Goal: Task Accomplishment & Management: Manage account settings

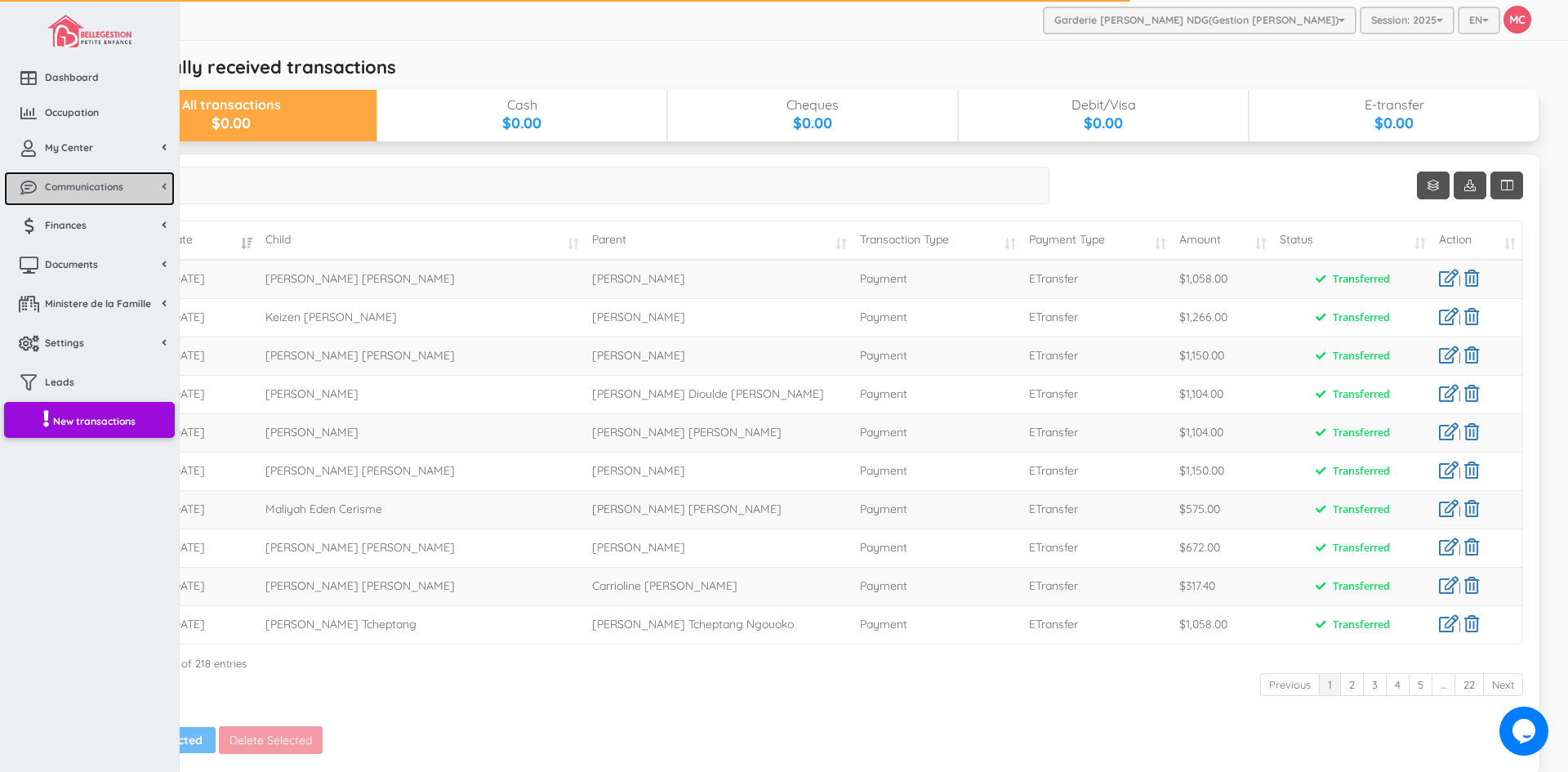
click at [64, 177] on link "Communications" at bounding box center [89, 189] width 170 height 35
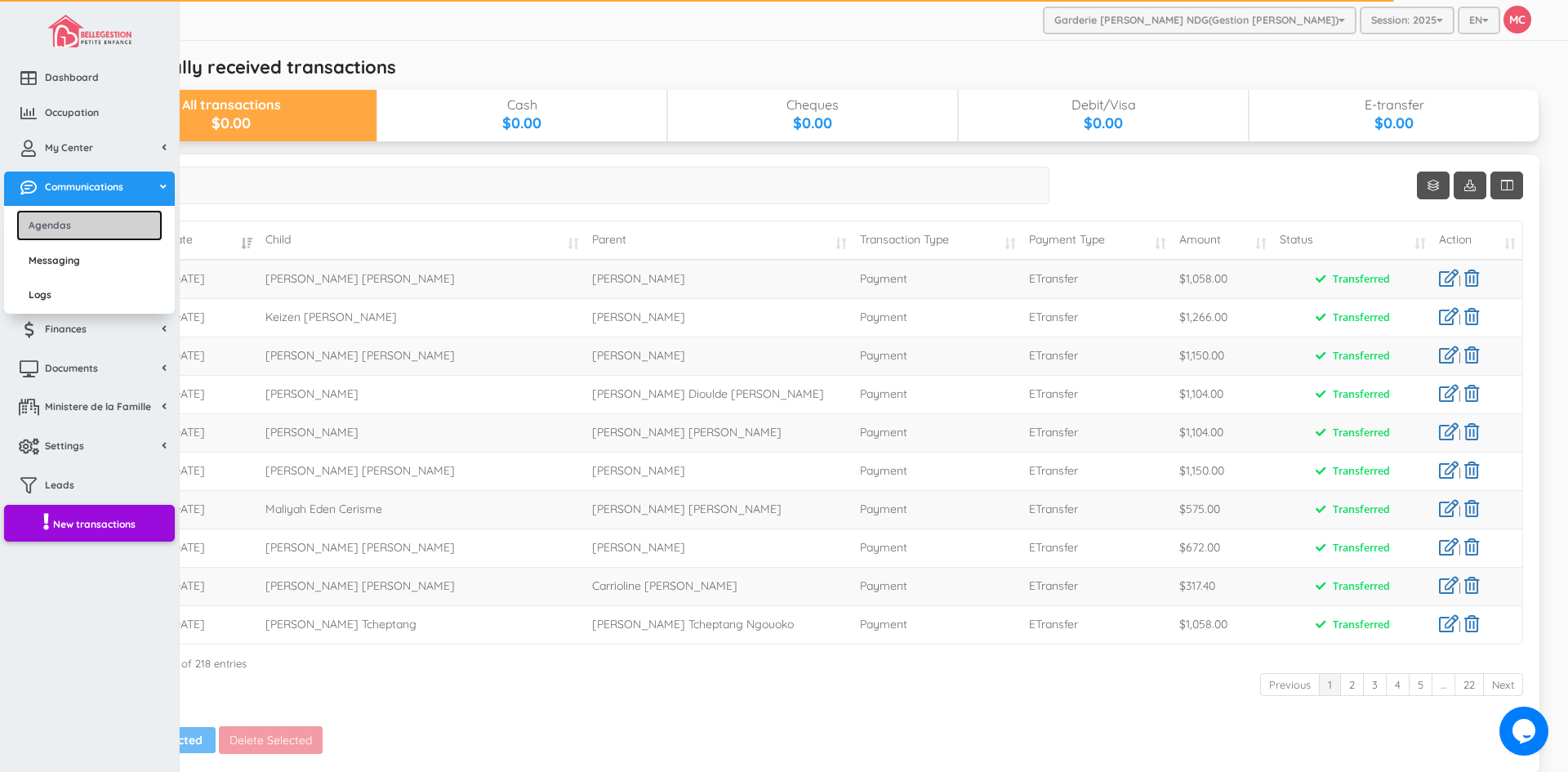
click at [67, 222] on link "Agendas" at bounding box center [90, 225] width 146 height 31
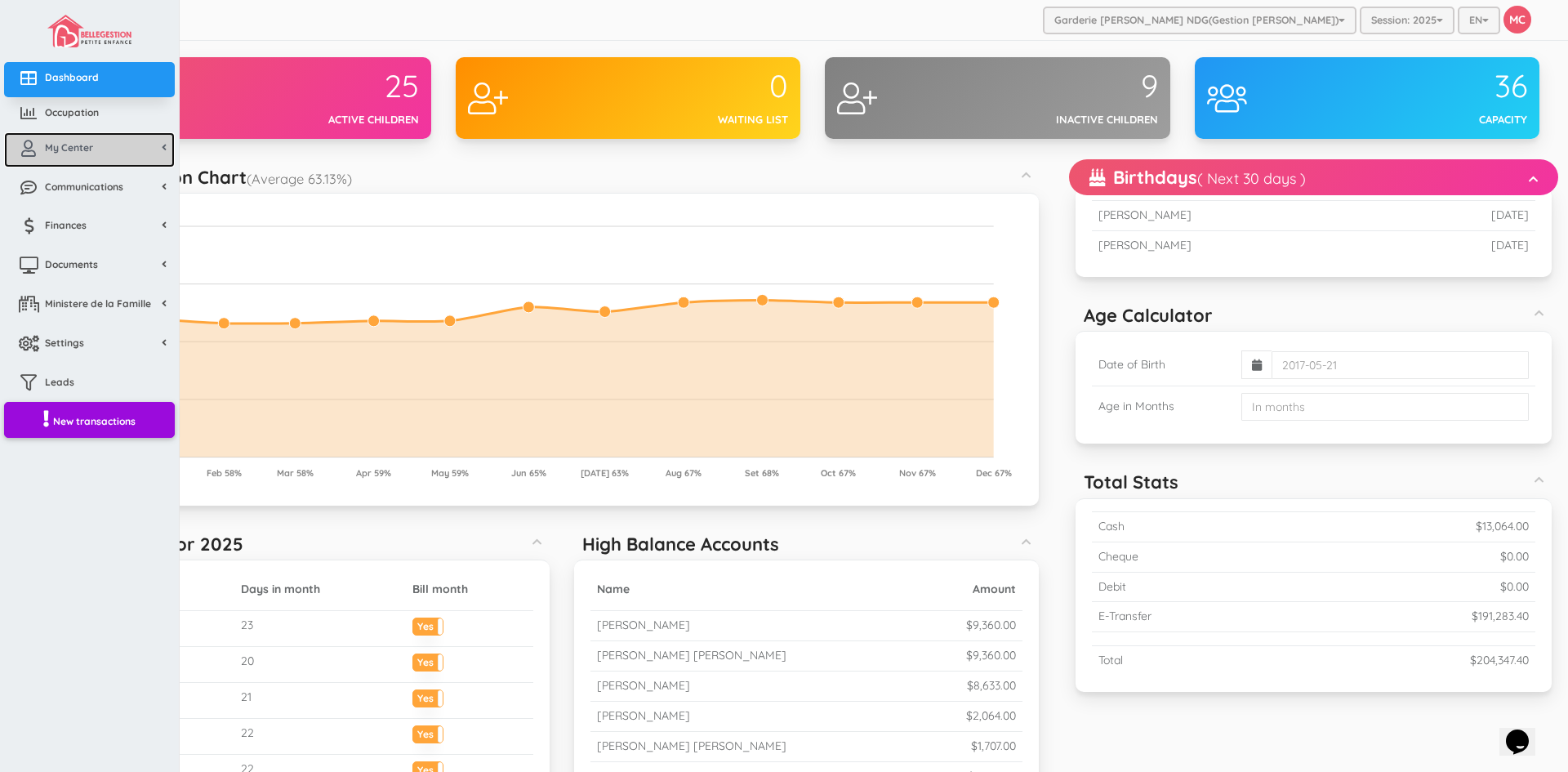
click at [58, 156] on link "My Center" at bounding box center [89, 150] width 170 height 35
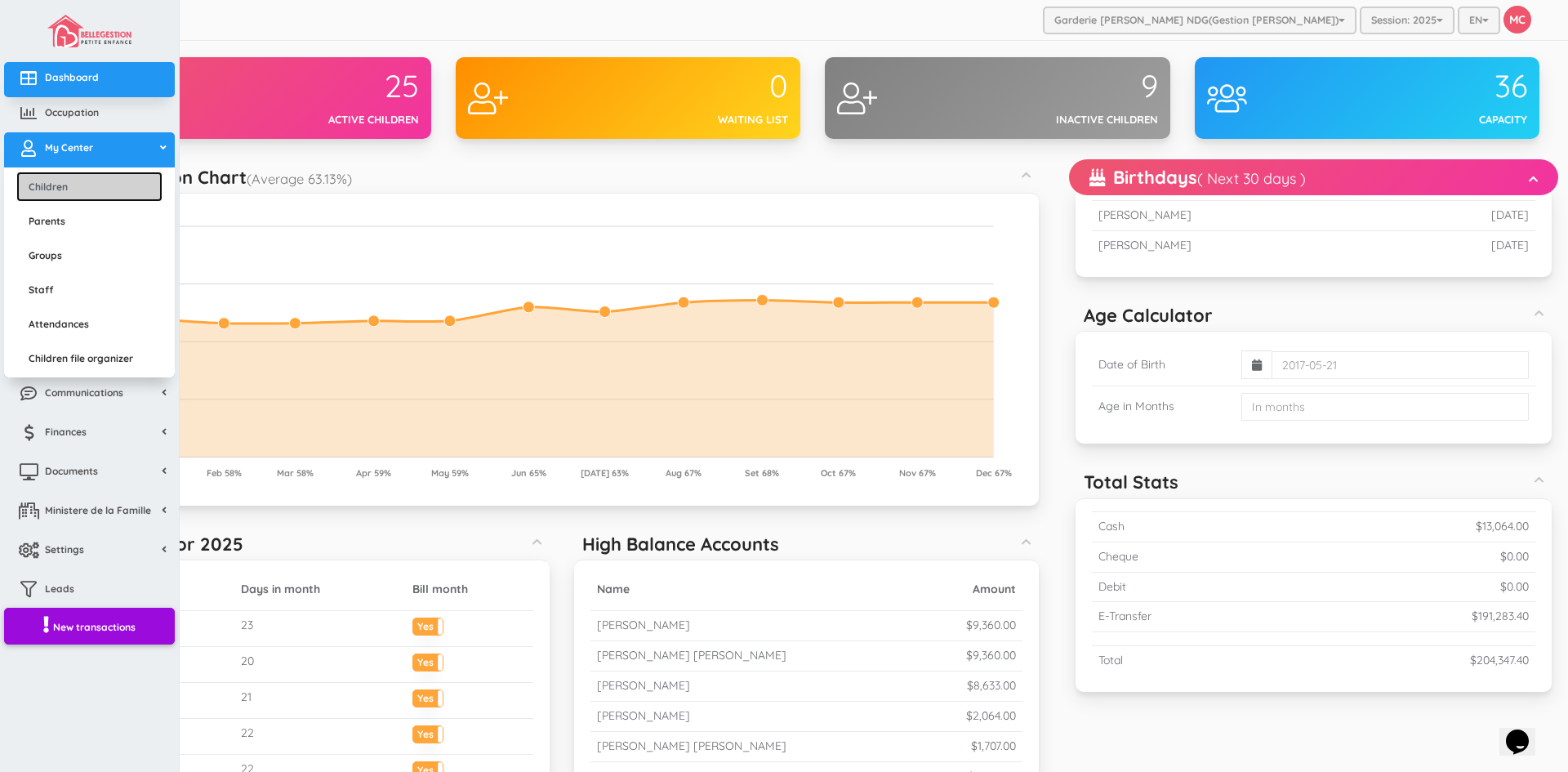
click at [59, 183] on link "Children" at bounding box center [90, 186] width 146 height 31
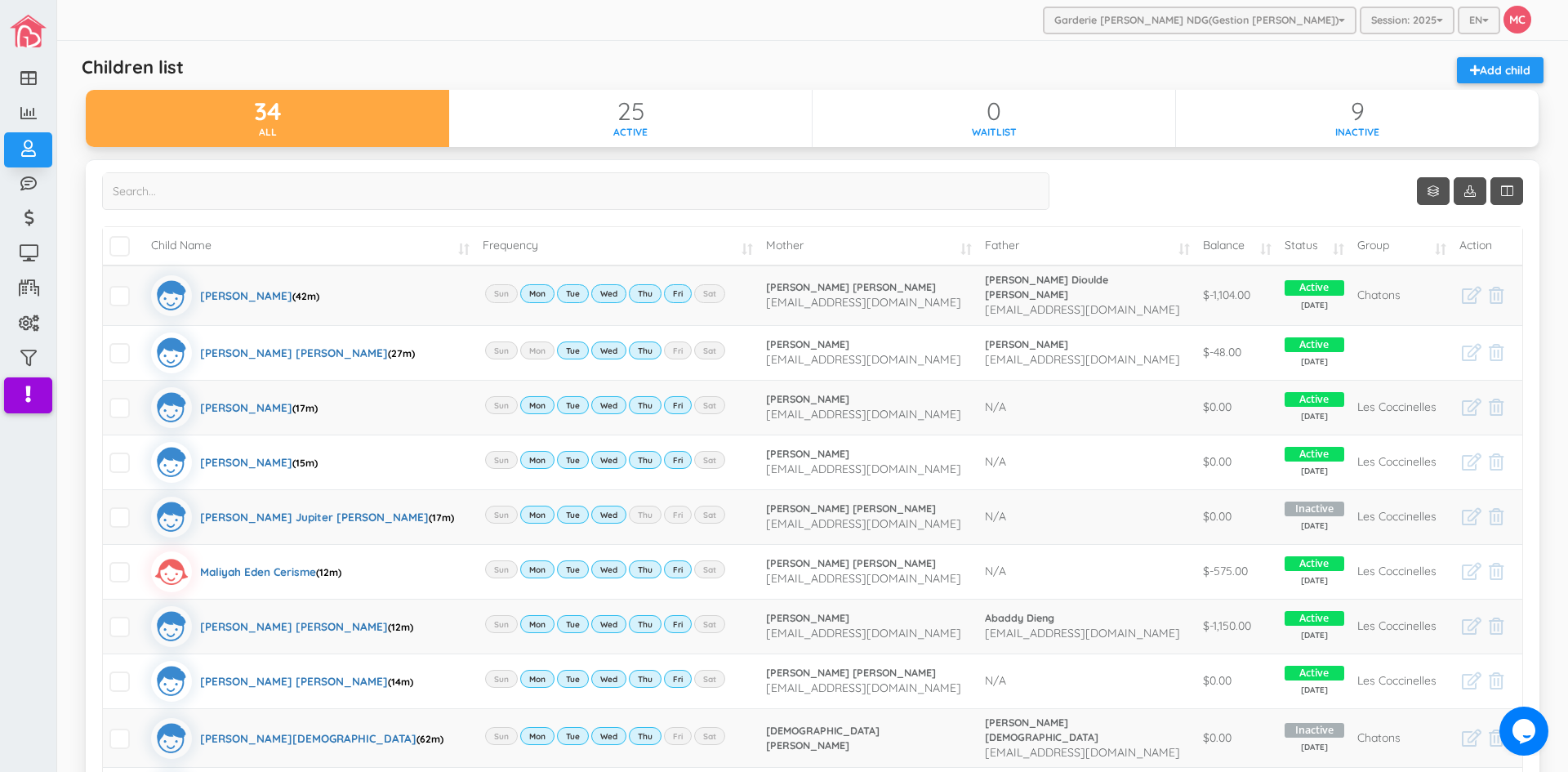
click at [1256, 255] on td "Balance" at bounding box center [1237, 245] width 82 height 38
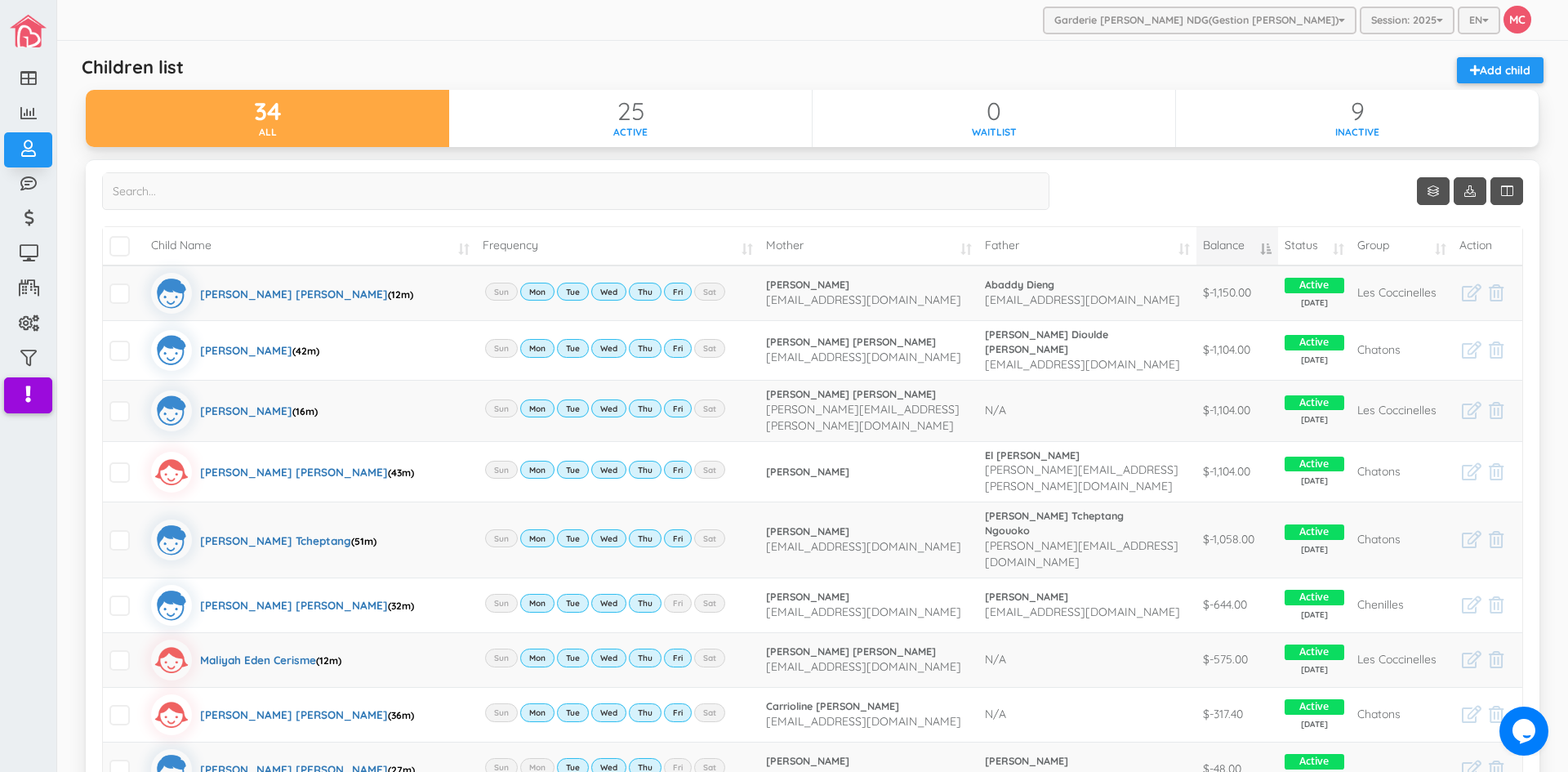
click at [1255, 244] on td "Balance" at bounding box center [1237, 245] width 82 height 38
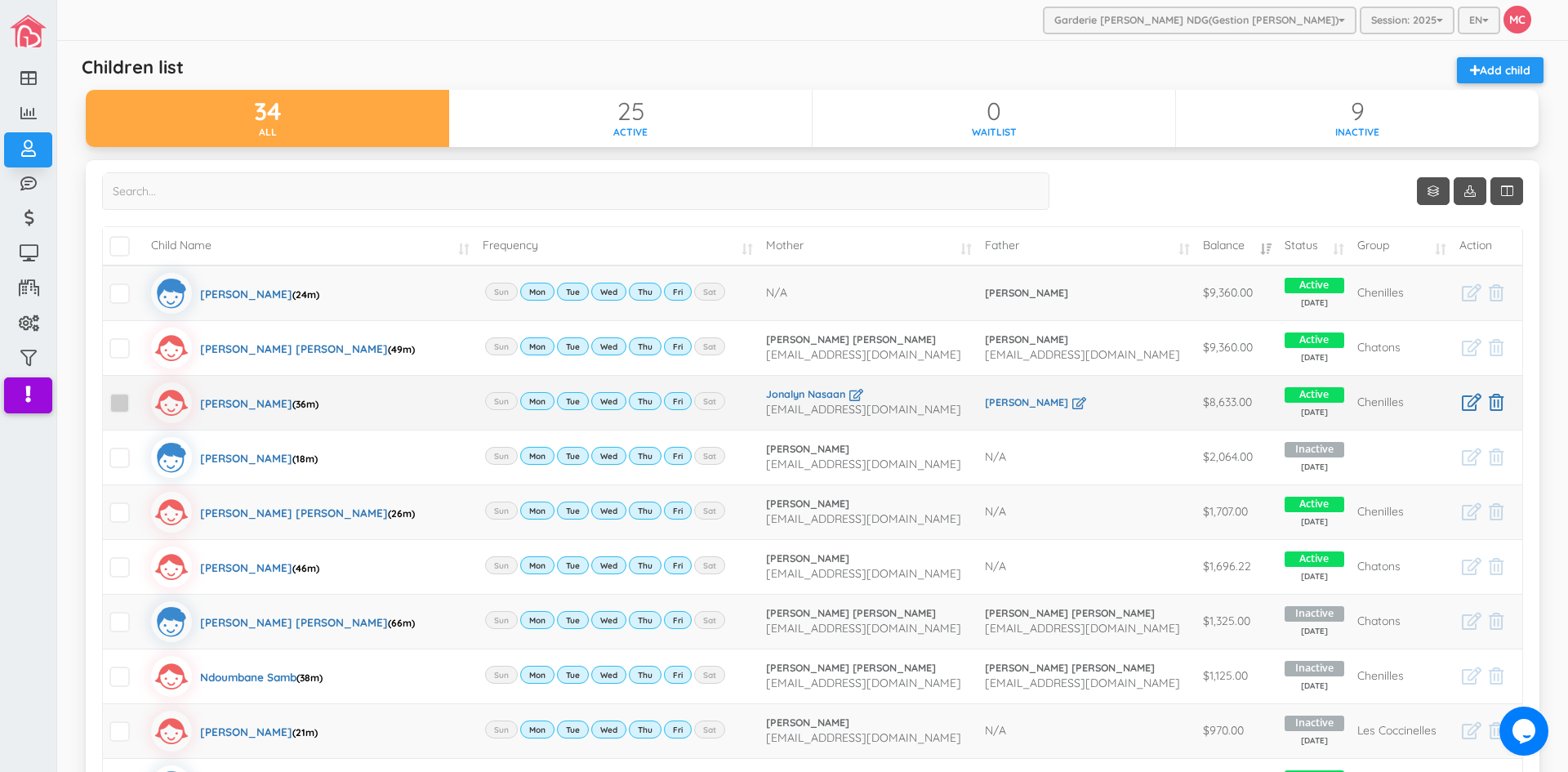
click at [114, 402] on span at bounding box center [119, 404] width 20 height 20
click at [138, 396] on input "checkbox" at bounding box center [138, 396] width 0 height 0
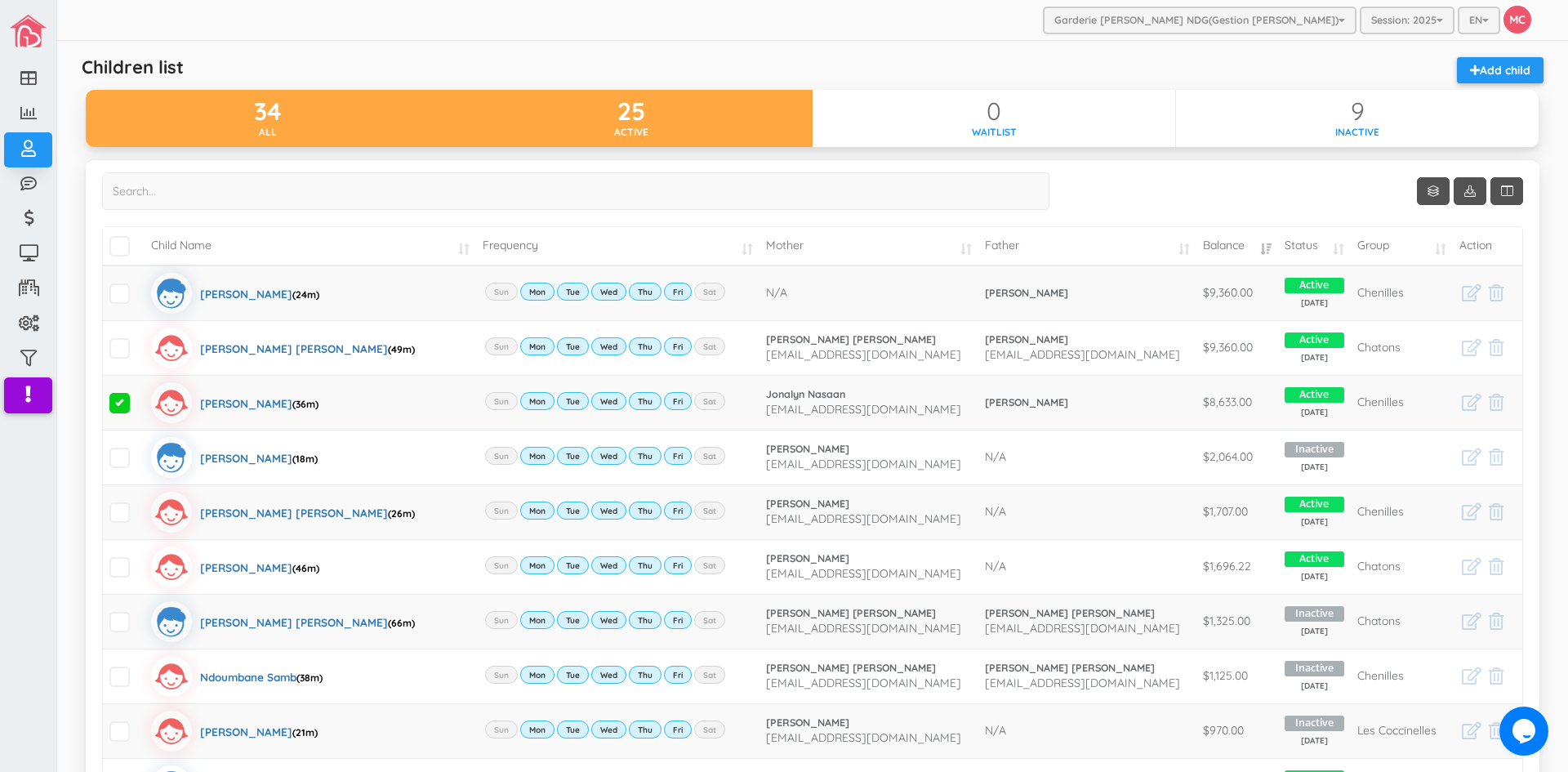
click at [681, 124] on div "25" at bounding box center [631, 111] width 364 height 27
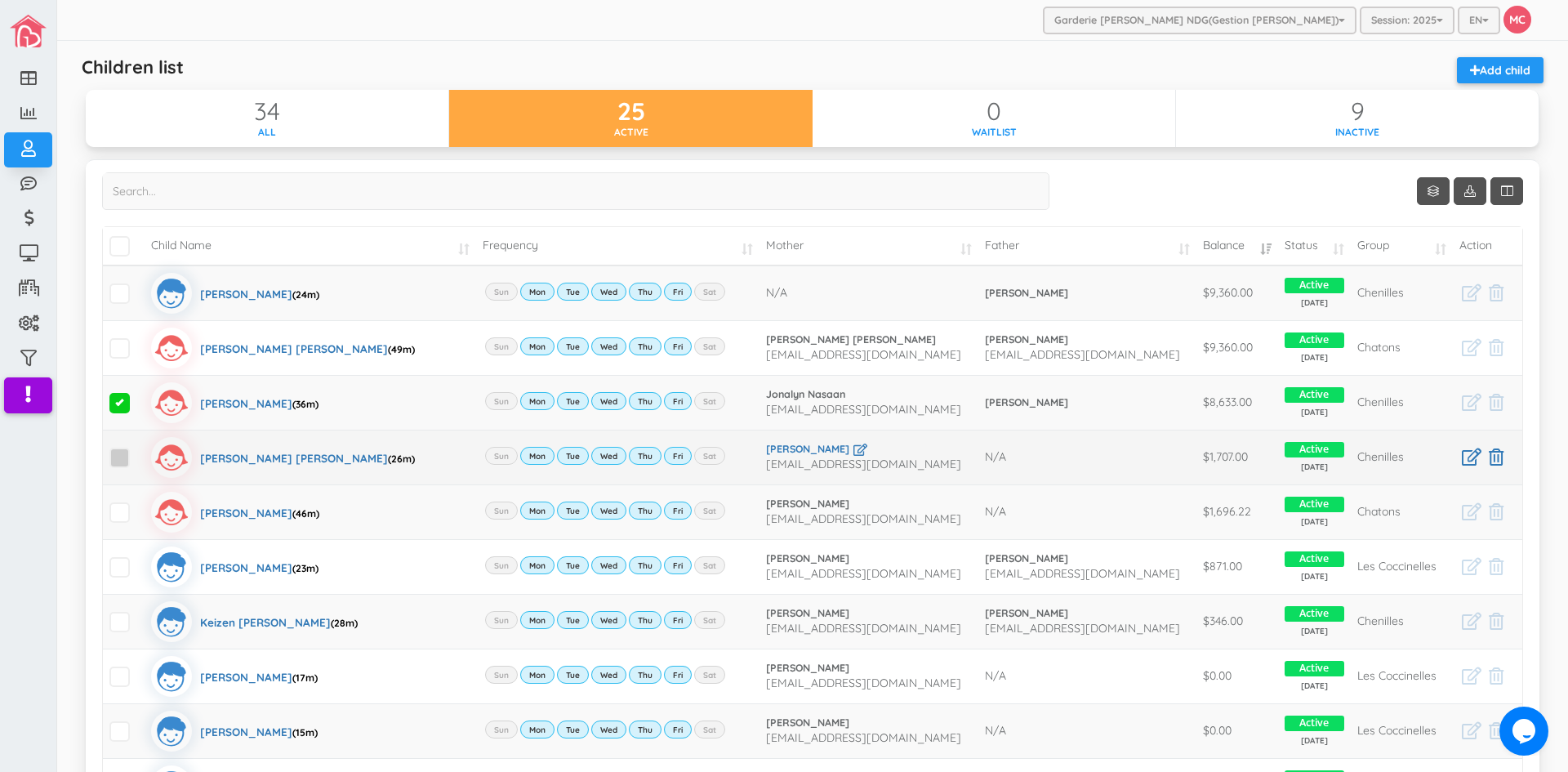
click at [121, 456] on span at bounding box center [119, 458] width 20 height 20
click at [138, 451] on input "checkbox" at bounding box center [138, 451] width 0 height 0
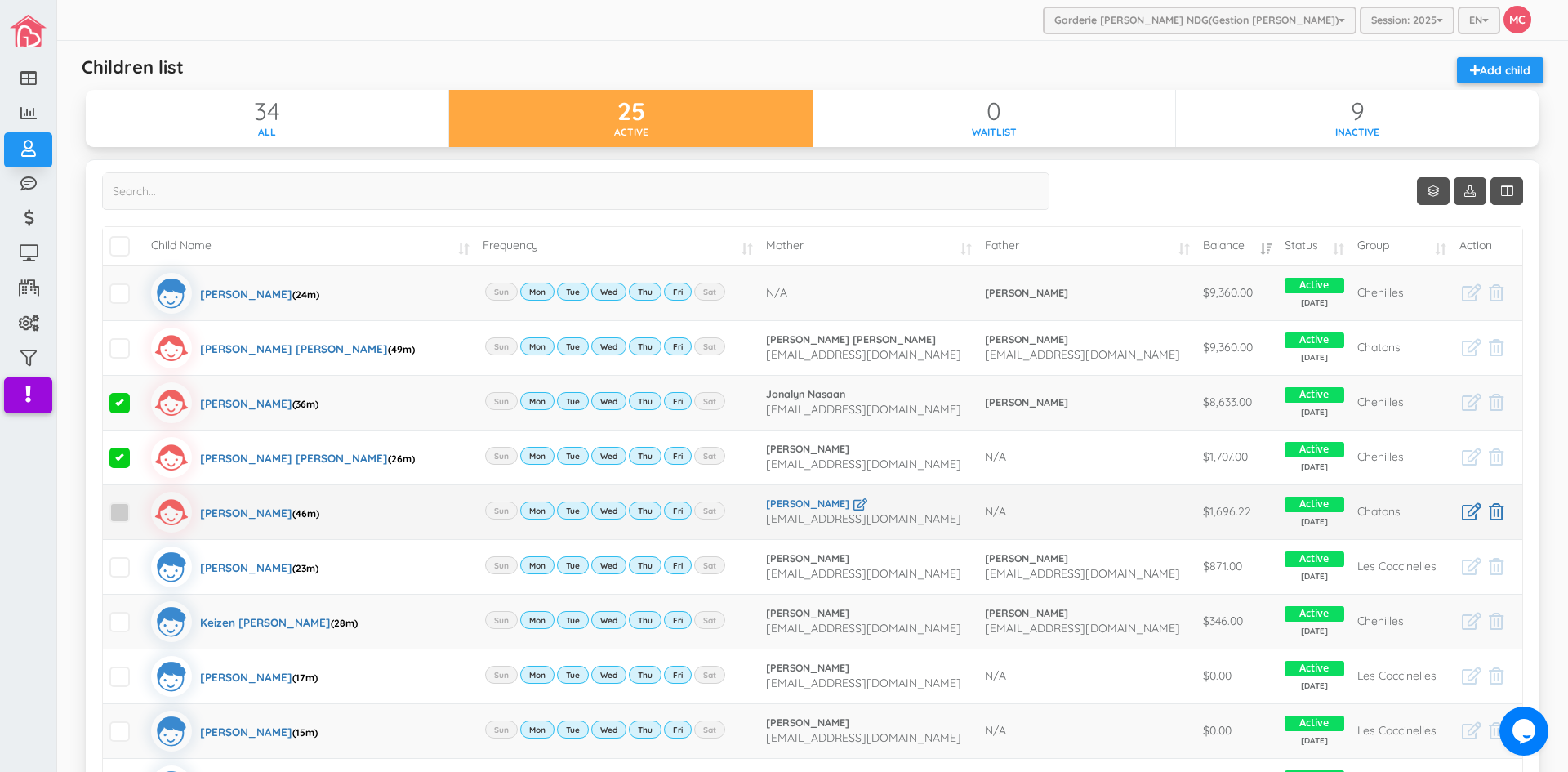
click at [117, 513] on span at bounding box center [119, 513] width 20 height 20
click at [138, 505] on input "checkbox" at bounding box center [138, 505] width 0 height 0
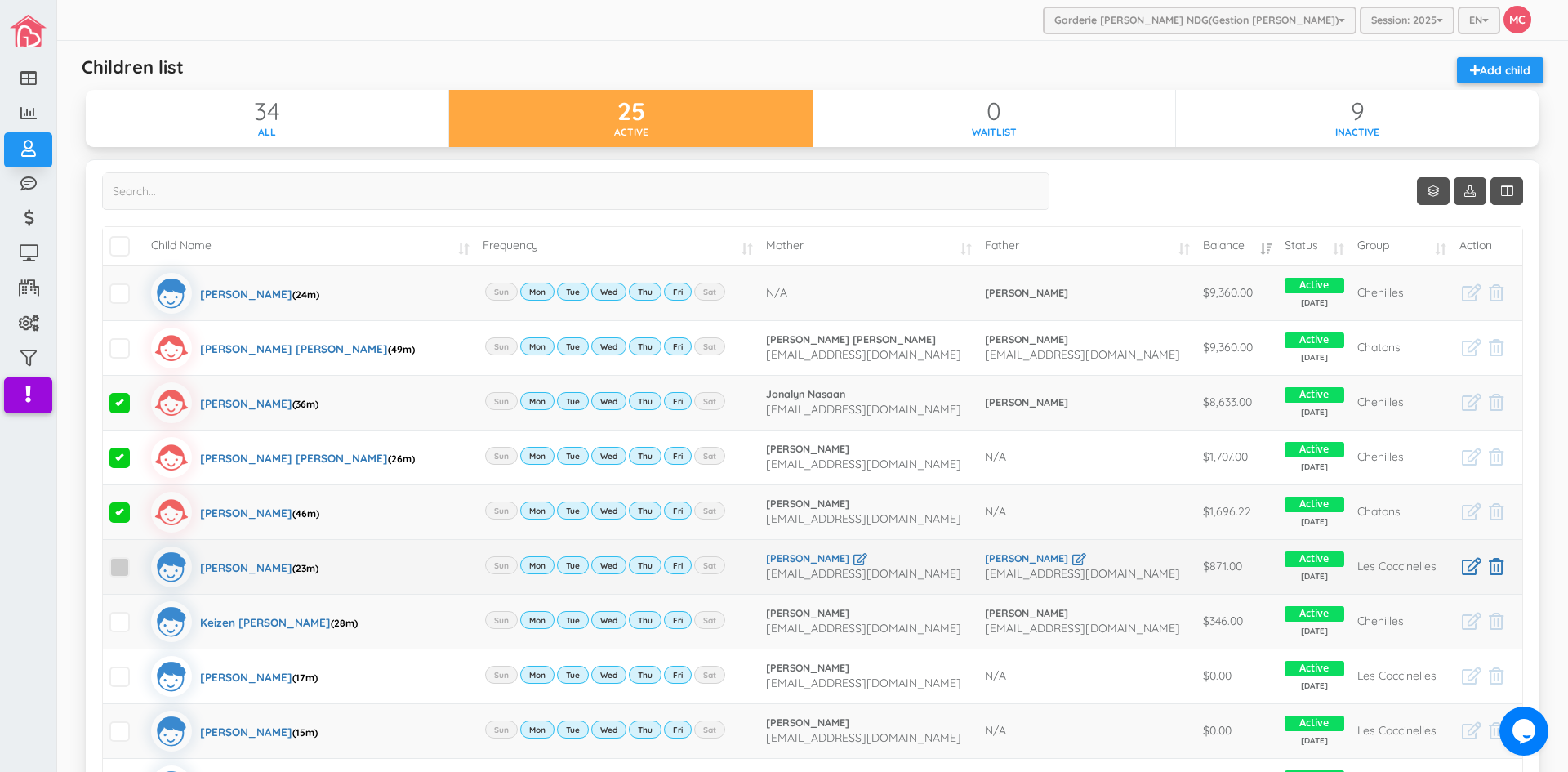
click at [118, 574] on span at bounding box center [119, 567] width 20 height 20
click at [138, 561] on input "checkbox" at bounding box center [138, 561] width 0 height 0
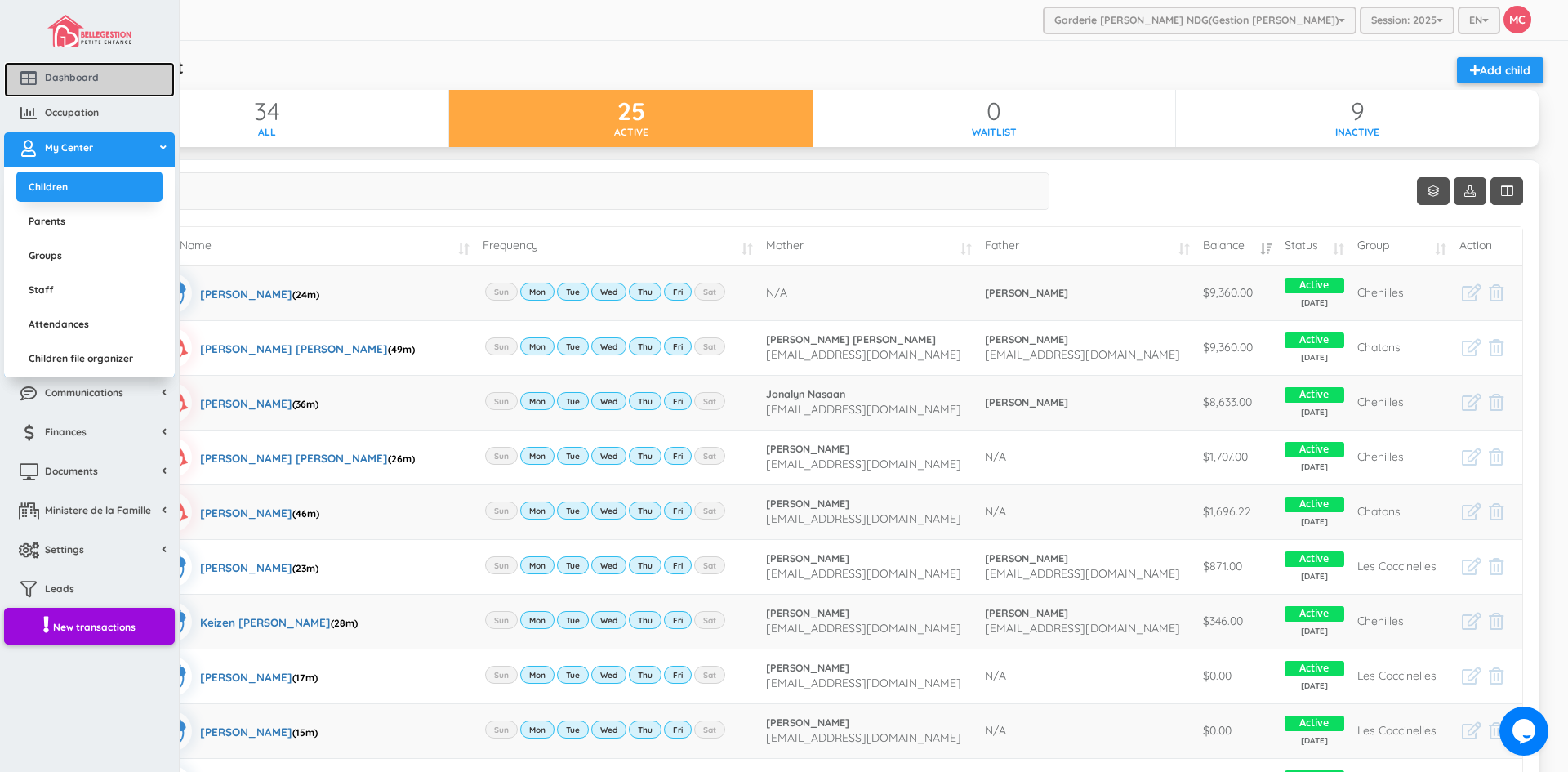
click at [72, 75] on span "Dashboard" at bounding box center [72, 77] width 54 height 14
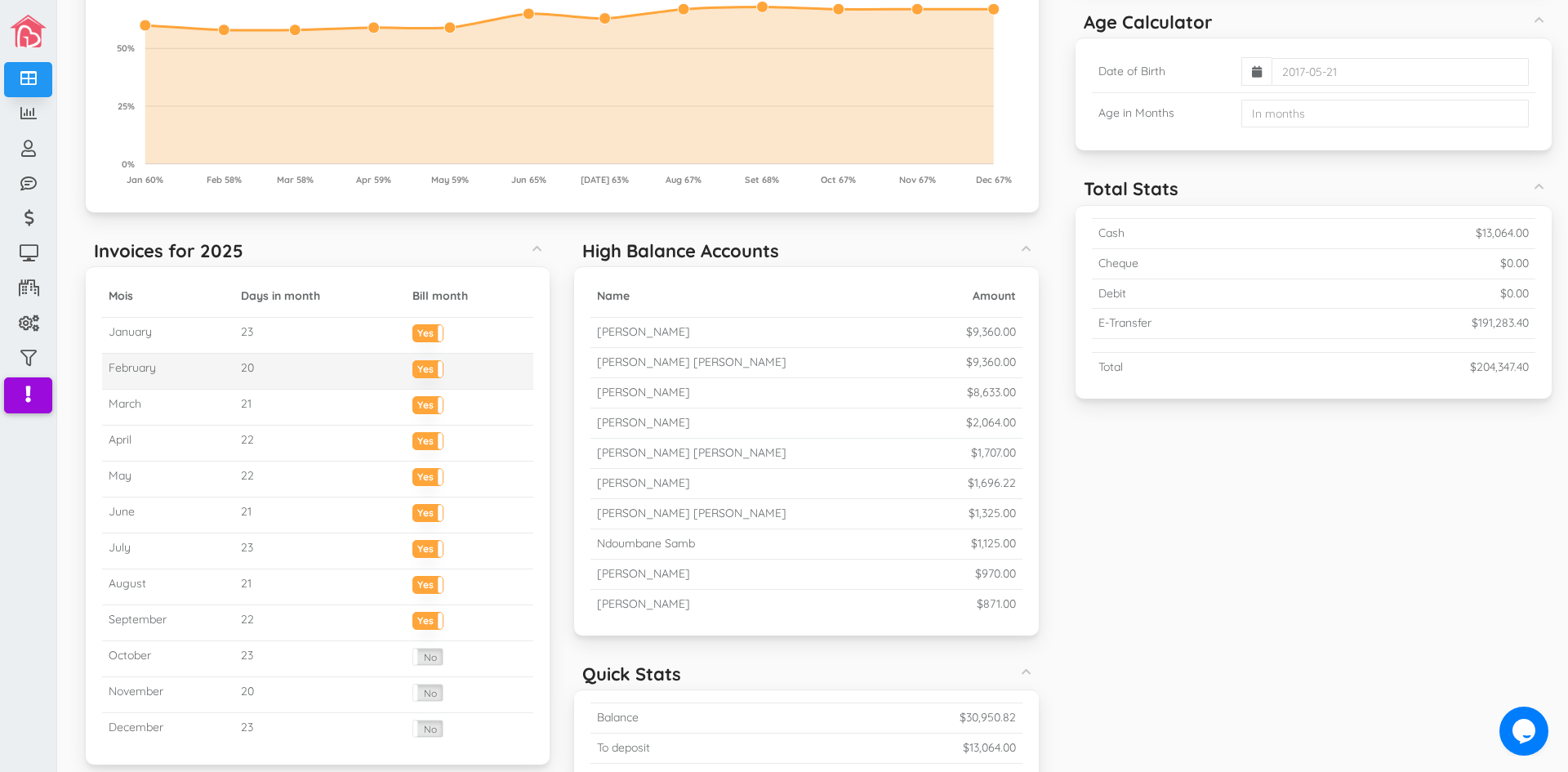
scroll to position [327, 0]
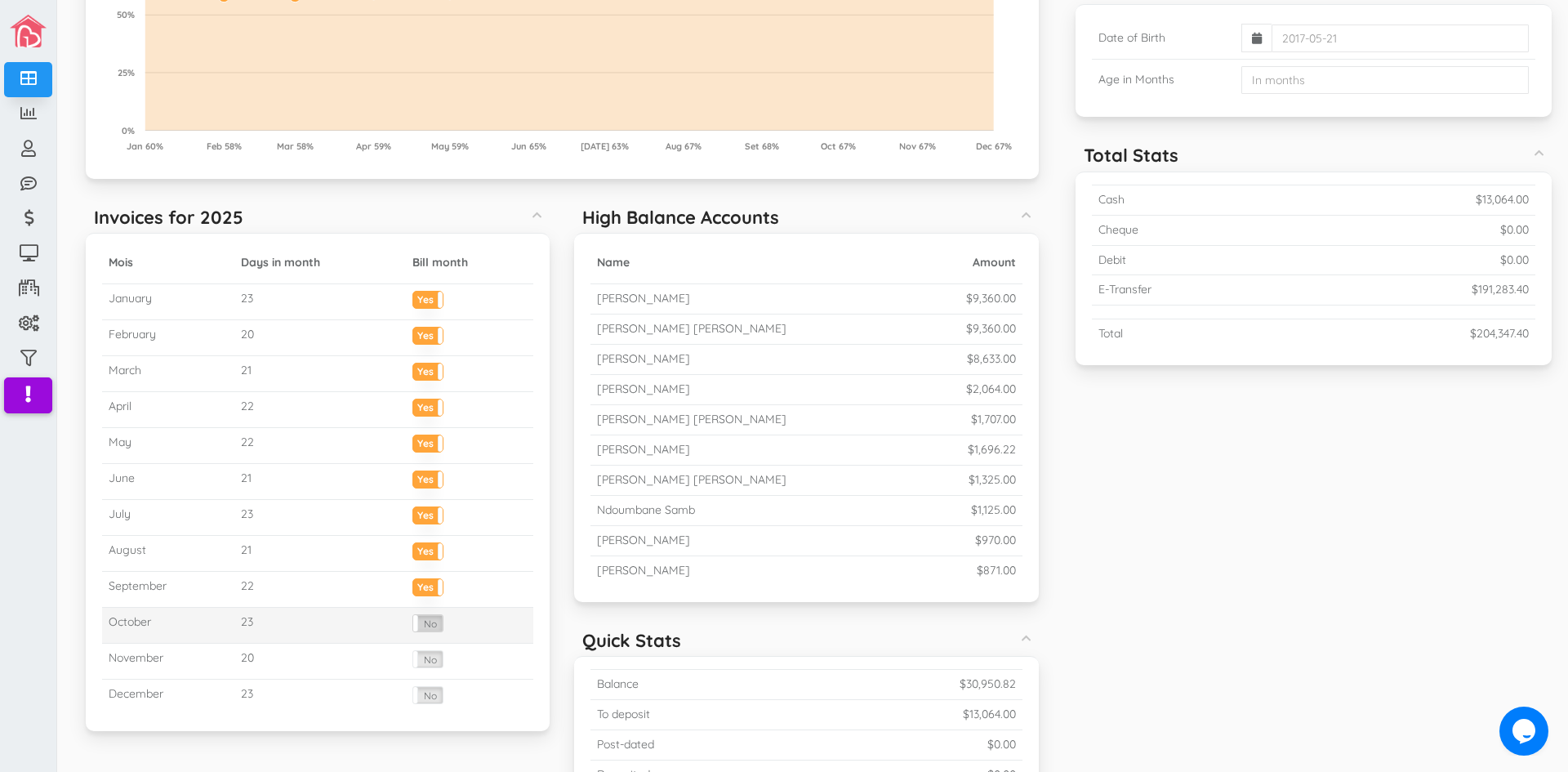
click at [426, 628] on label "No" at bounding box center [428, 624] width 30 height 17
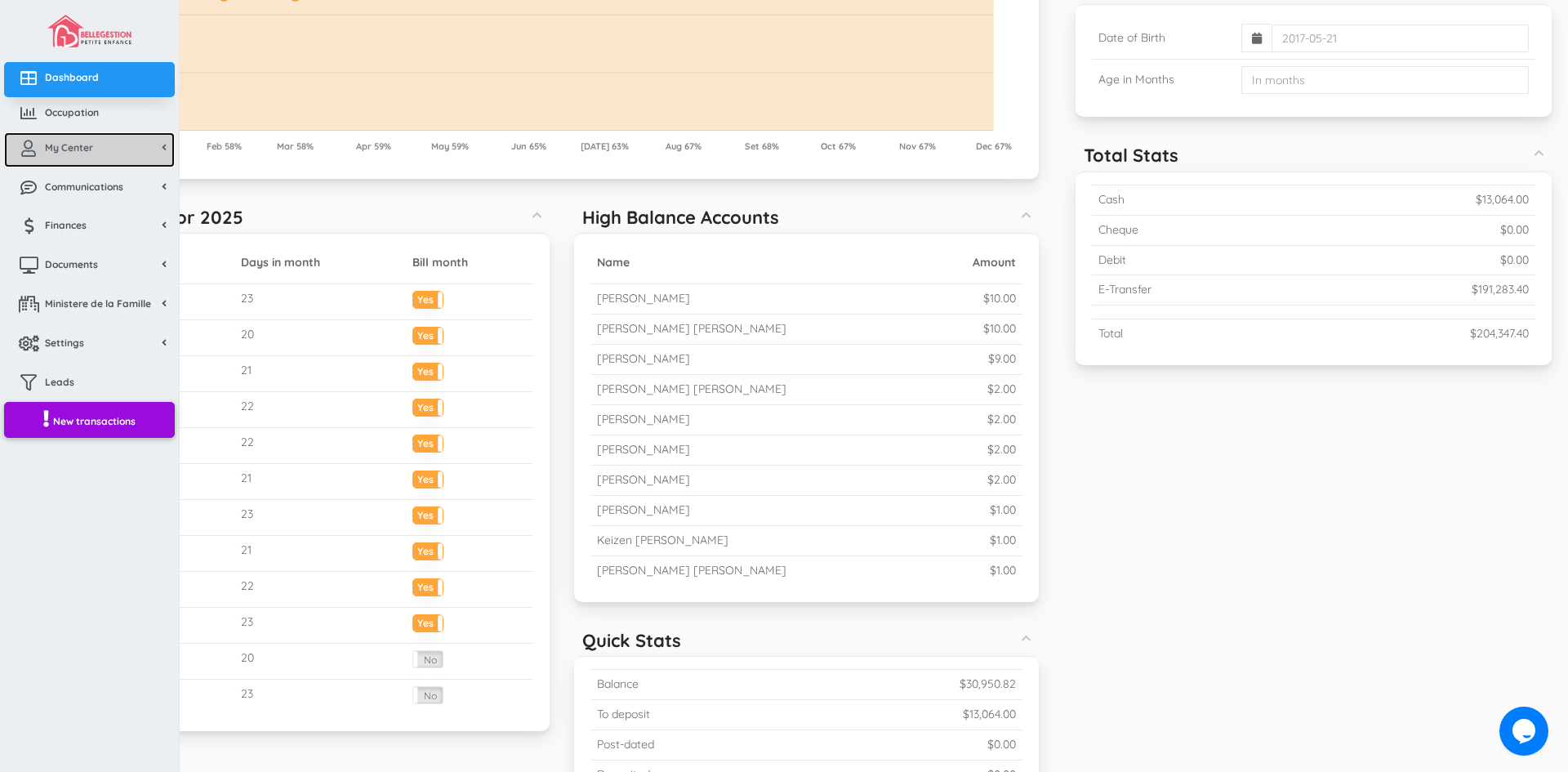
click at [63, 146] on span "My Center" at bounding box center [69, 147] width 48 height 14
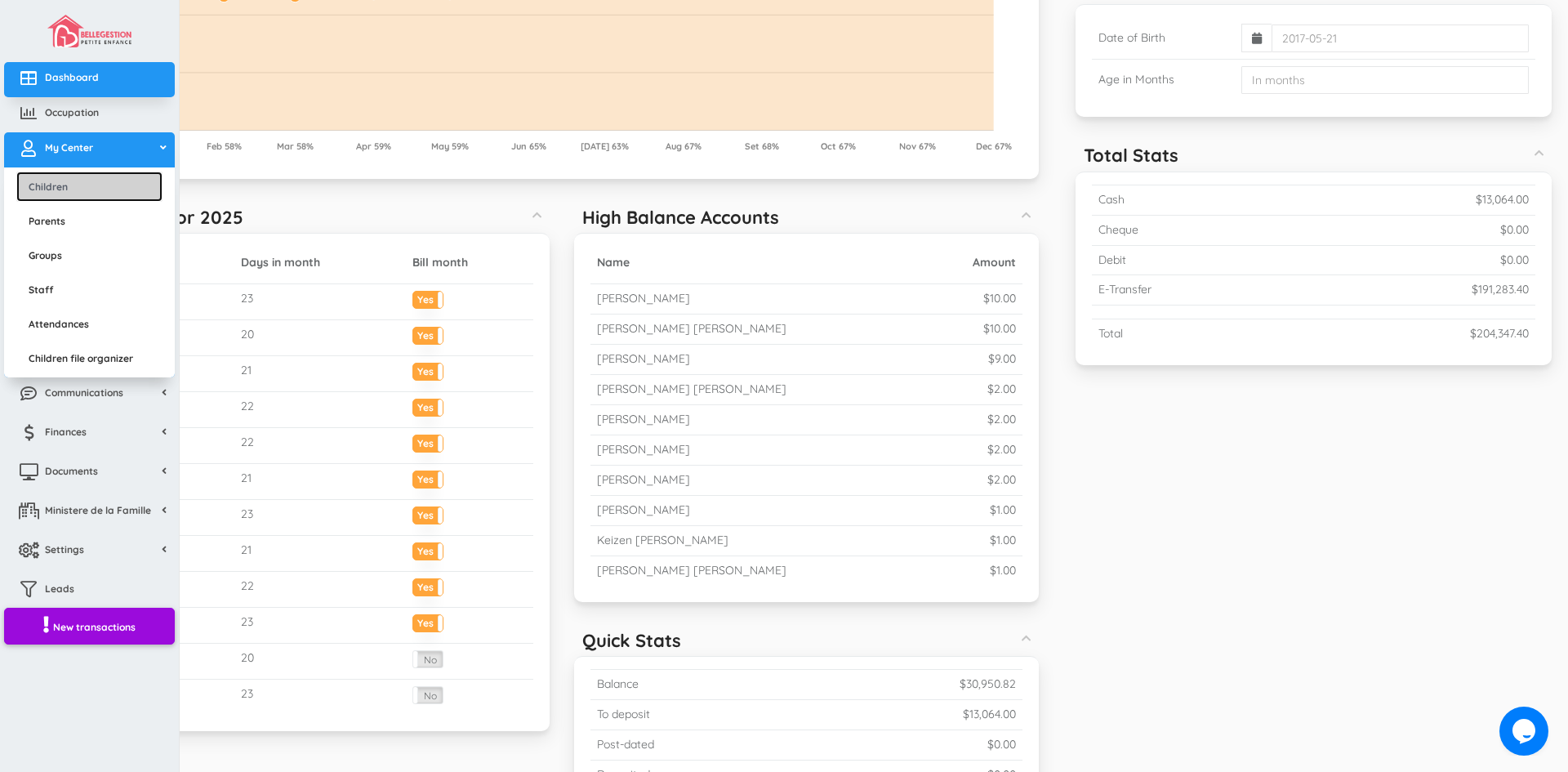
click at [54, 188] on link "Children" at bounding box center [90, 186] width 146 height 31
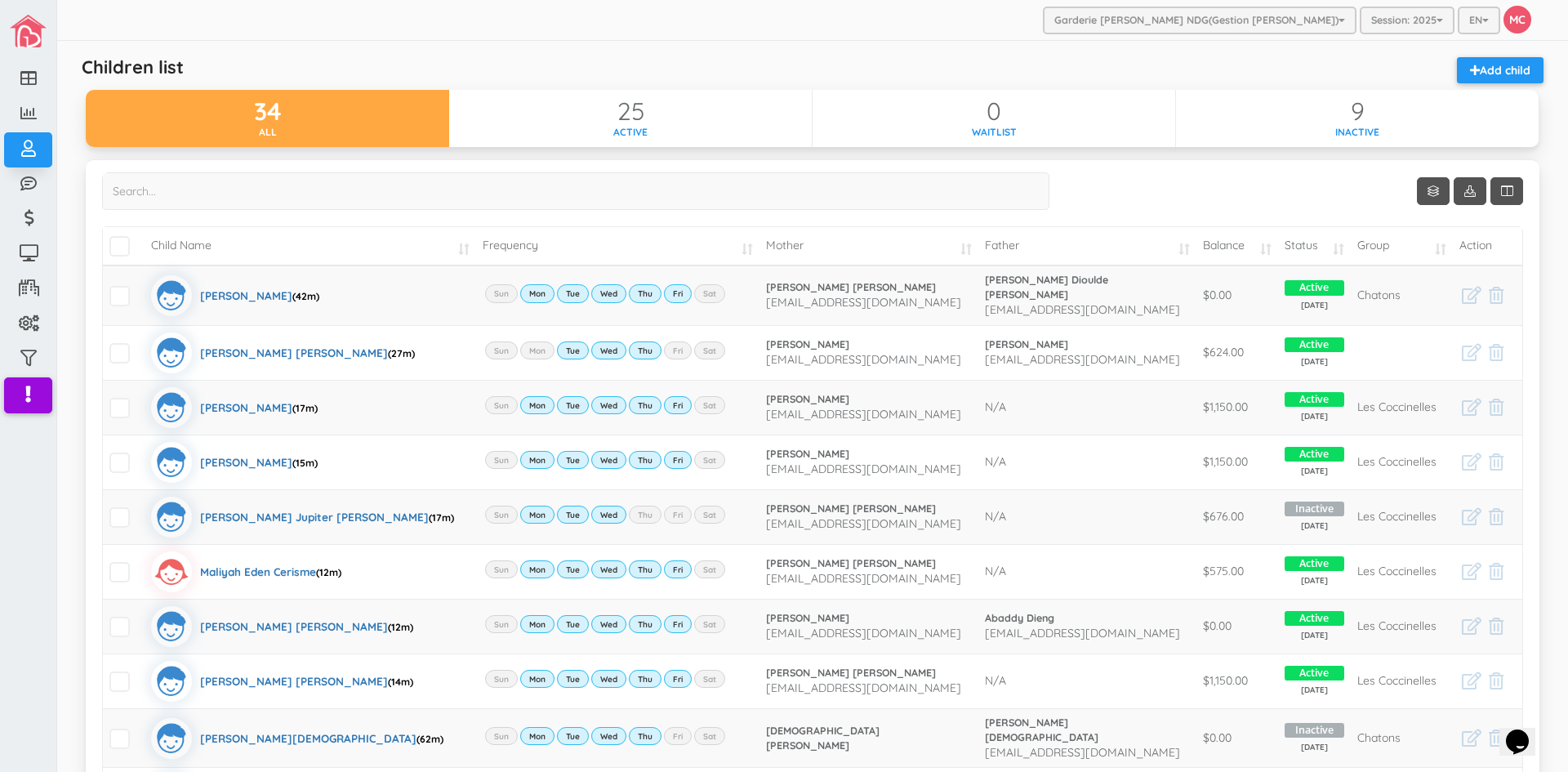
click at [1254, 255] on td "Balance" at bounding box center [1237, 245] width 82 height 38
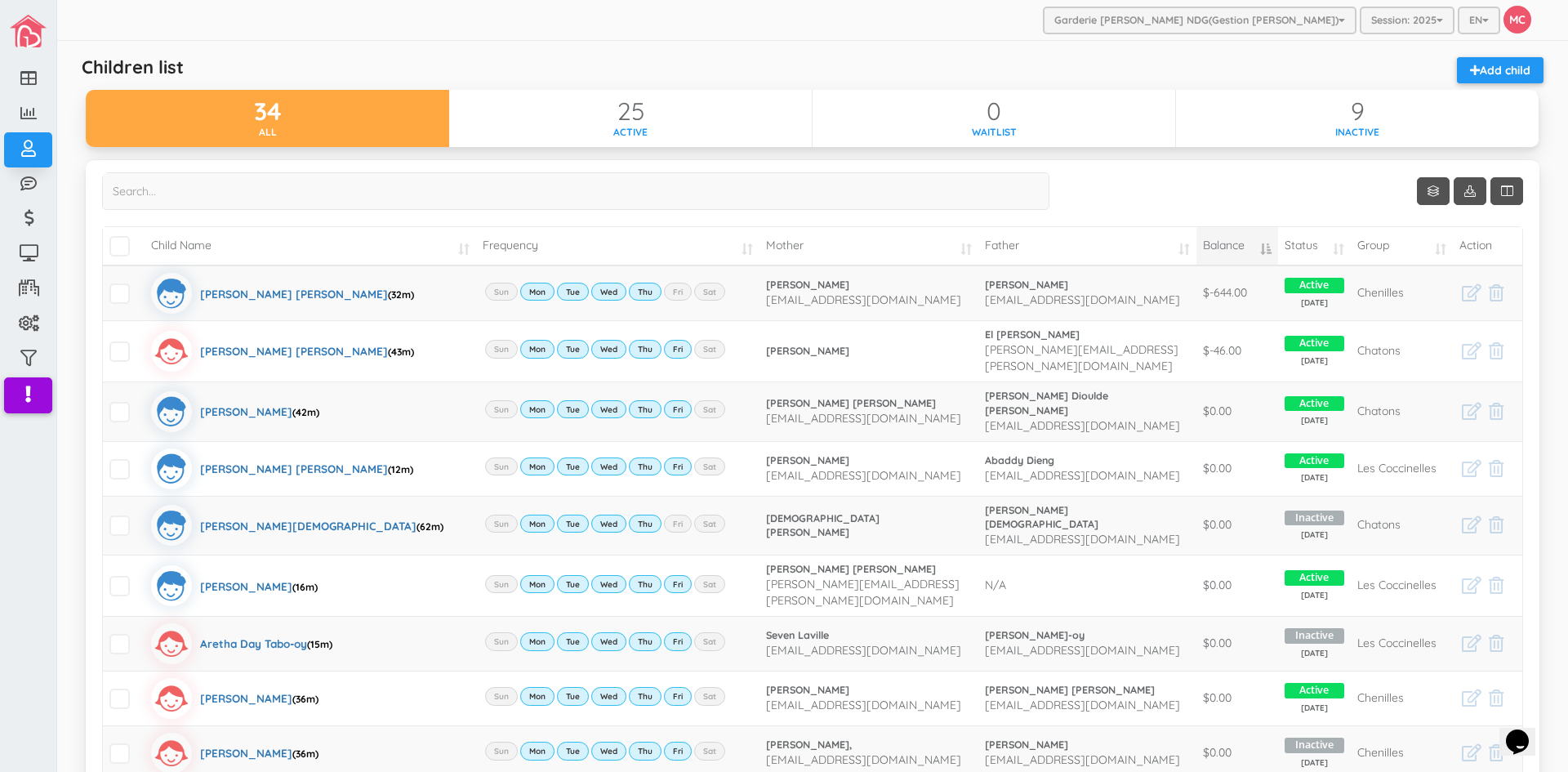
click at [1254, 255] on td "Balance" at bounding box center [1237, 245] width 82 height 38
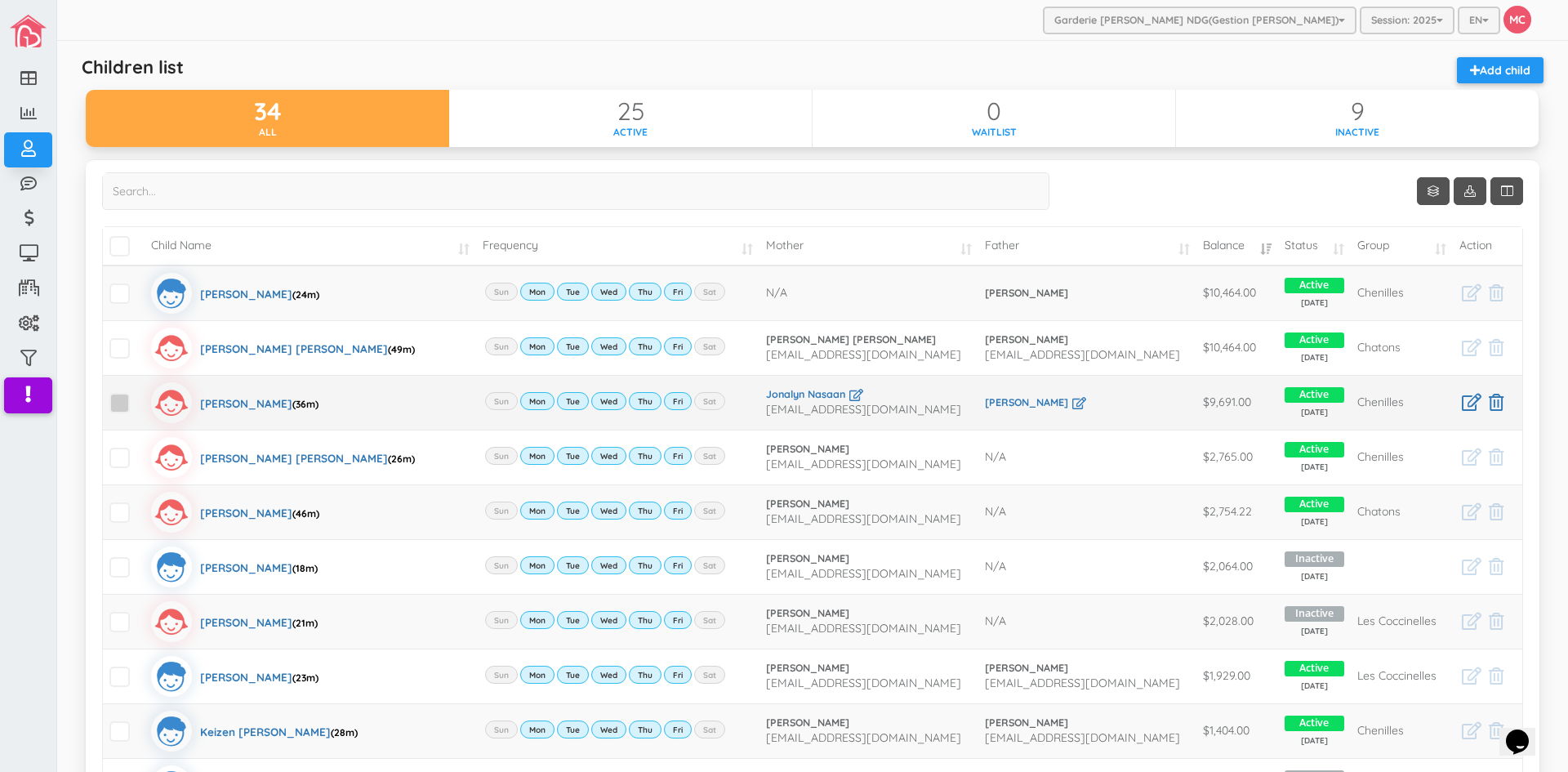
click at [125, 406] on span at bounding box center [119, 404] width 20 height 20
click at [138, 396] on input "checkbox" at bounding box center [138, 396] width 0 height 0
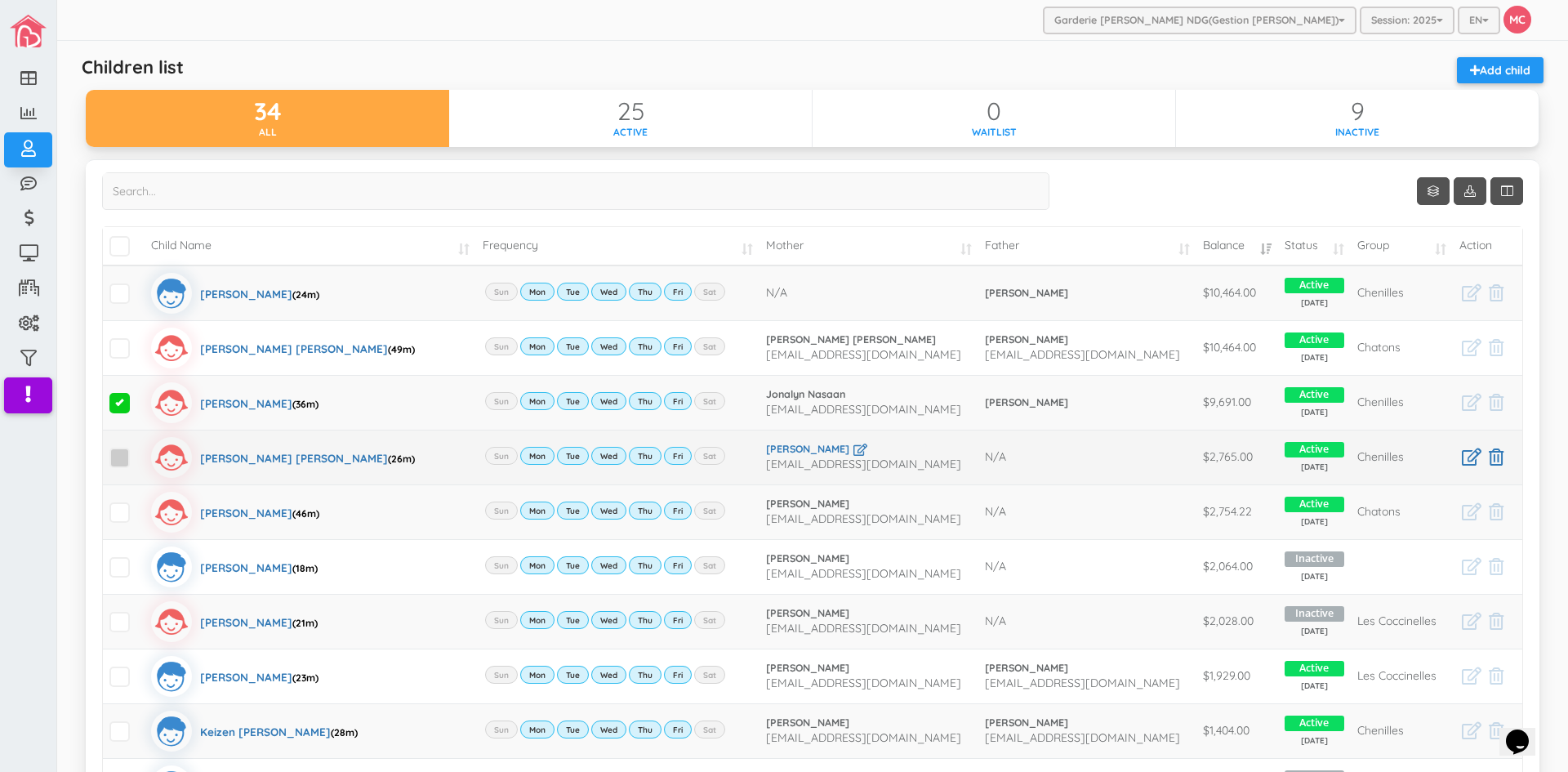
click at [119, 459] on span at bounding box center [119, 458] width 20 height 20
click at [138, 451] on input "checkbox" at bounding box center [138, 451] width 0 height 0
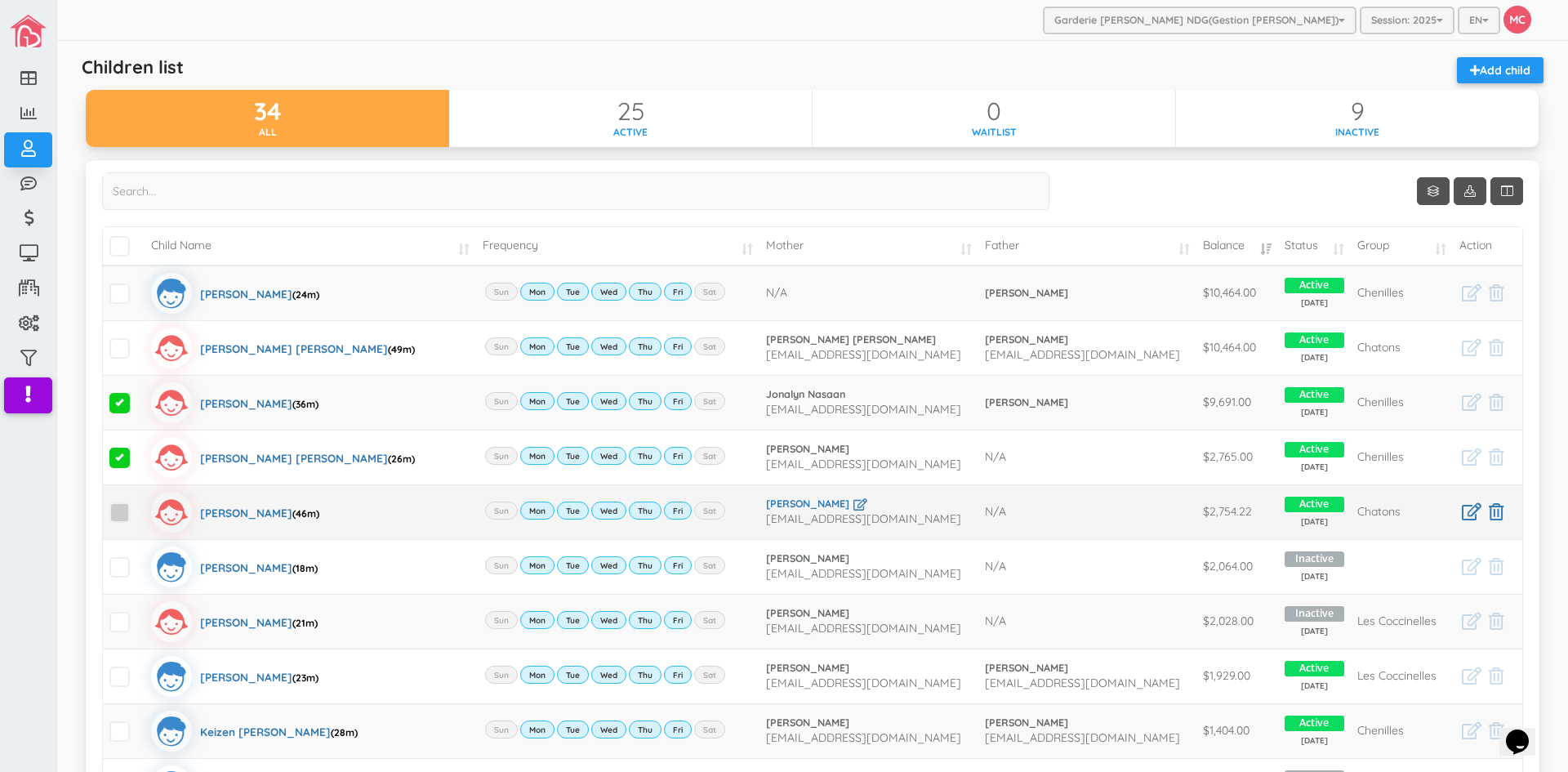
click at [120, 512] on span at bounding box center [119, 513] width 20 height 20
click at [138, 505] on input "checkbox" at bounding box center [138, 505] width 0 height 0
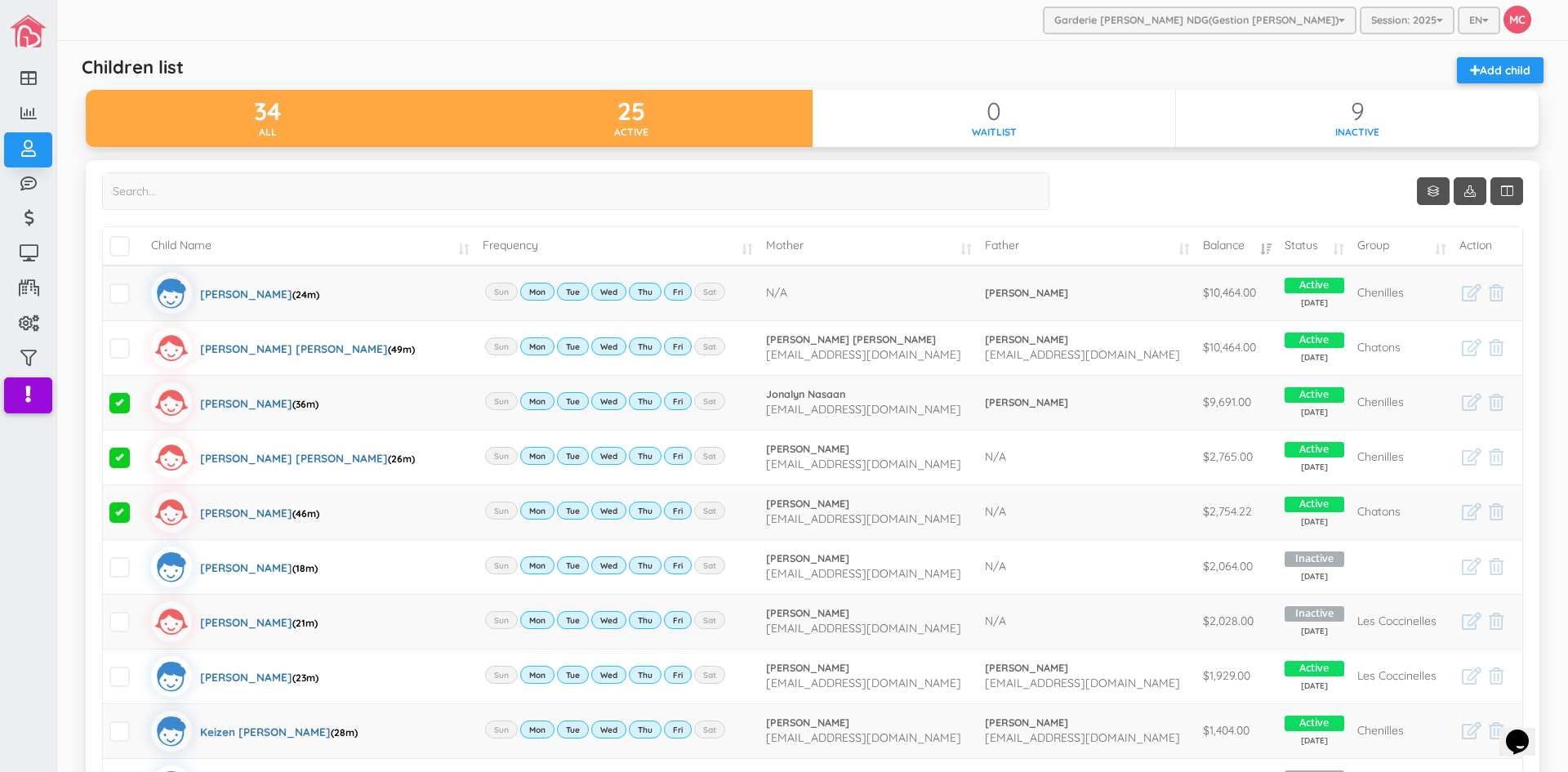
click at [664, 120] on div "25" at bounding box center [631, 111] width 364 height 27
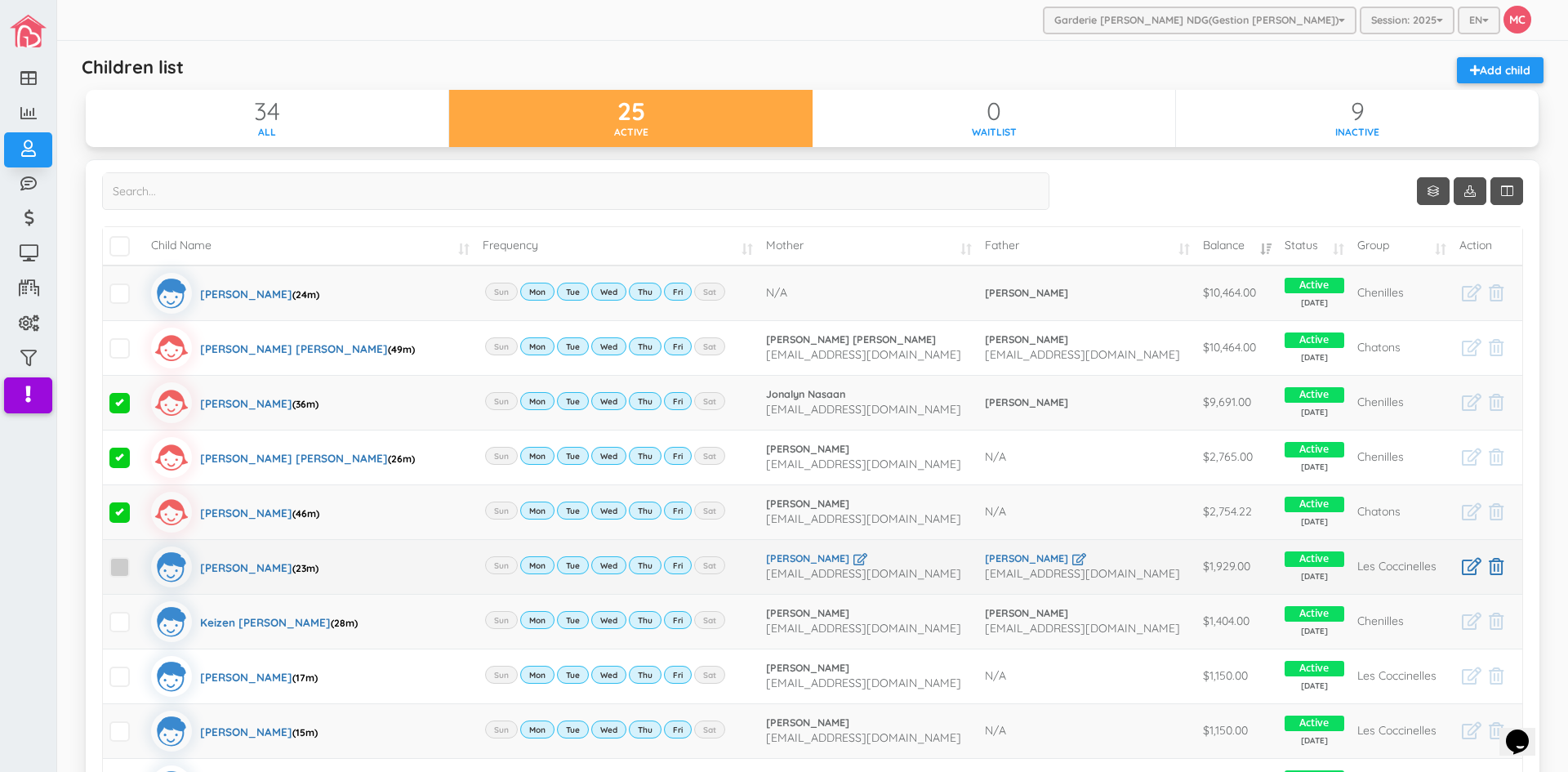
click at [118, 570] on span at bounding box center [119, 567] width 20 height 20
click at [138, 561] on input "checkbox" at bounding box center [138, 561] width 0 height 0
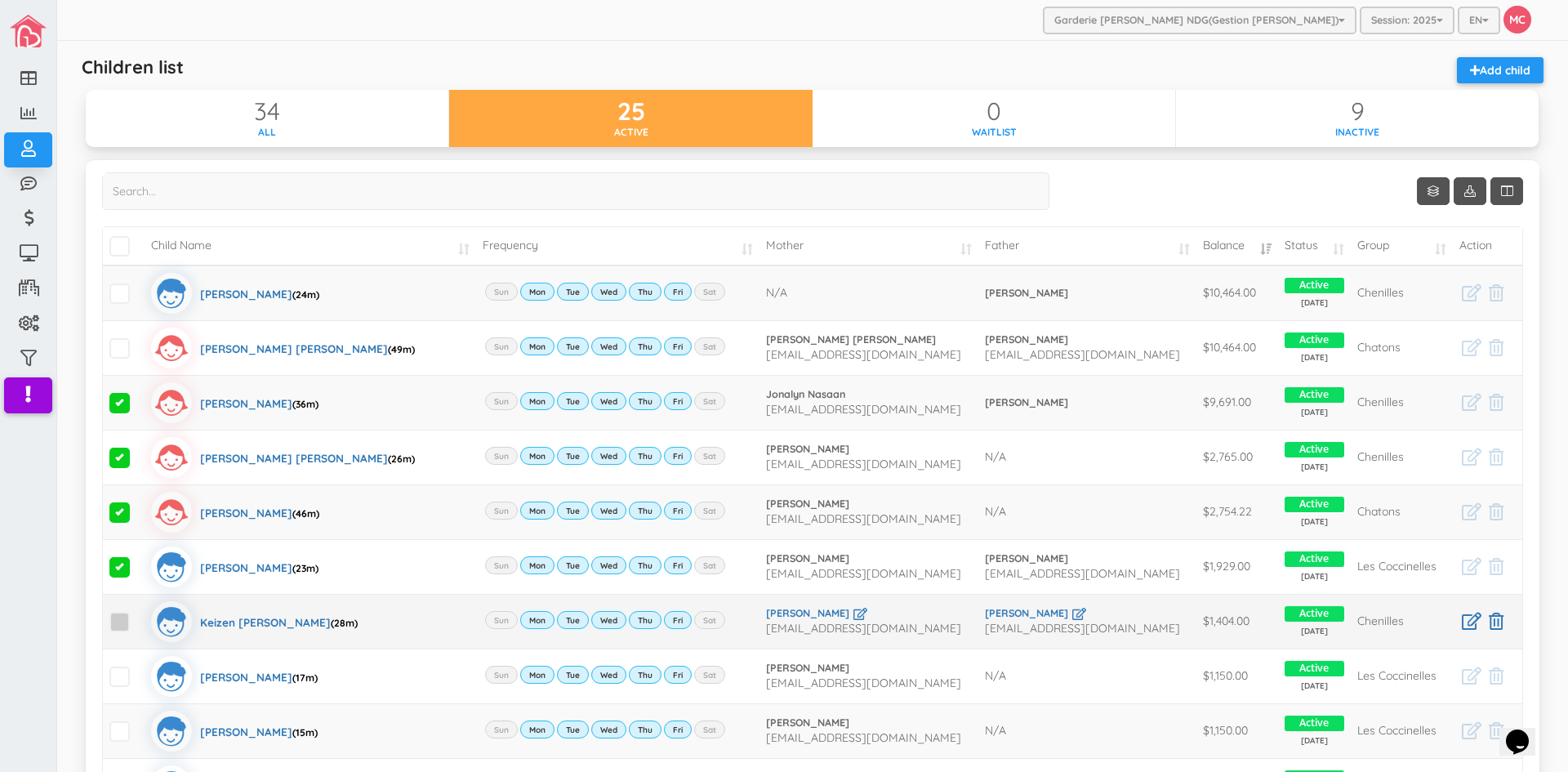
click at [118, 622] on span at bounding box center [119, 622] width 20 height 20
click at [138, 616] on input "checkbox" at bounding box center [138, 616] width 0 height 0
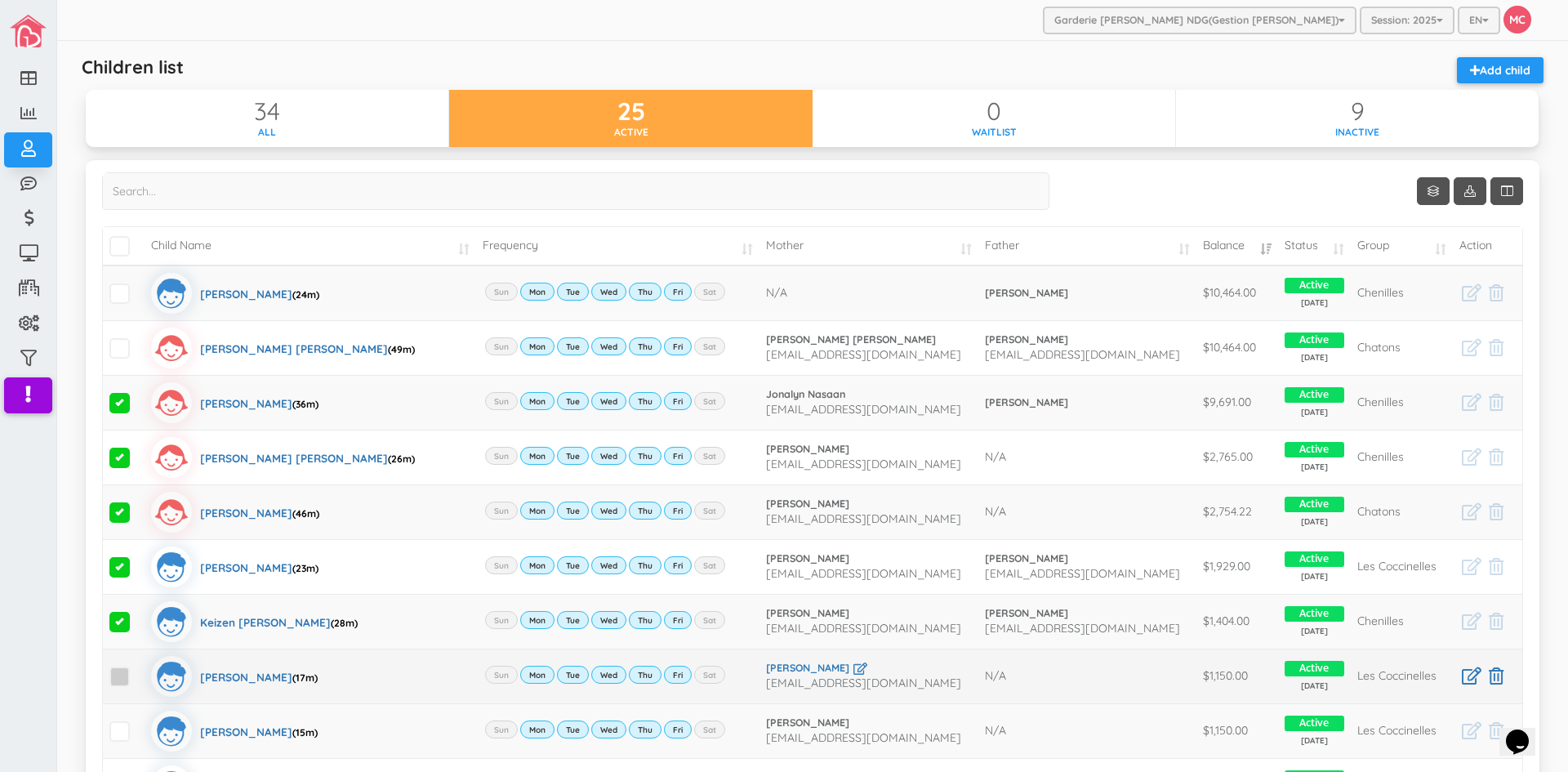
click at [122, 680] on span at bounding box center [119, 677] width 20 height 20
click at [138, 670] on input "checkbox" at bounding box center [138, 670] width 0 height 0
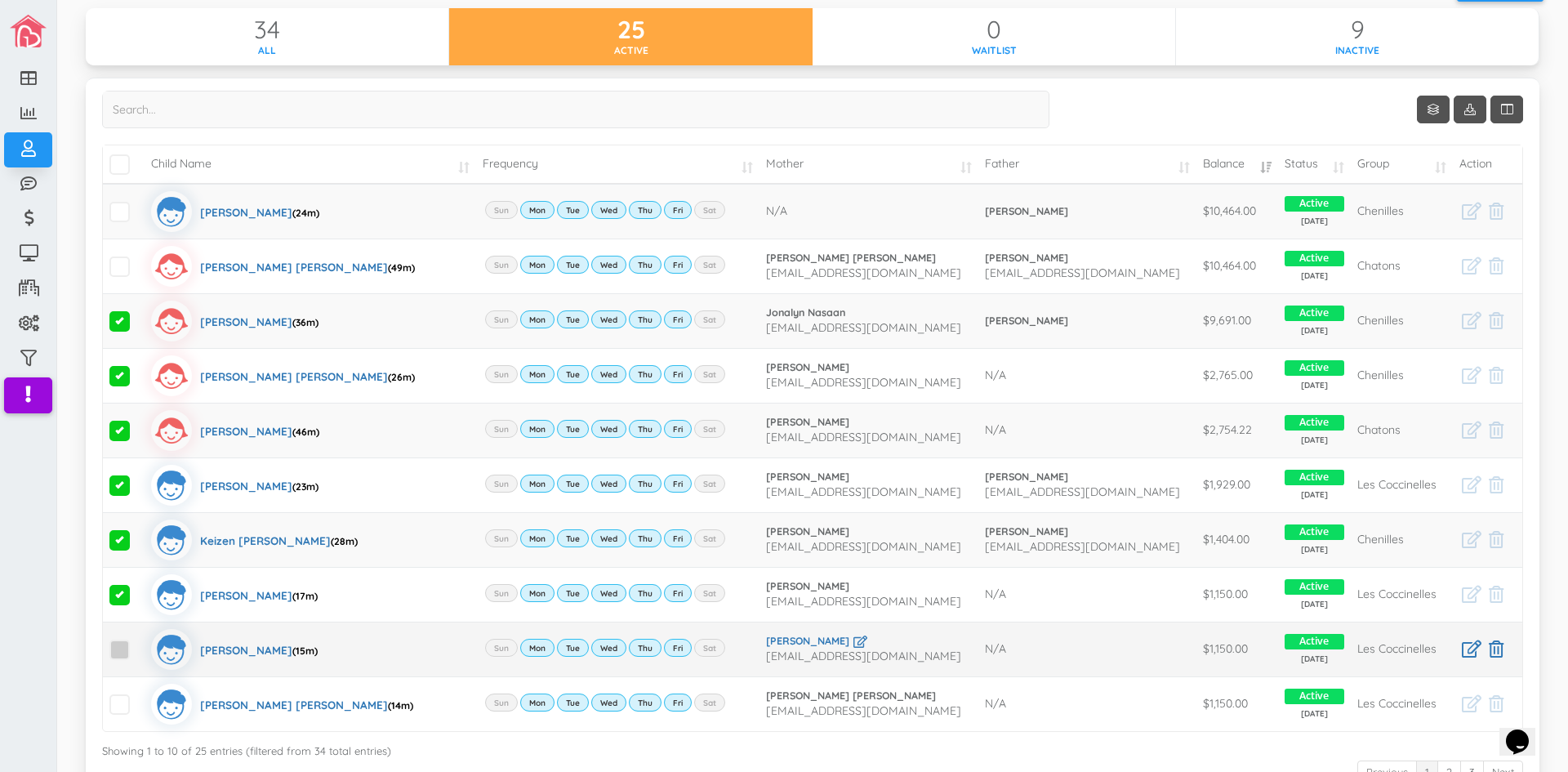
click at [115, 649] on span at bounding box center [119, 650] width 20 height 20
click at [138, 643] on input "checkbox" at bounding box center [138, 643] width 0 height 0
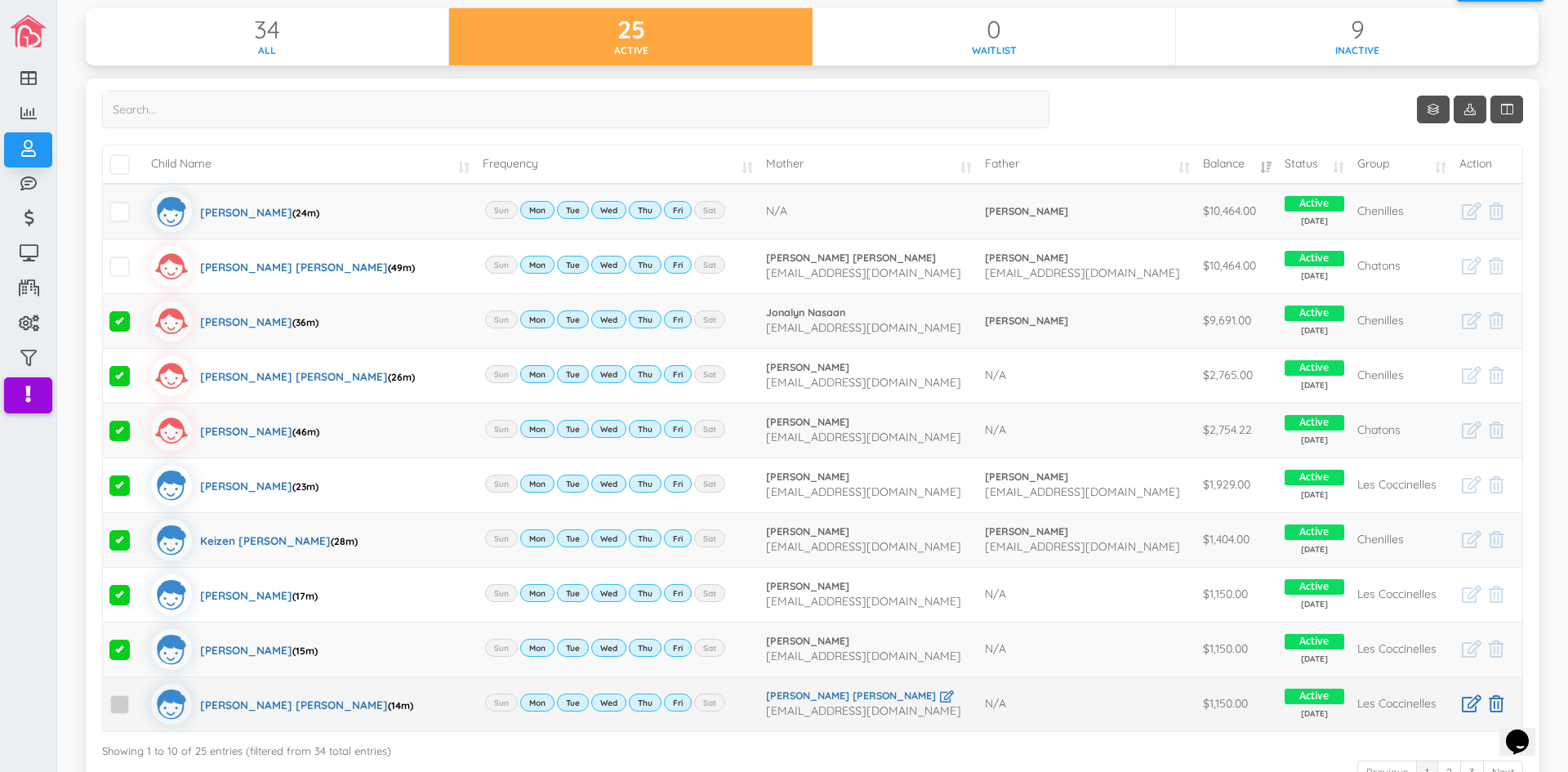
click at [118, 708] on span at bounding box center [119, 704] width 20 height 20
click at [138, 698] on input "checkbox" at bounding box center [138, 698] width 0 height 0
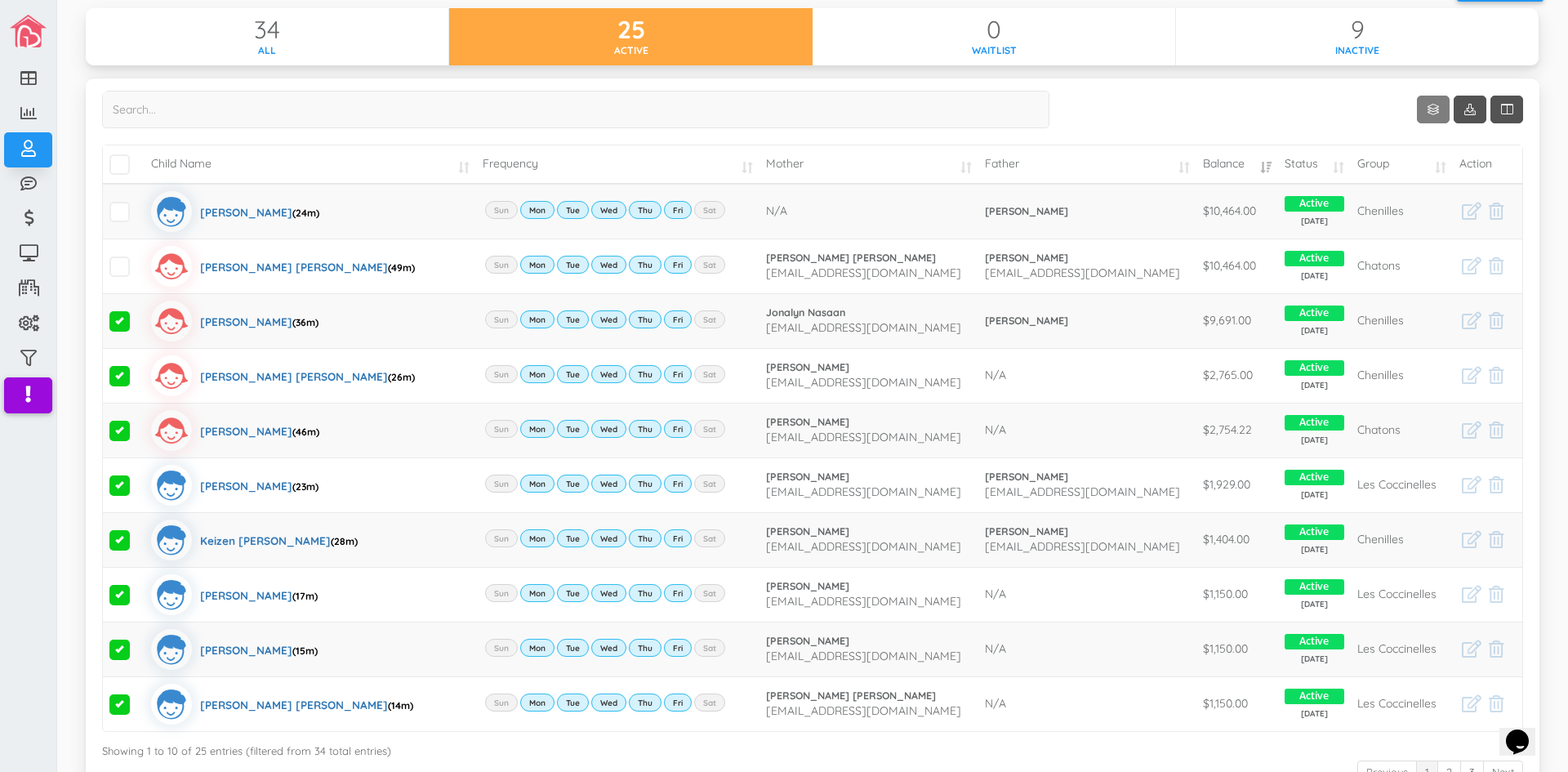
click at [1417, 107] on link "Show 10 rows" at bounding box center [1433, 109] width 32 height 28
click at [1403, 170] on link "25" at bounding box center [1445, 172] width 124 height 25
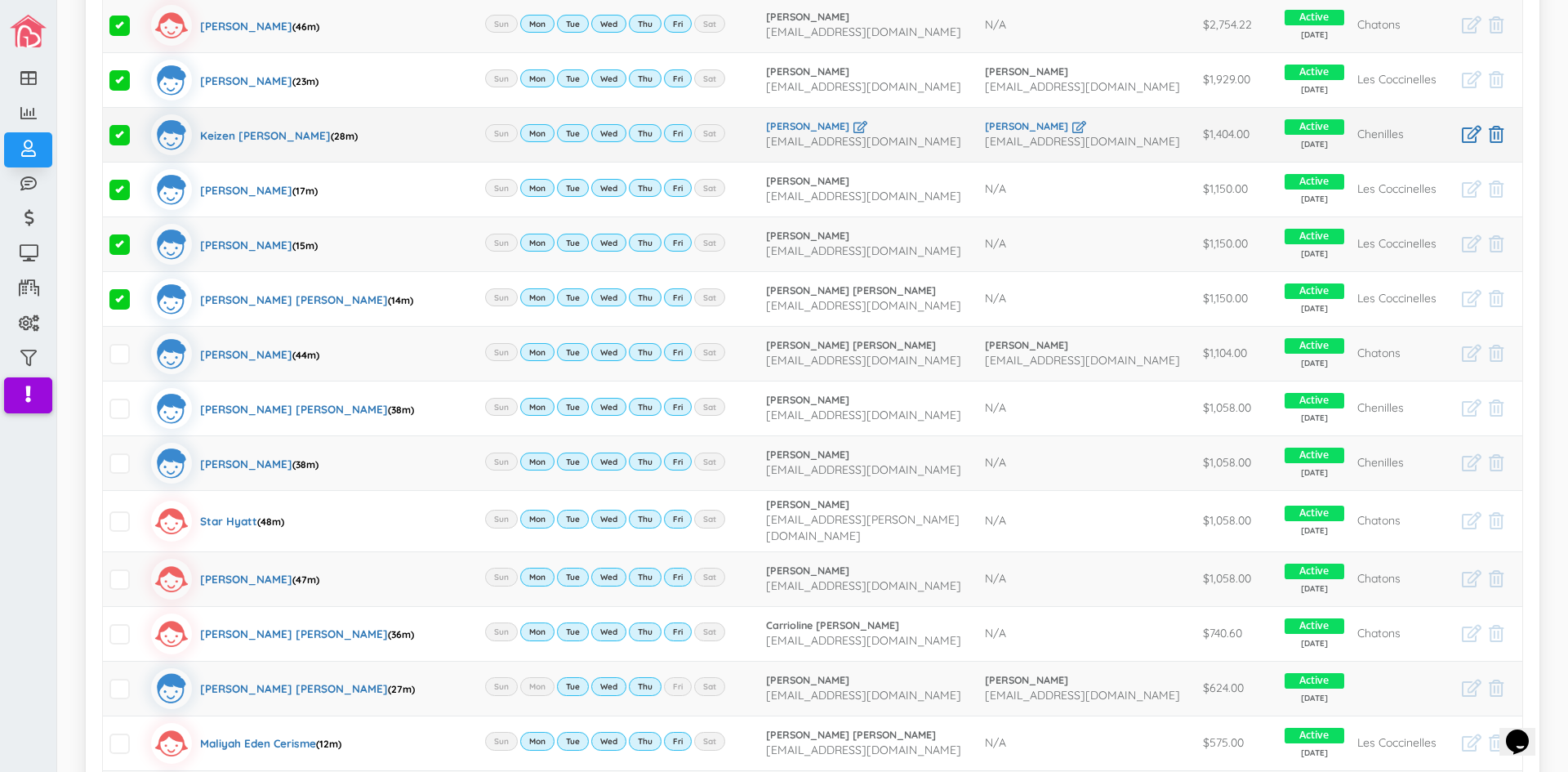
scroll to position [491, 0]
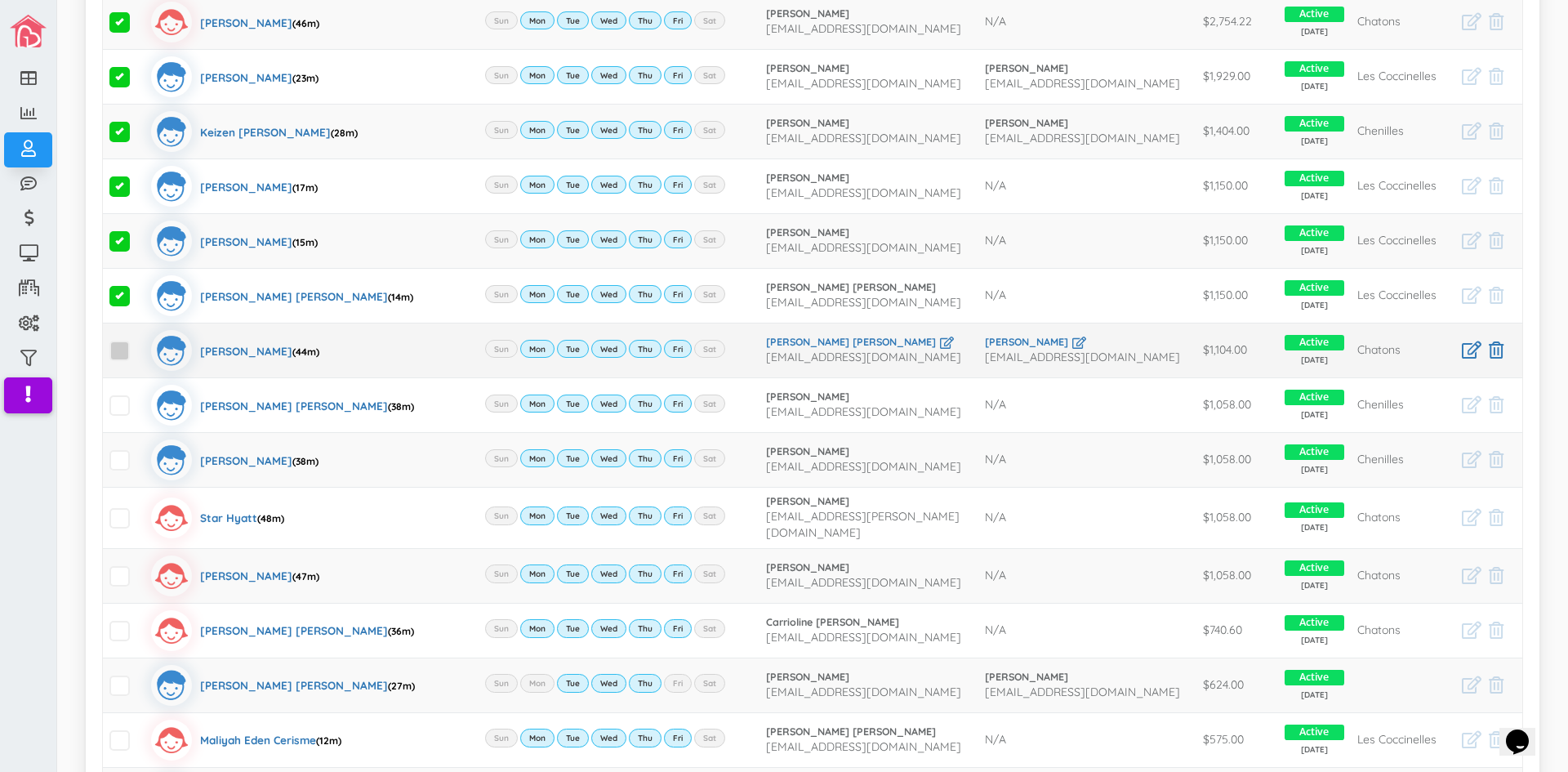
click at [120, 350] on span at bounding box center [119, 351] width 20 height 20
click at [138, 344] on input "checkbox" at bounding box center [138, 344] width 0 height 0
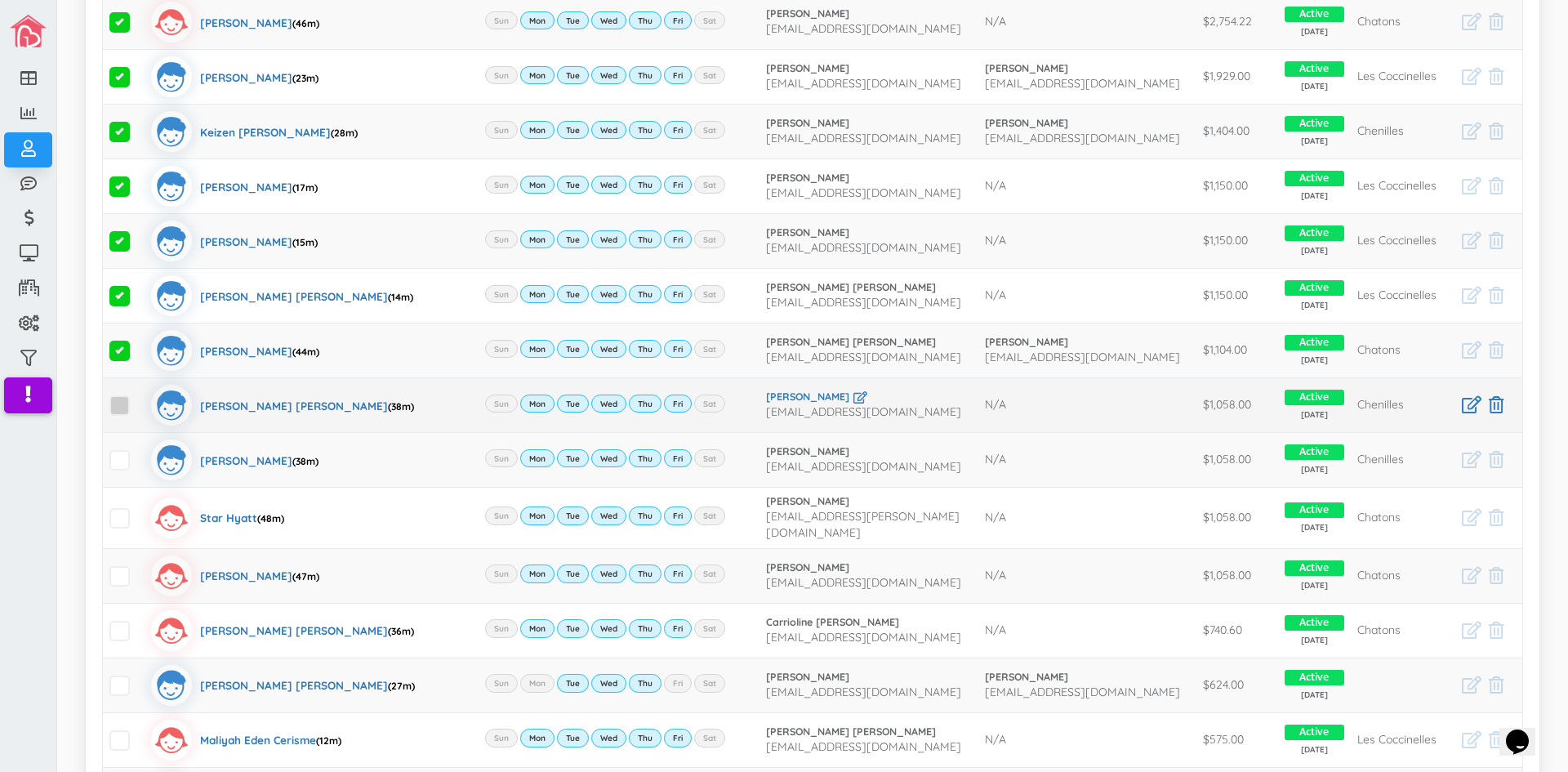
click at [122, 399] on span at bounding box center [119, 405] width 20 height 20
click at [138, 399] on input "checkbox" at bounding box center [138, 399] width 0 height 0
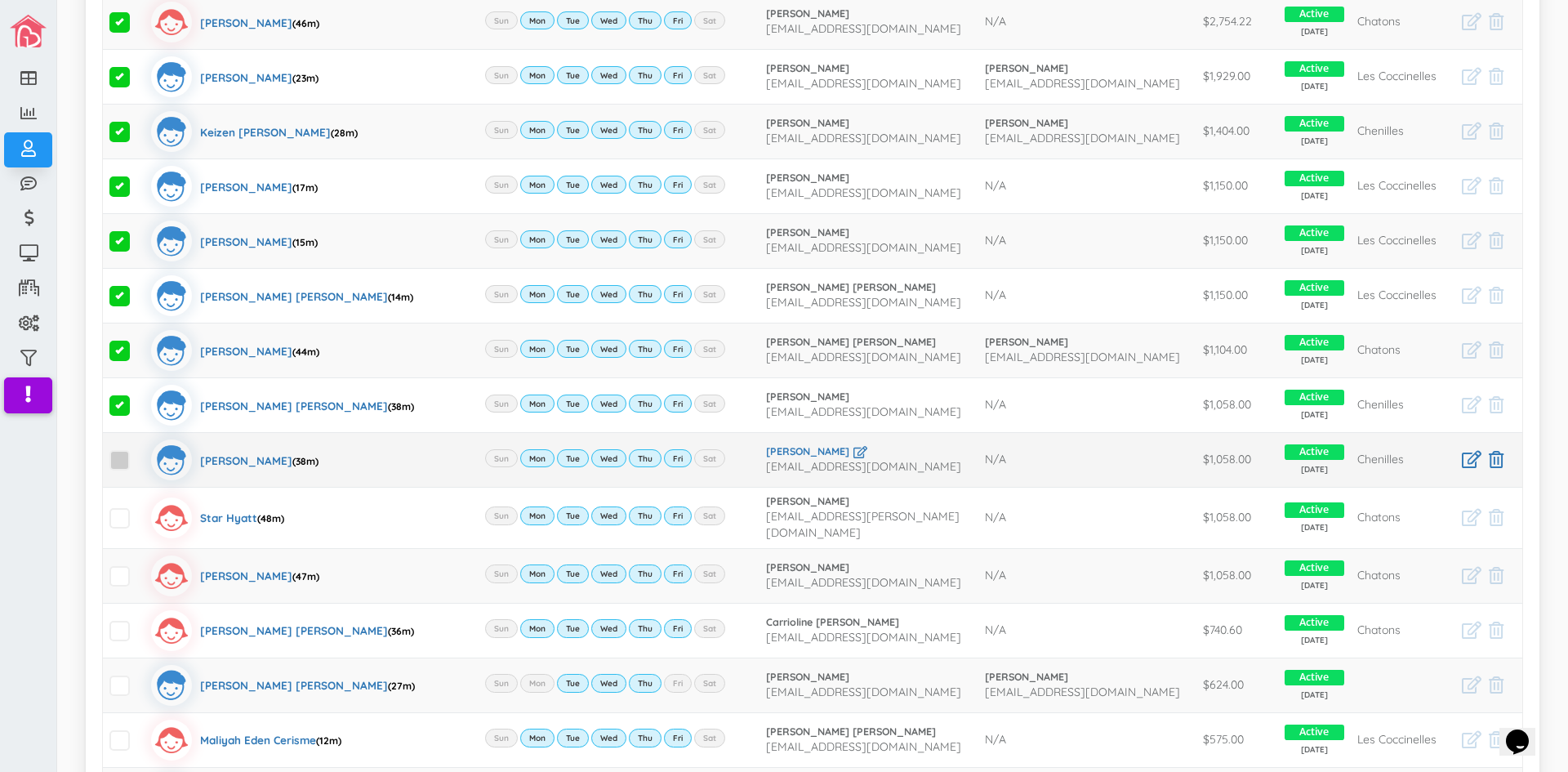
click at [123, 464] on span at bounding box center [119, 460] width 20 height 20
click at [138, 454] on input "checkbox" at bounding box center [138, 454] width 0 height 0
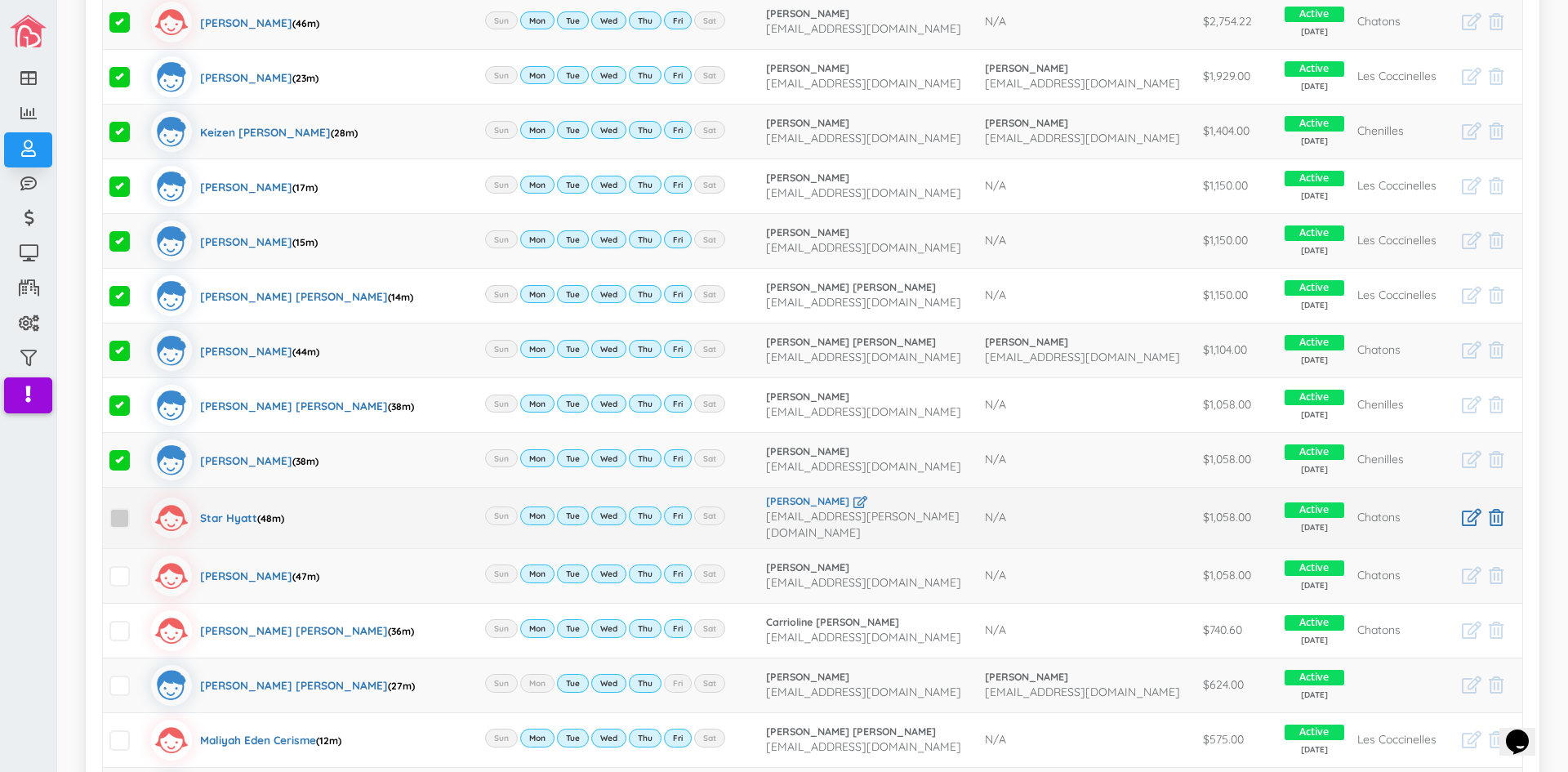
click at [124, 509] on span at bounding box center [119, 518] width 20 height 20
click at [138, 512] on input "checkbox" at bounding box center [138, 512] width 0 height 0
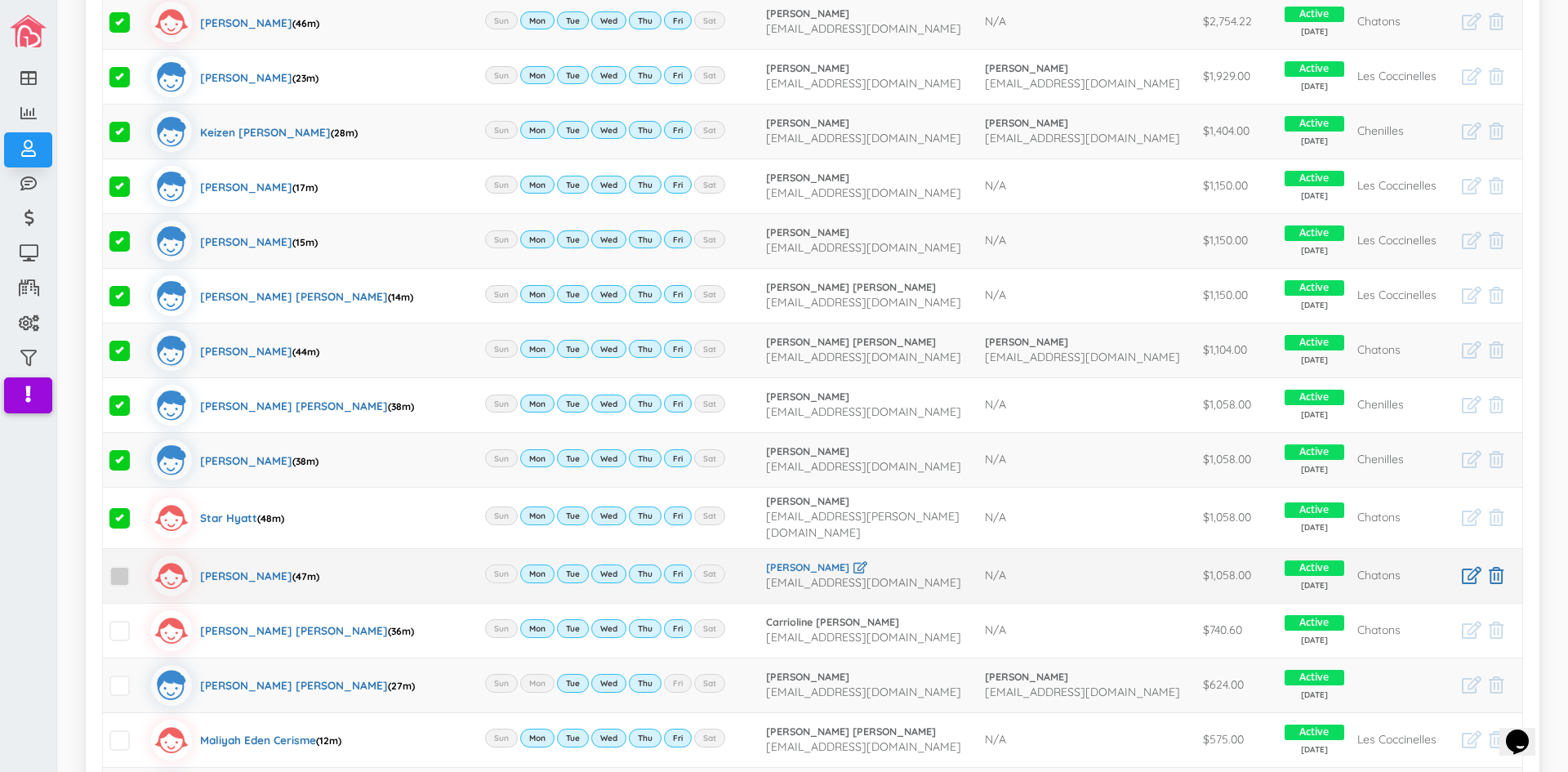
click at [122, 572] on span at bounding box center [119, 577] width 20 height 20
click at [138, 569] on input "checkbox" at bounding box center [138, 569] width 0 height 0
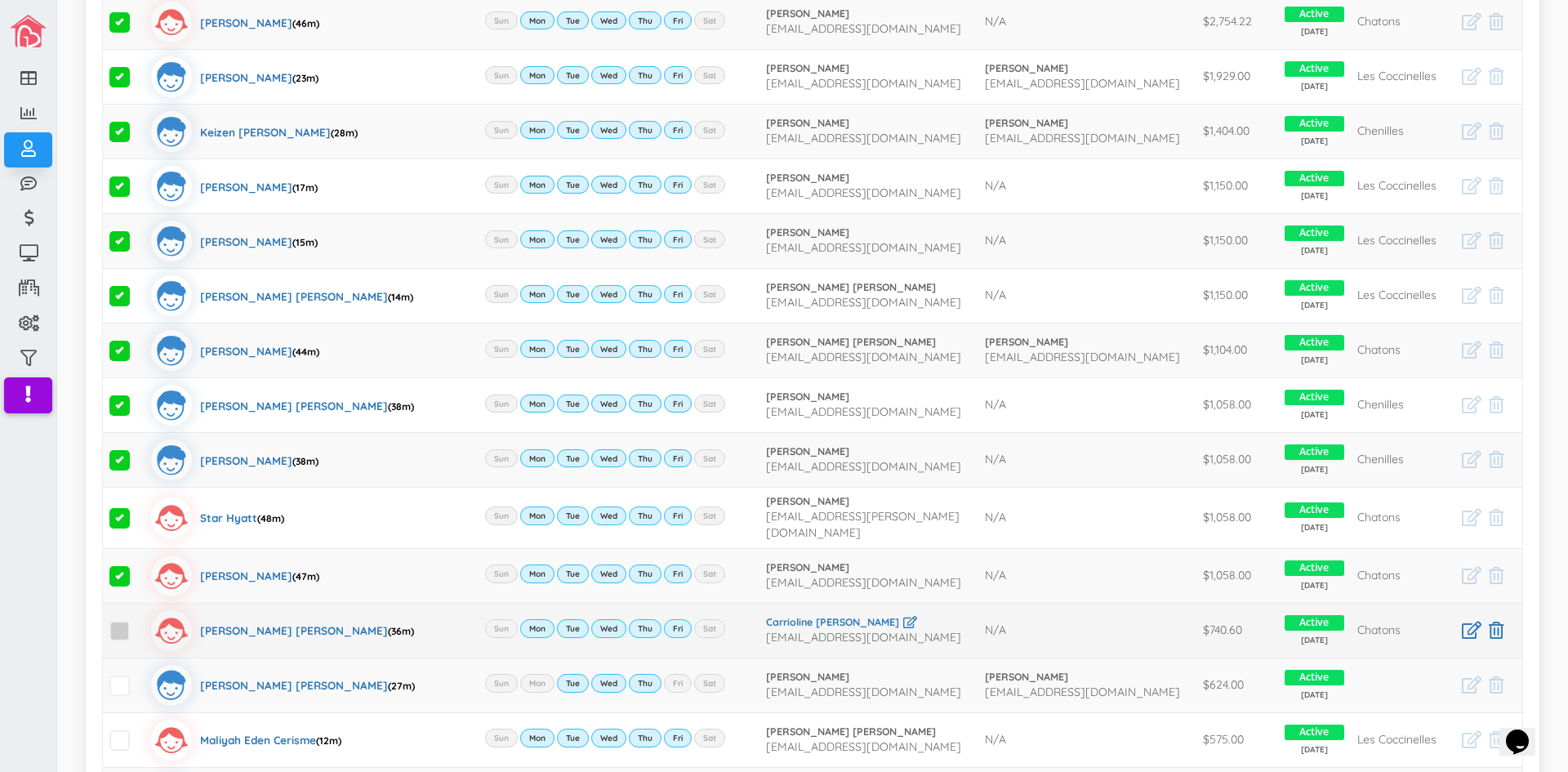
click at [117, 625] on span at bounding box center [119, 631] width 20 height 20
click at [138, 624] on input "checkbox" at bounding box center [138, 624] width 0 height 0
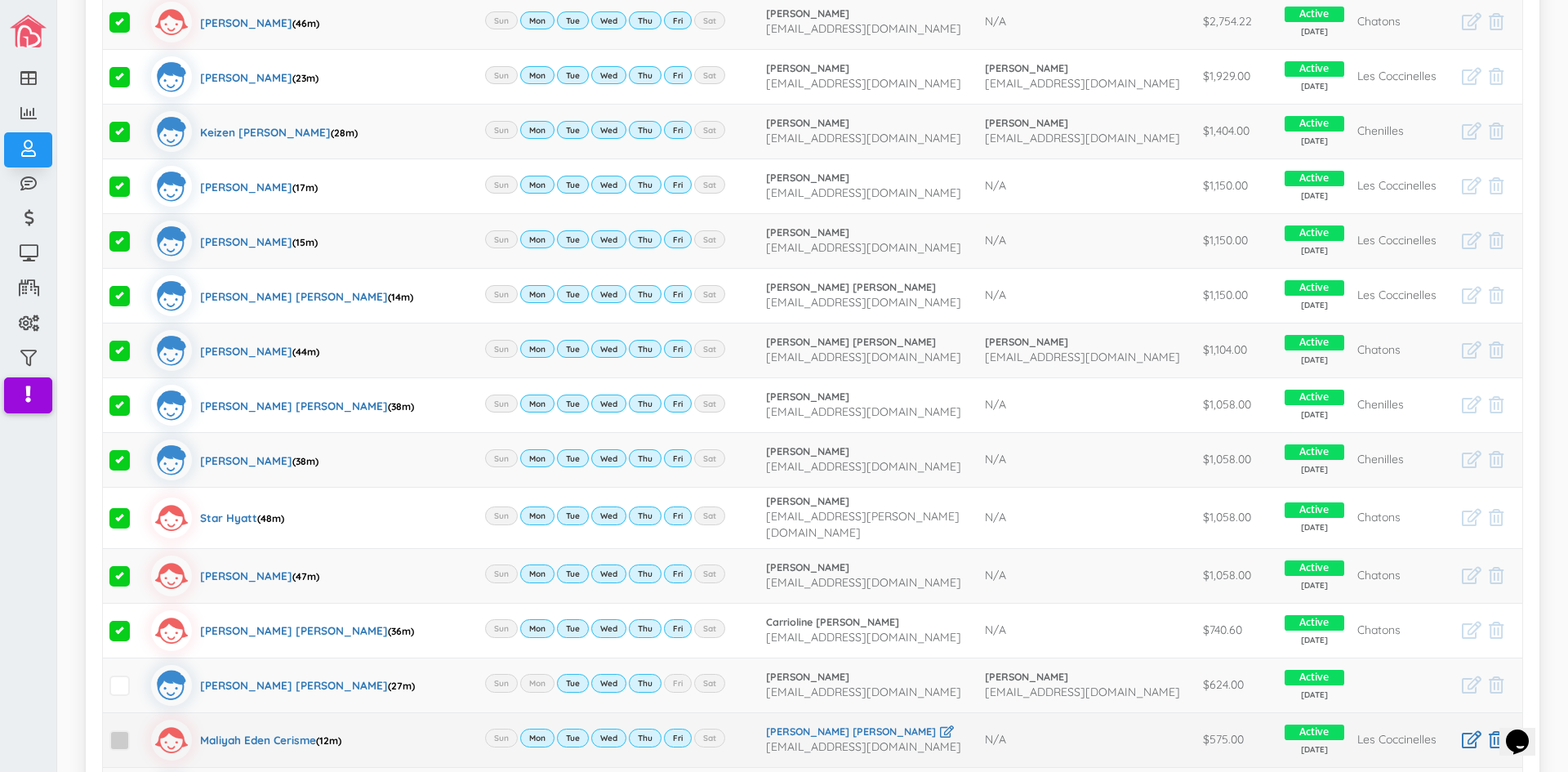
click at [115, 735] on span at bounding box center [119, 741] width 20 height 20
click at [138, 734] on input "checkbox" at bounding box center [138, 734] width 0 height 0
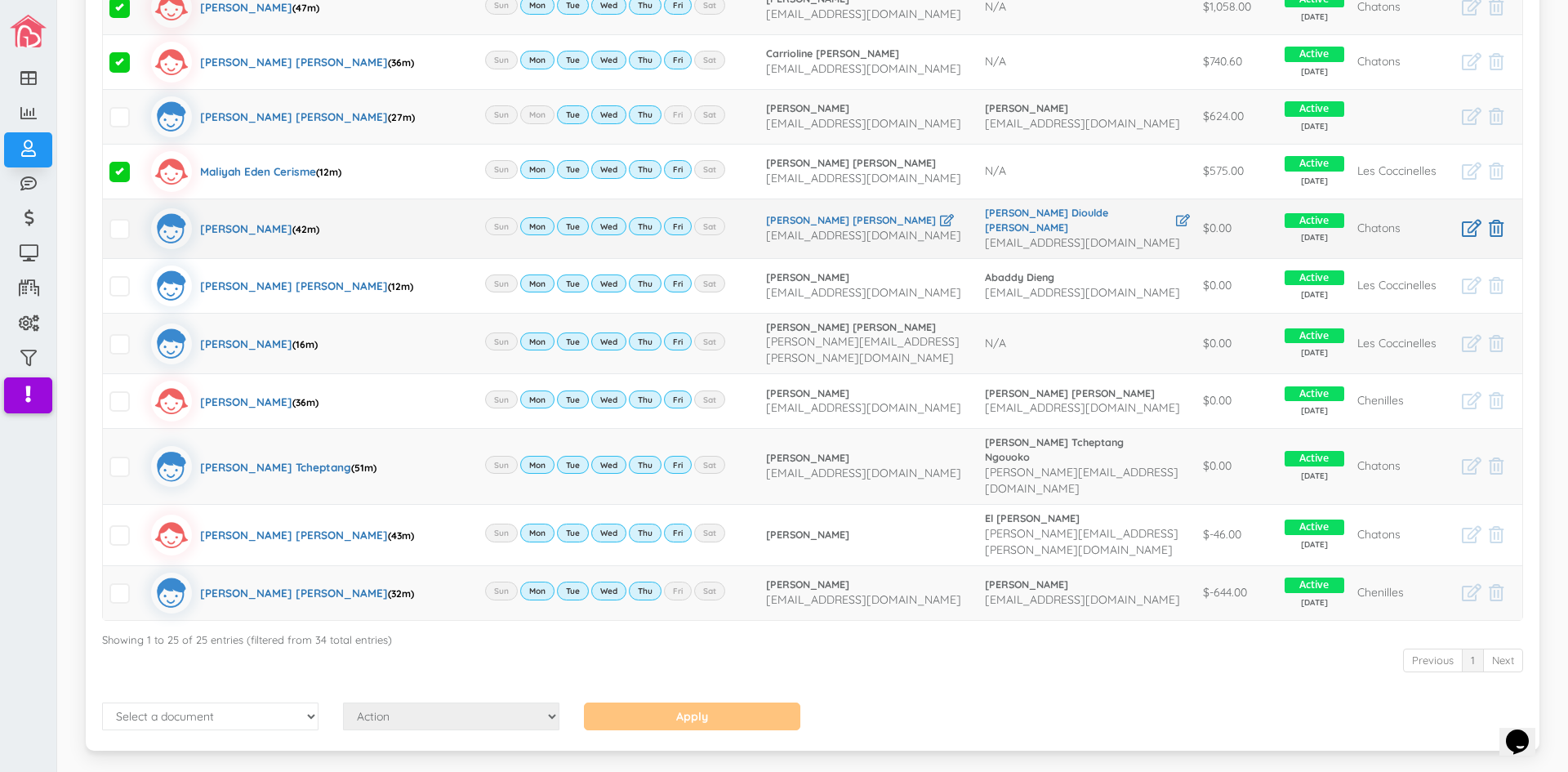
scroll to position [1061, 0]
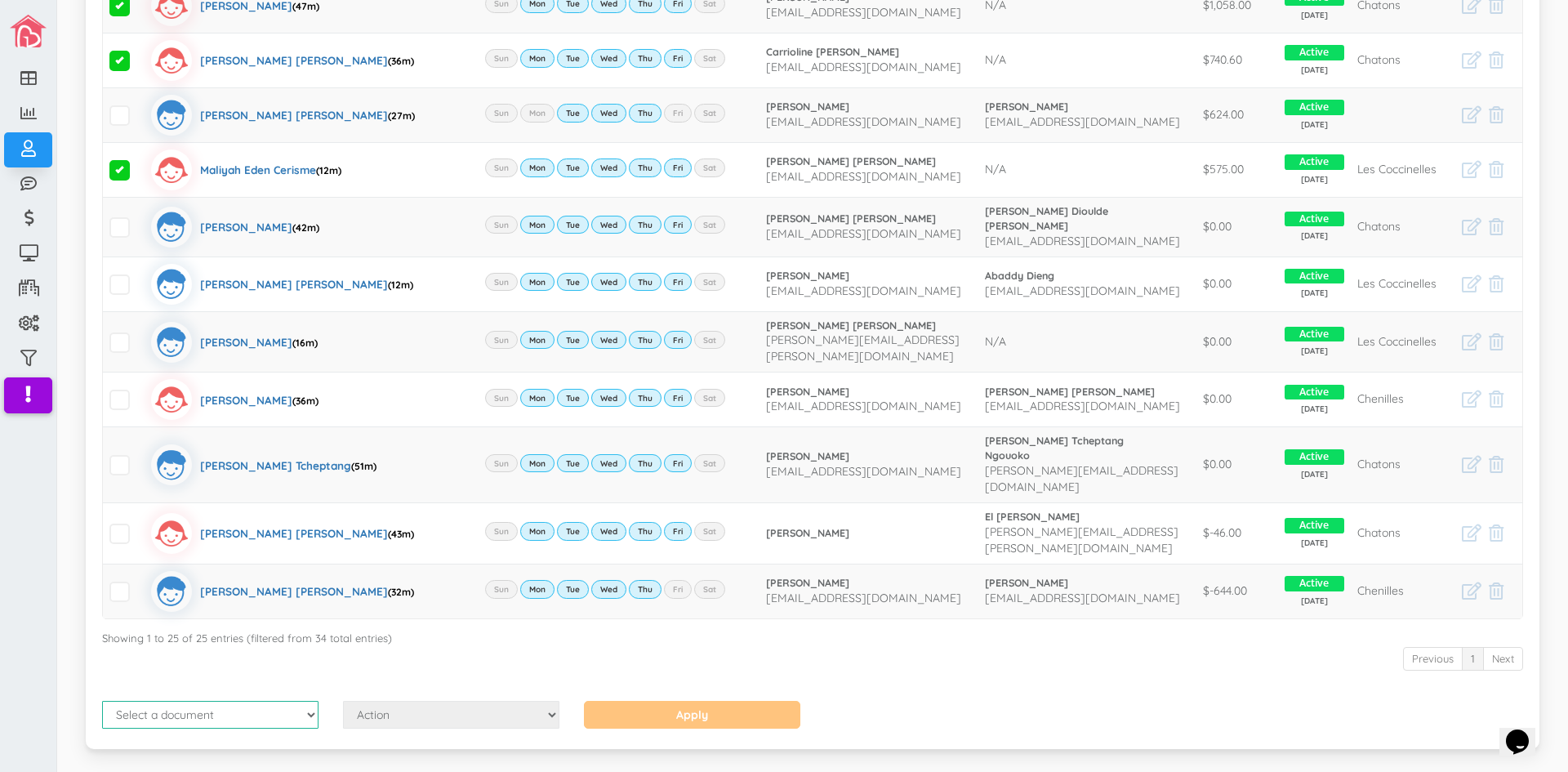
click at [309, 701] on select "Select a document Account Statement Pay Plan Dual Pay Plan" at bounding box center [210, 715] width 216 height 28
select select "1"
click at [102, 701] on select "Select a document Account Statement Pay Plan Dual Pay Plan" at bounding box center [210, 715] width 216 height 28
click at [547, 701] on select "Action Send Email View Download" at bounding box center [451, 715] width 216 height 28
select select "1"
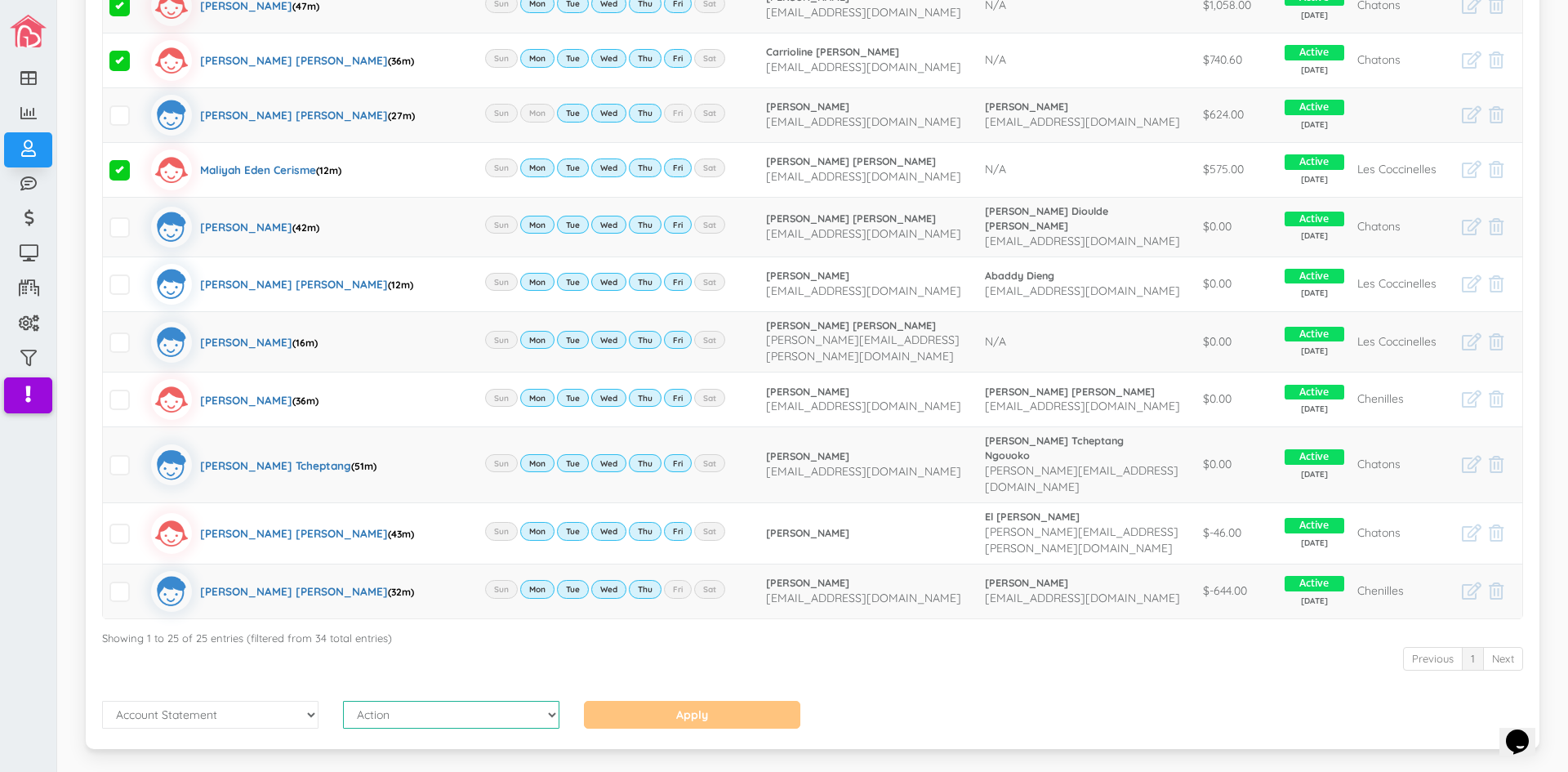
click at [343, 701] on select "Action Send Email View Download" at bounding box center [451, 715] width 216 height 28
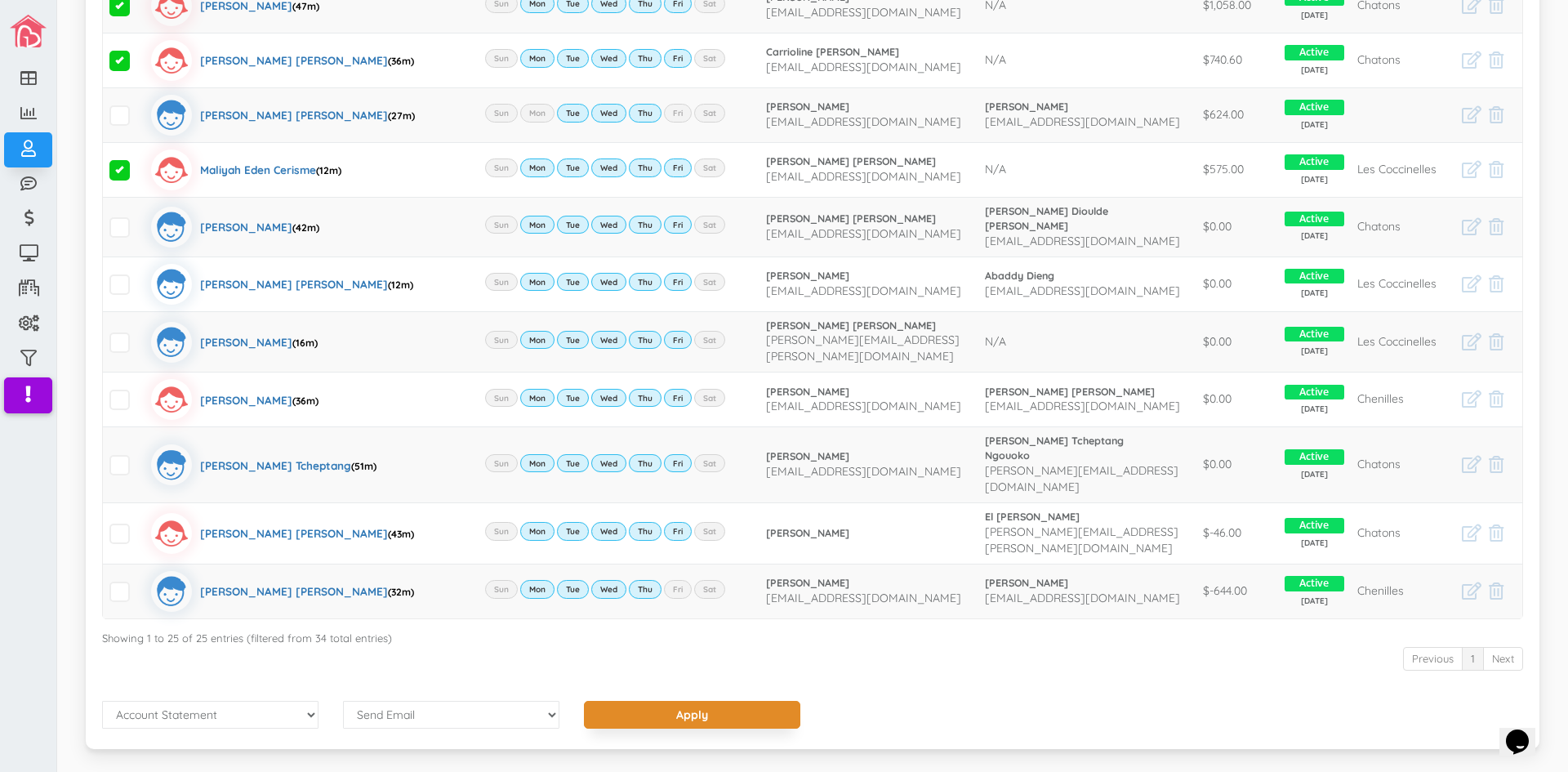
click at [676, 701] on input "Apply" at bounding box center [692, 715] width 216 height 28
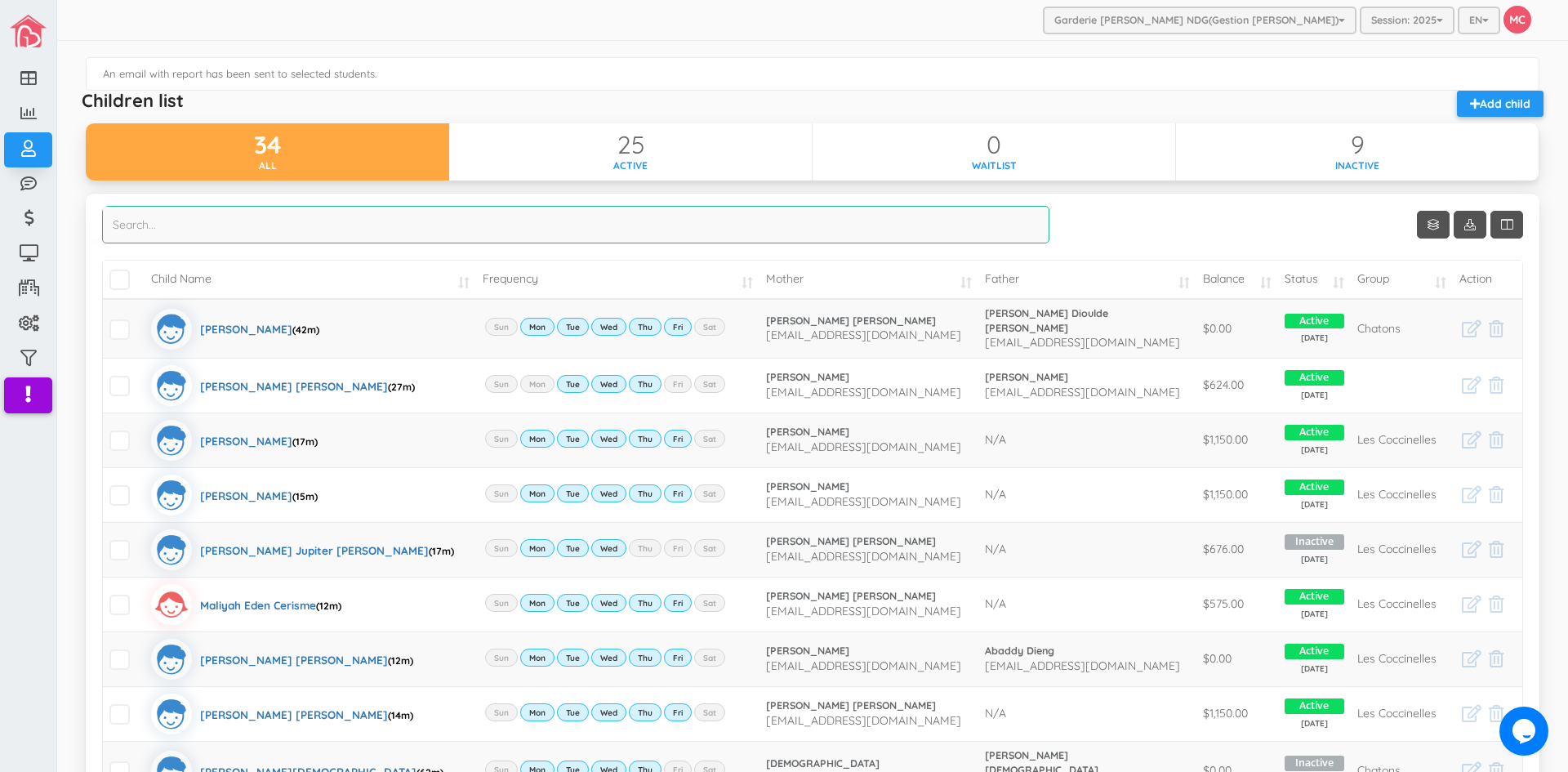
click at [171, 218] on input "search" at bounding box center [575, 224] width 947 height 38
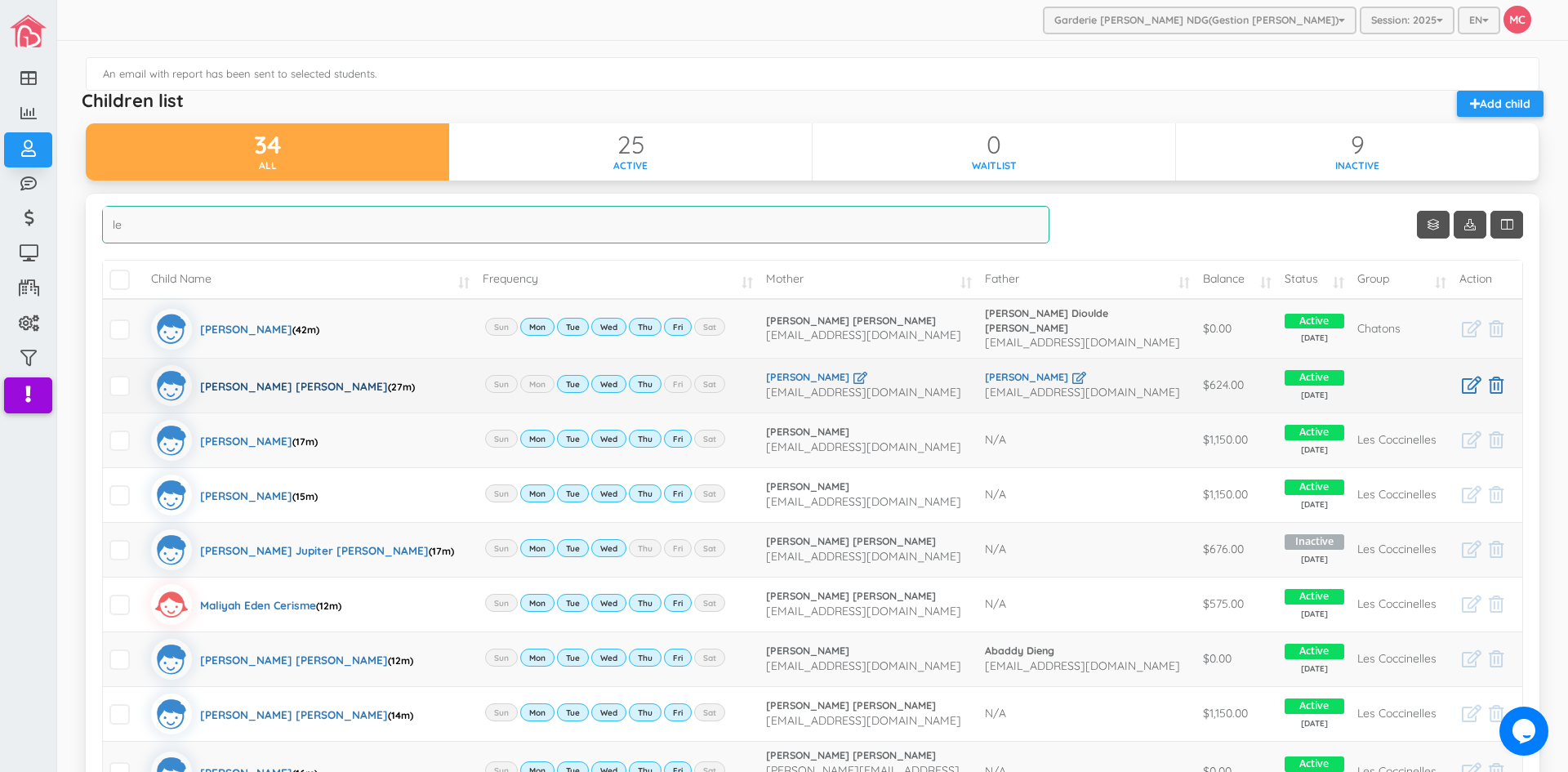
type input "le"
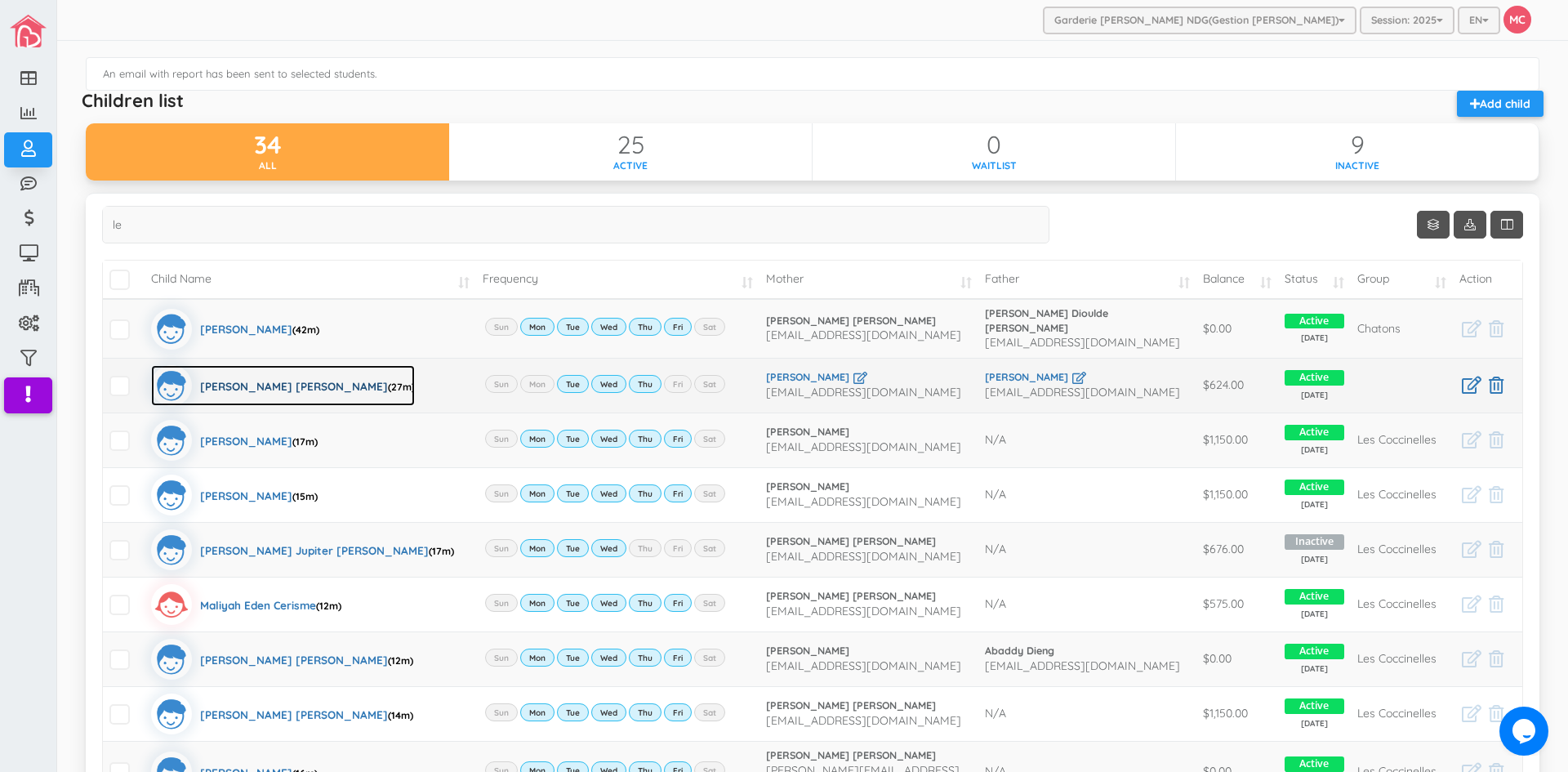
click at [233, 379] on div "Lester Jr Castro Pedro (27m)" at bounding box center [307, 386] width 215 height 41
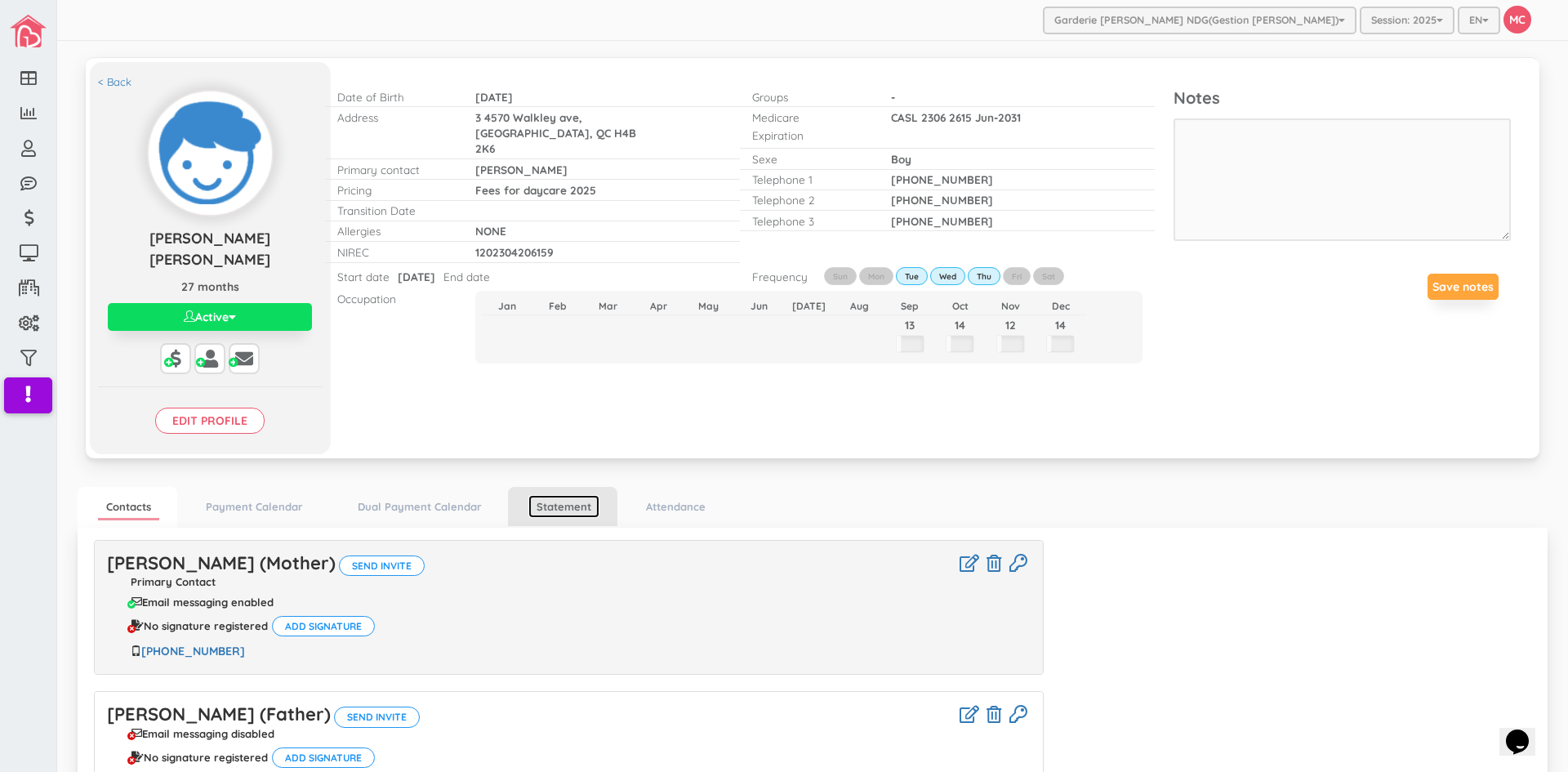
click at [574, 495] on link "Statement" at bounding box center [563, 507] width 71 height 24
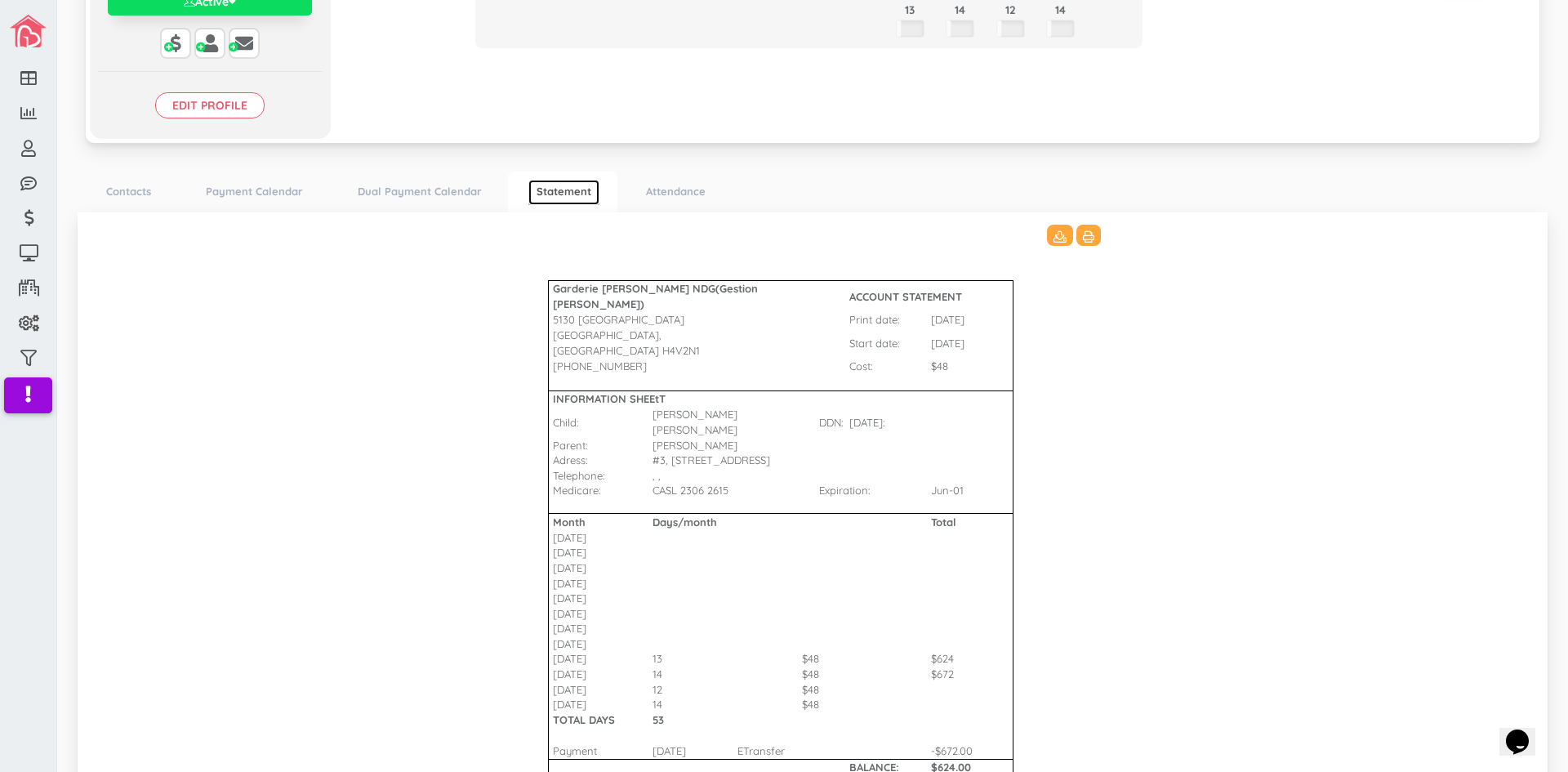
scroll to position [327, 0]
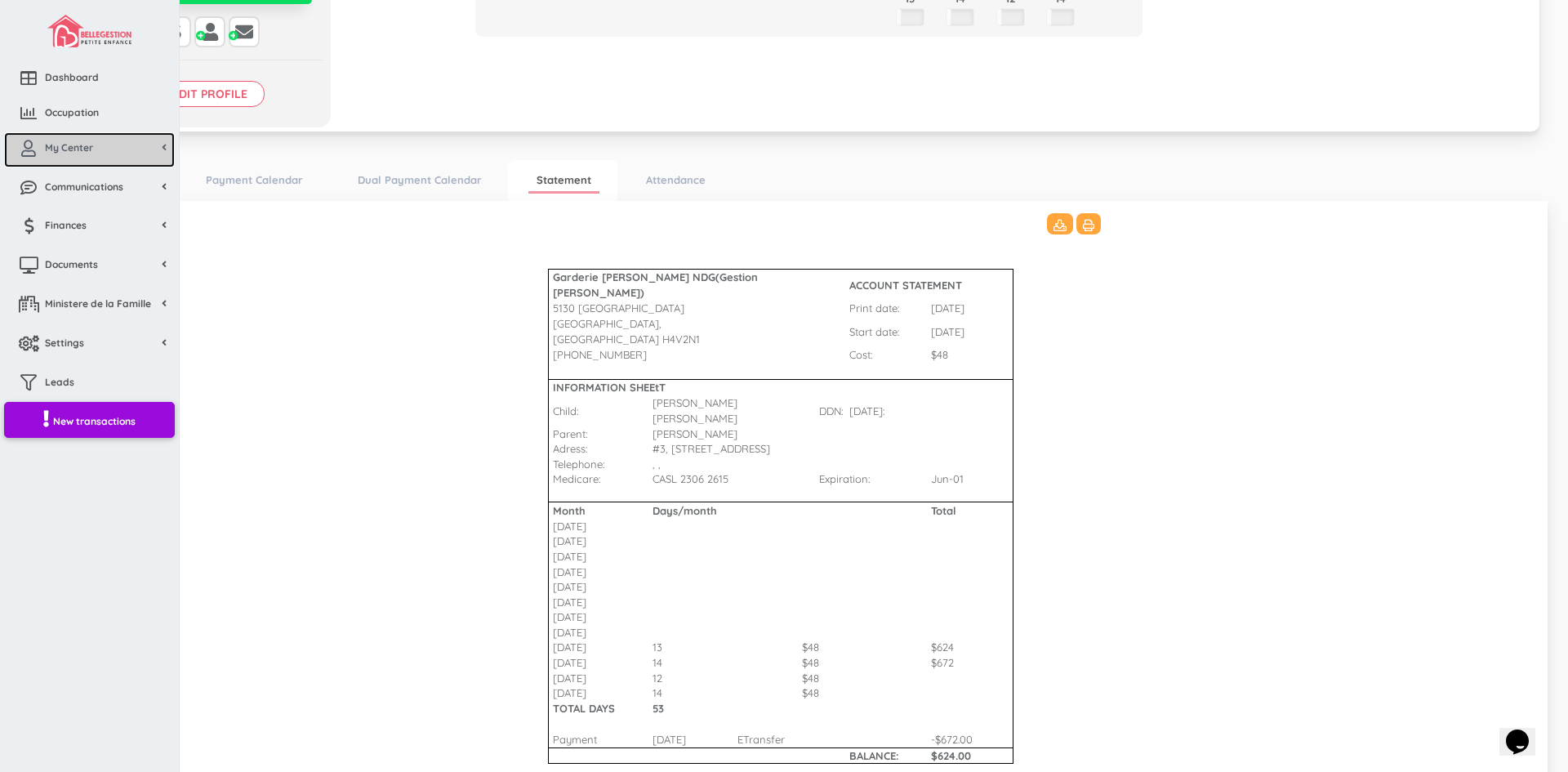
click at [62, 144] on span "My Center" at bounding box center [69, 147] width 48 height 14
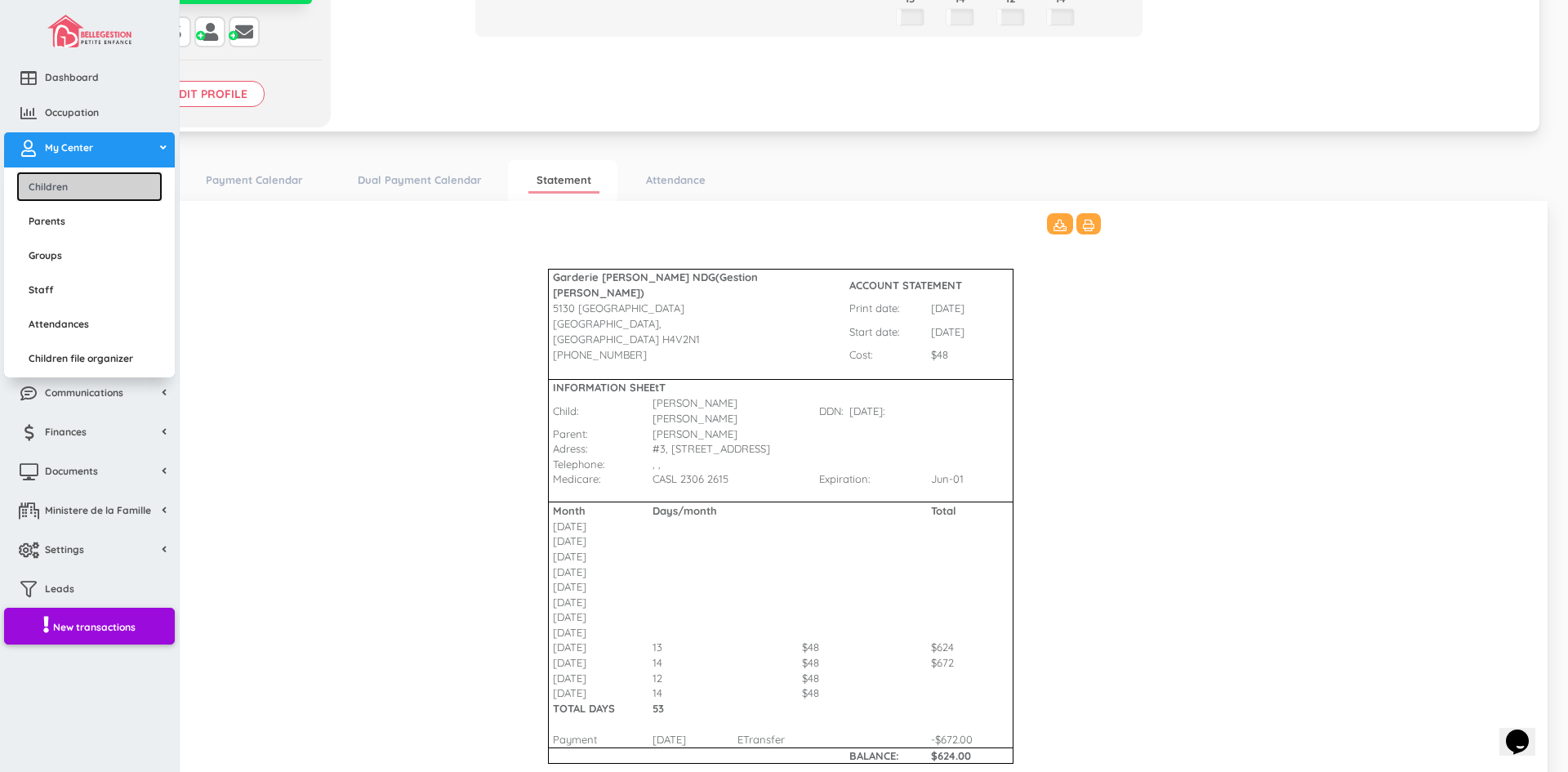
click at [59, 185] on link "Children" at bounding box center [90, 186] width 146 height 31
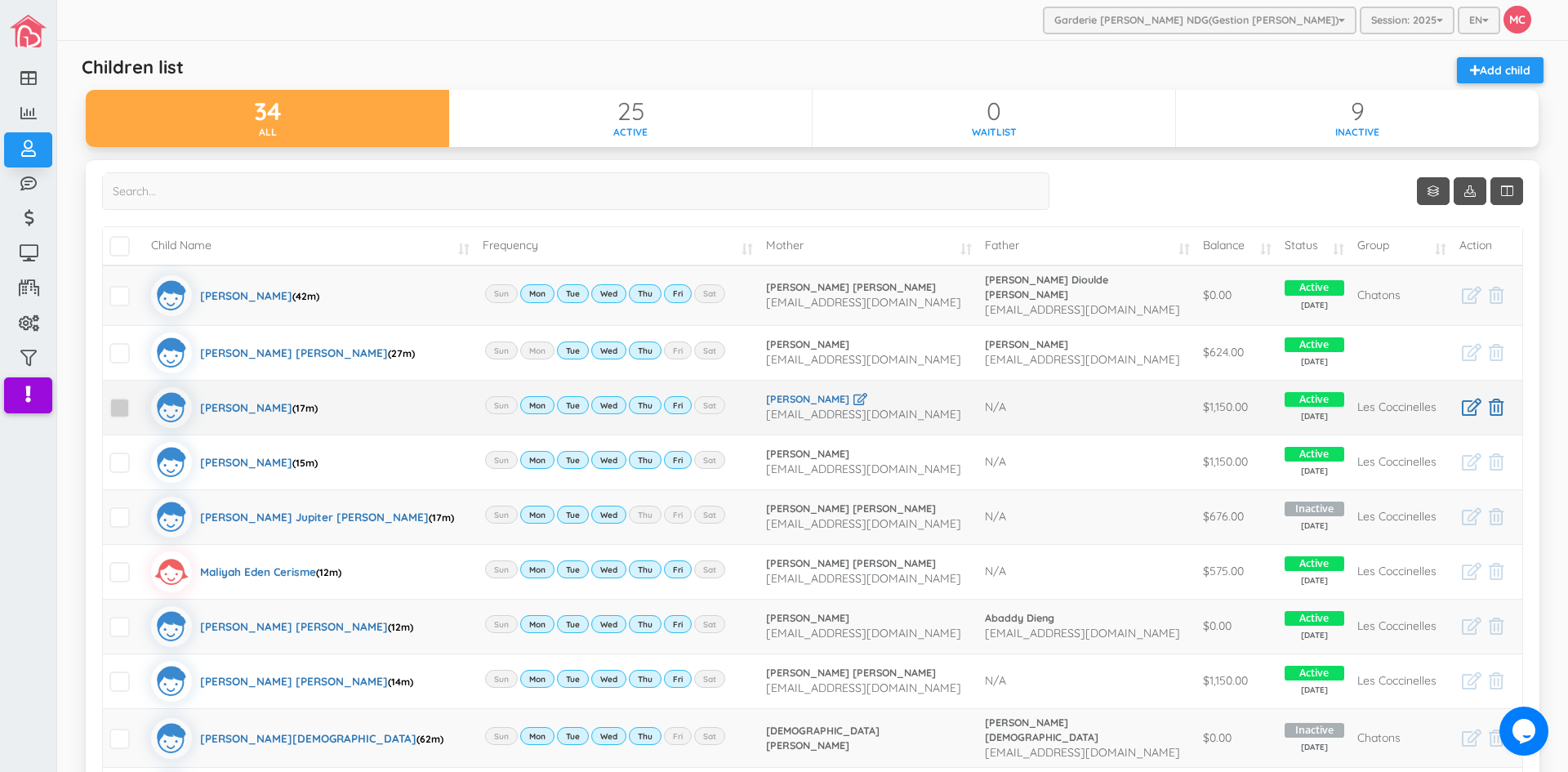
click at [126, 404] on span at bounding box center [119, 408] width 20 height 20
click at [138, 401] on input "checkbox" at bounding box center [138, 401] width 0 height 0
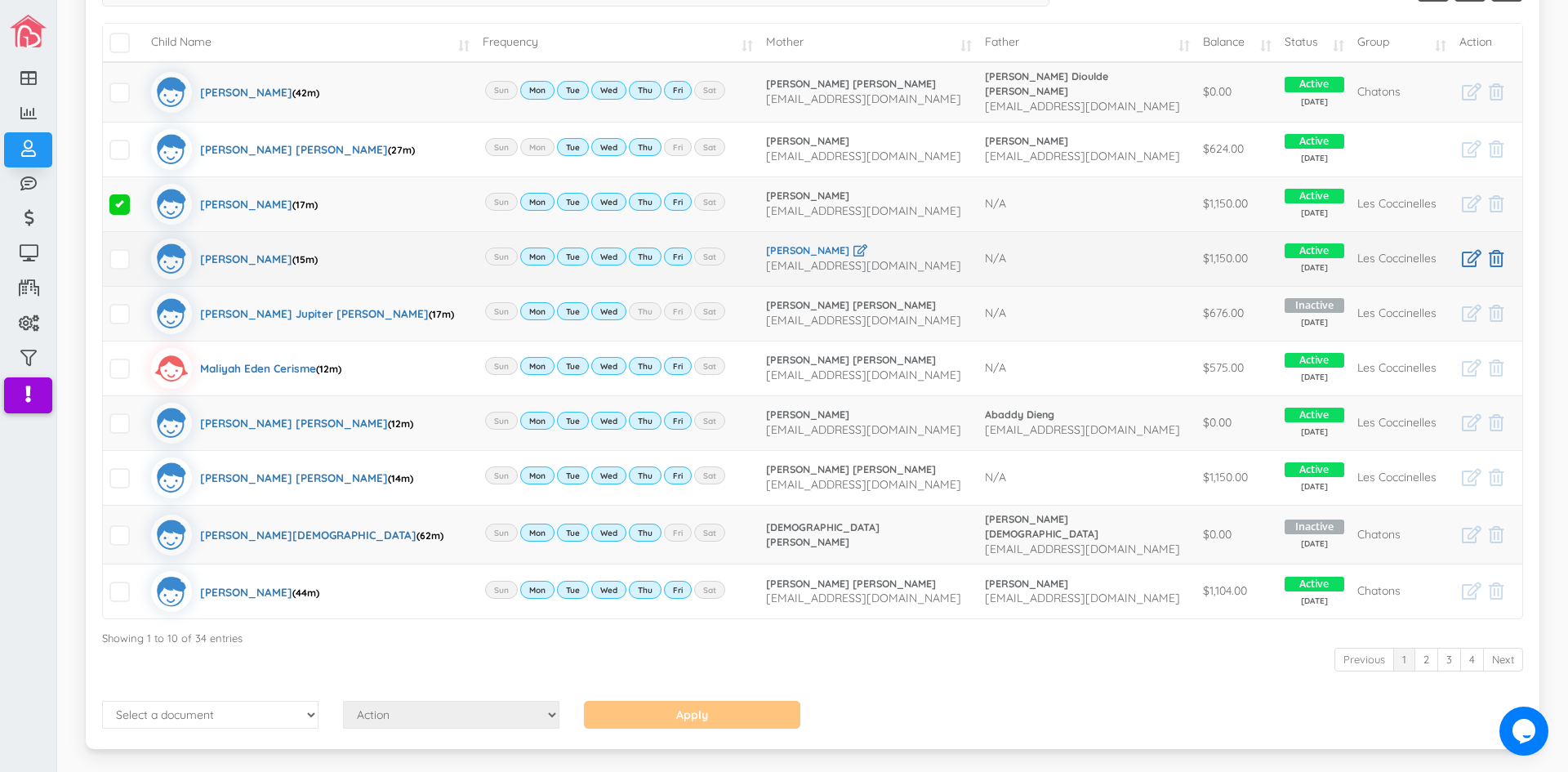
scroll to position [240, 0]
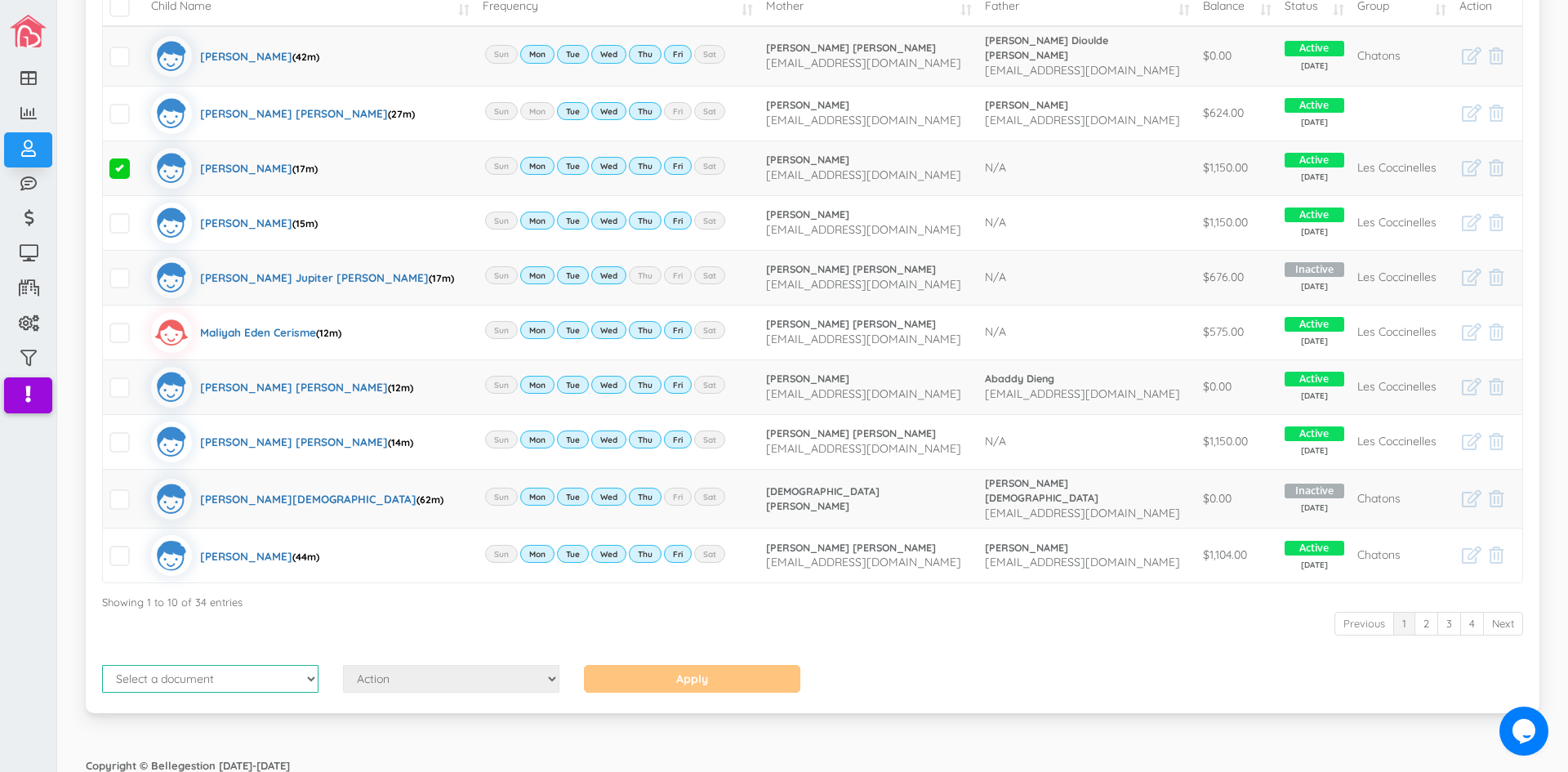
click at [303, 667] on select "Select a document Account Statement Pay Plan Dual Pay Plan" at bounding box center [210, 679] width 216 height 28
select select "1"
click at [102, 666] on select "Select a document Account Statement Pay Plan Dual Pay Plan" at bounding box center [210, 679] width 216 height 28
click at [544, 670] on select "Action Send Email View Download" at bounding box center [451, 679] width 216 height 28
select select "1"
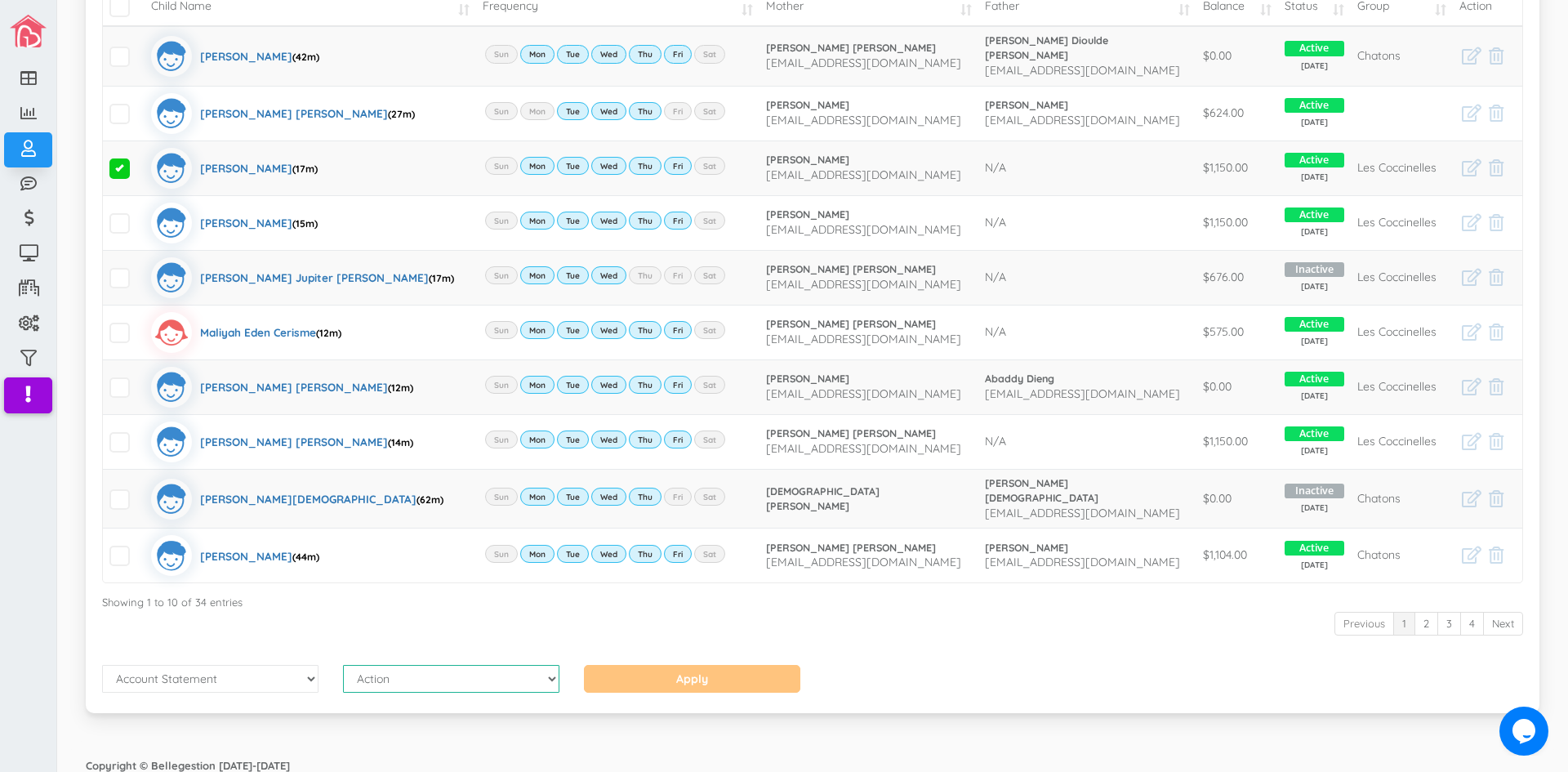
click at [343, 666] on select "Action Send Email View Download" at bounding box center [451, 679] width 216 height 28
click at [693, 671] on input "Apply" at bounding box center [692, 679] width 216 height 28
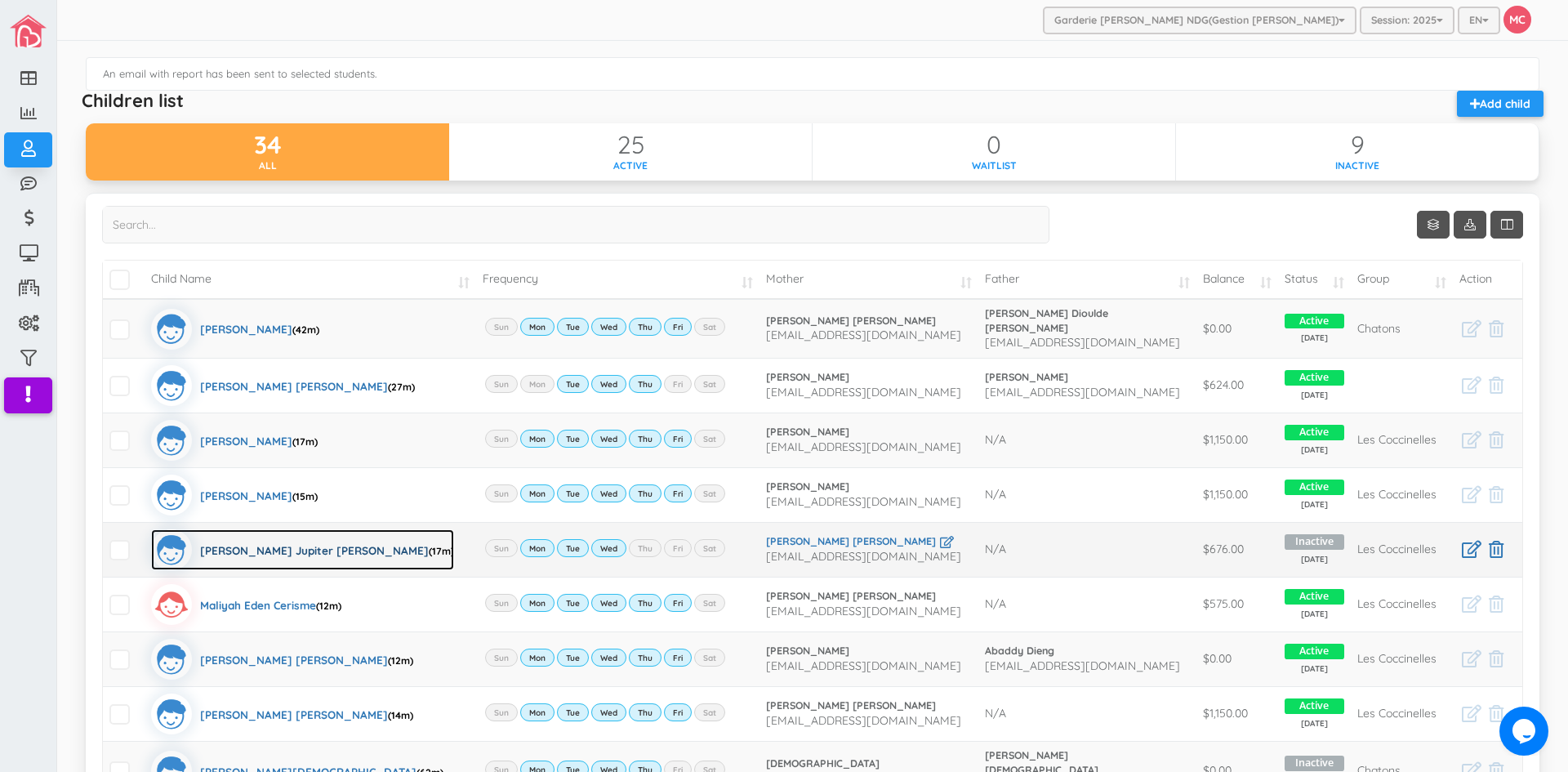
click at [282, 545] on div "[PERSON_NAME] Jupiter [PERSON_NAME] (17m)" at bounding box center [327, 550] width 254 height 41
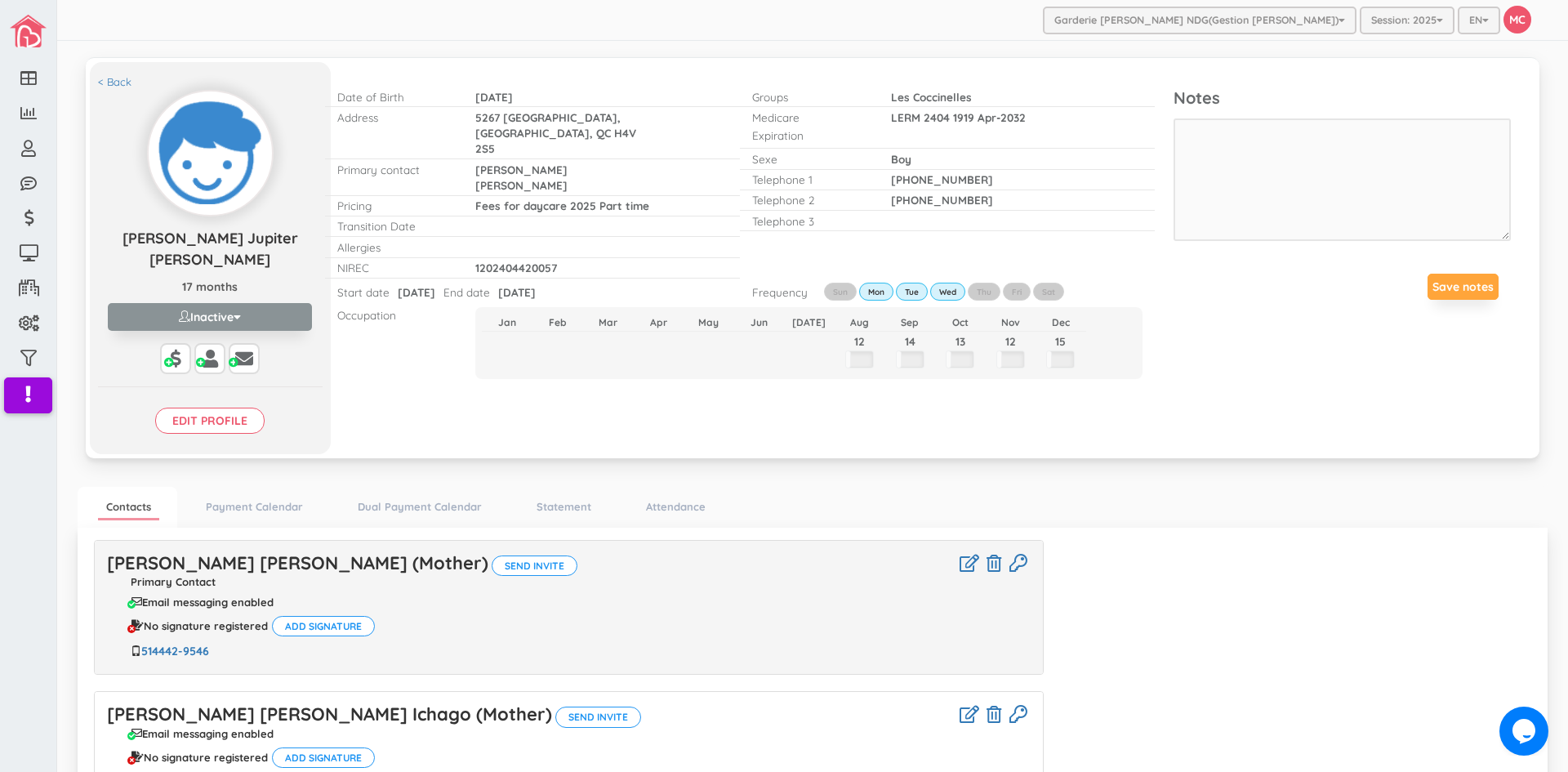
click at [237, 318] on span "button" at bounding box center [237, 317] width 7 height 11
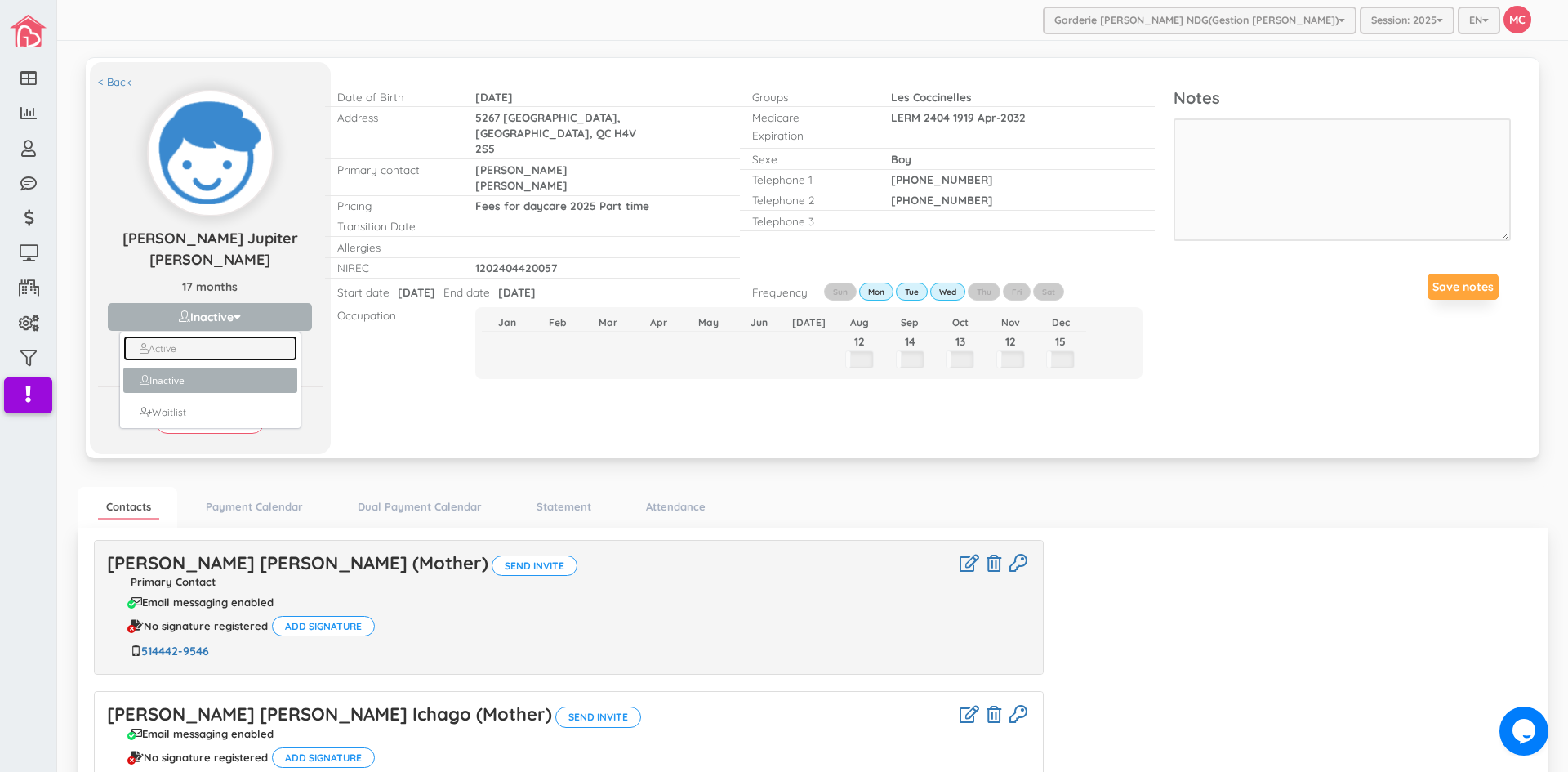
click at [199, 345] on link "Active" at bounding box center [209, 348] width 173 height 25
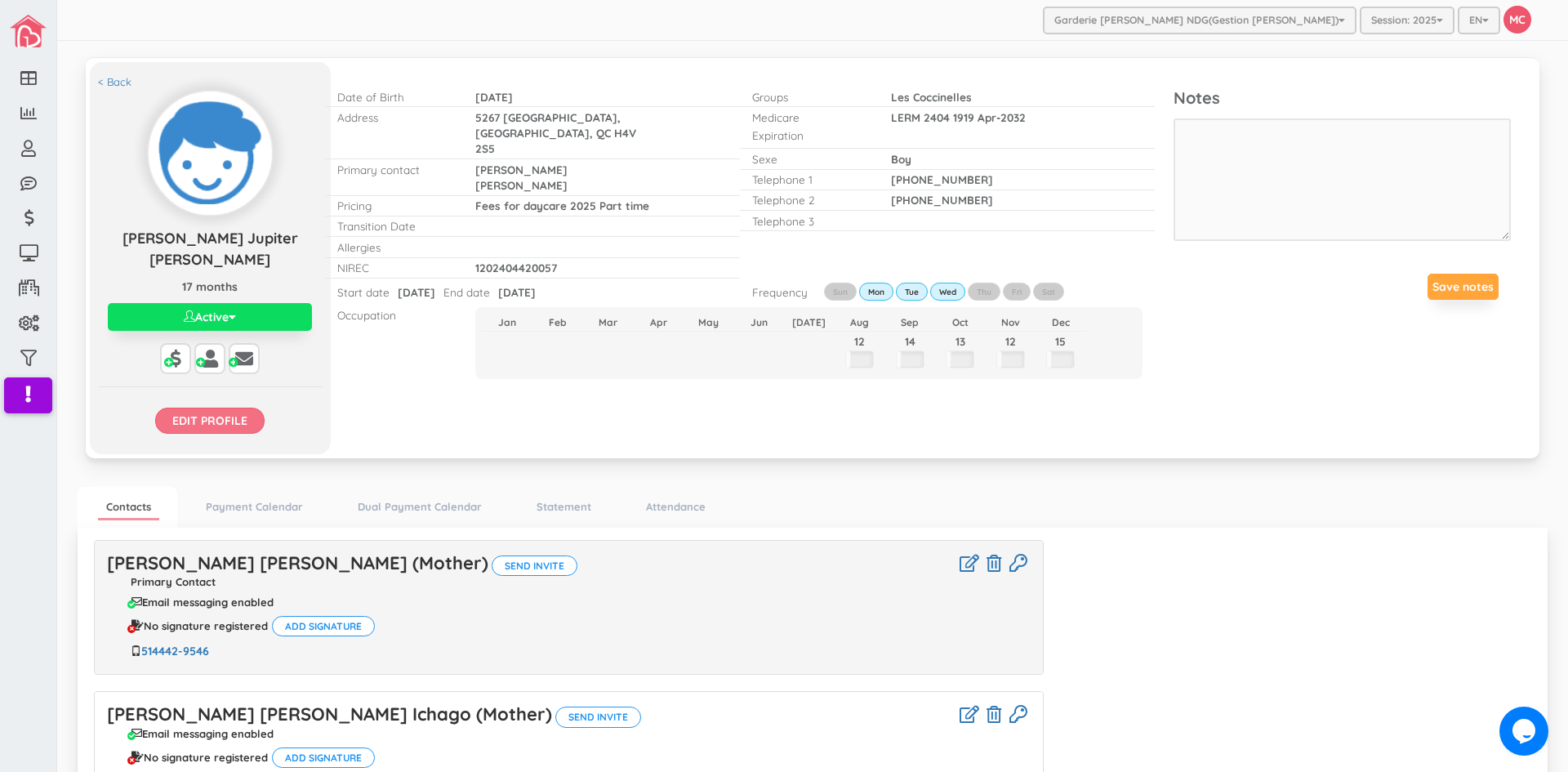
click at [220, 421] on input "Edit profile" at bounding box center [210, 421] width 109 height 26
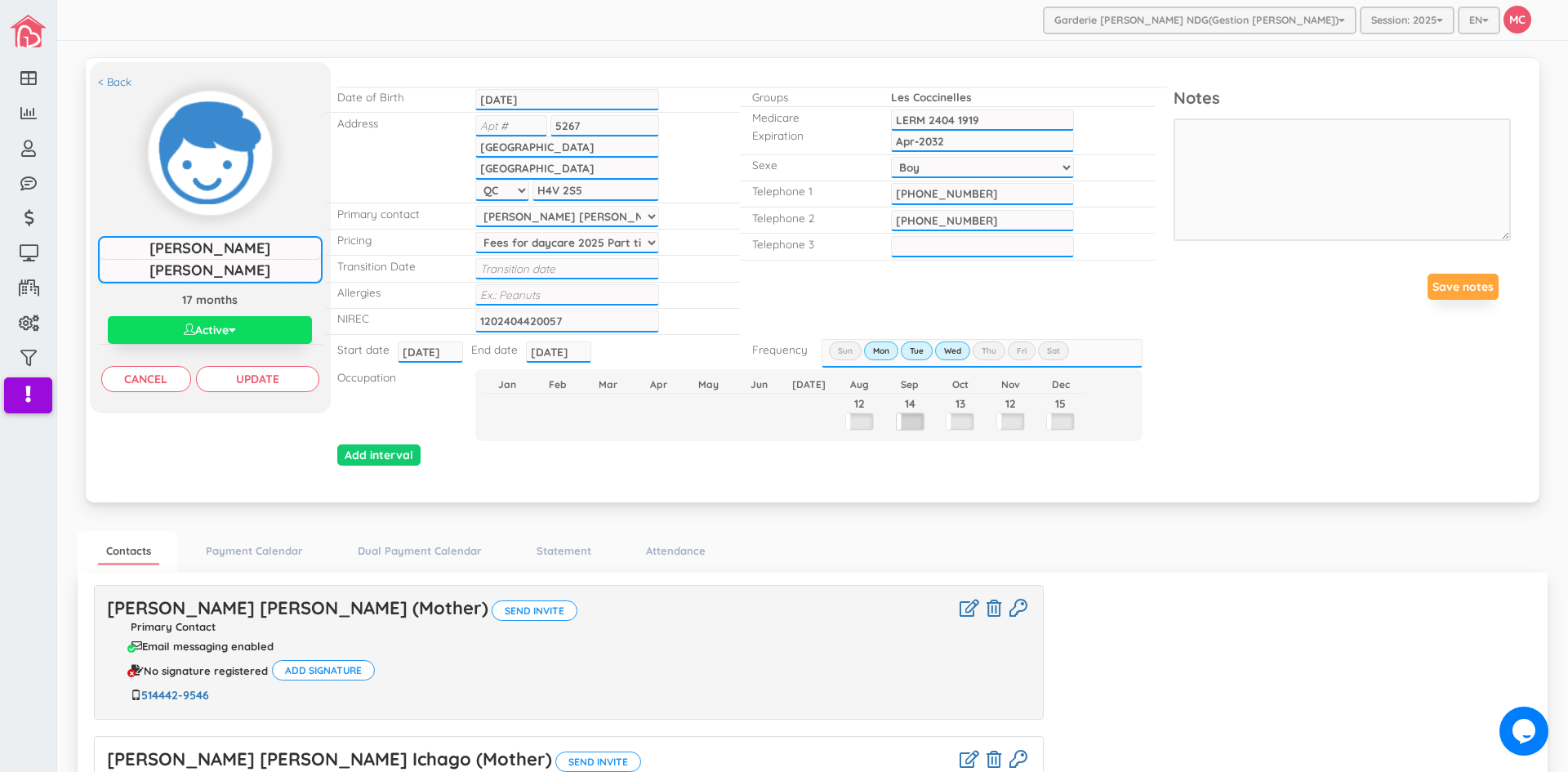
click at [905, 422] on label at bounding box center [909, 422] width 27 height 17
drag, startPoint x: 920, startPoint y: 401, endPoint x: 889, endPoint y: 397, distance: 31.3
click at [889, 397] on input "14" at bounding box center [909, 404] width 51 height 21
type input "22"
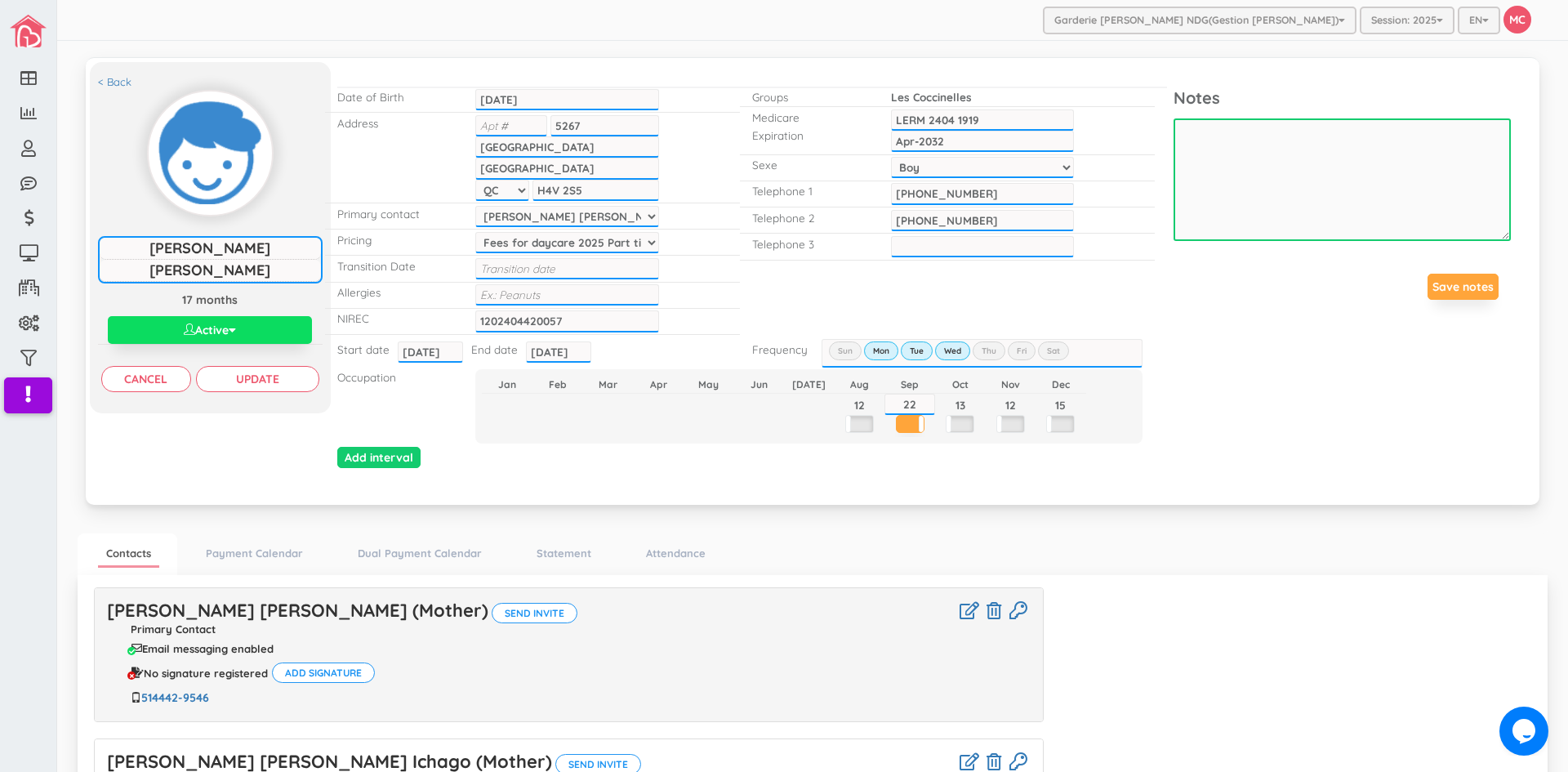
click at [1219, 136] on textarea at bounding box center [1342, 180] width 338 height 122
type textarea "Last month full time"
click at [1278, 540] on ul "Contacts Payment Calendar Dual Payment Calendar Statement Attendance" at bounding box center [812, 554] width 1470 height 42
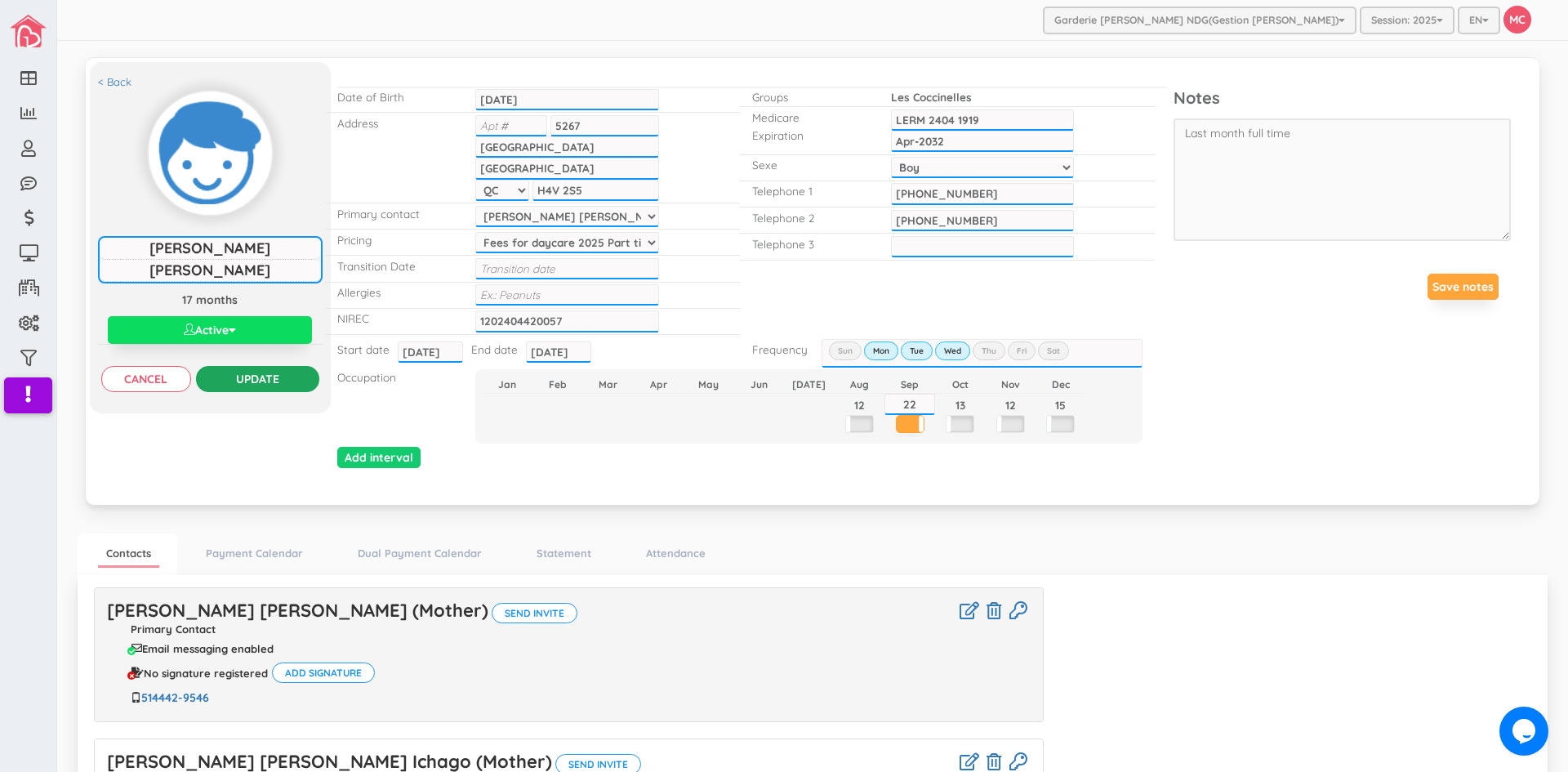
click at [252, 379] on input "Update" at bounding box center [257, 379] width 123 height 26
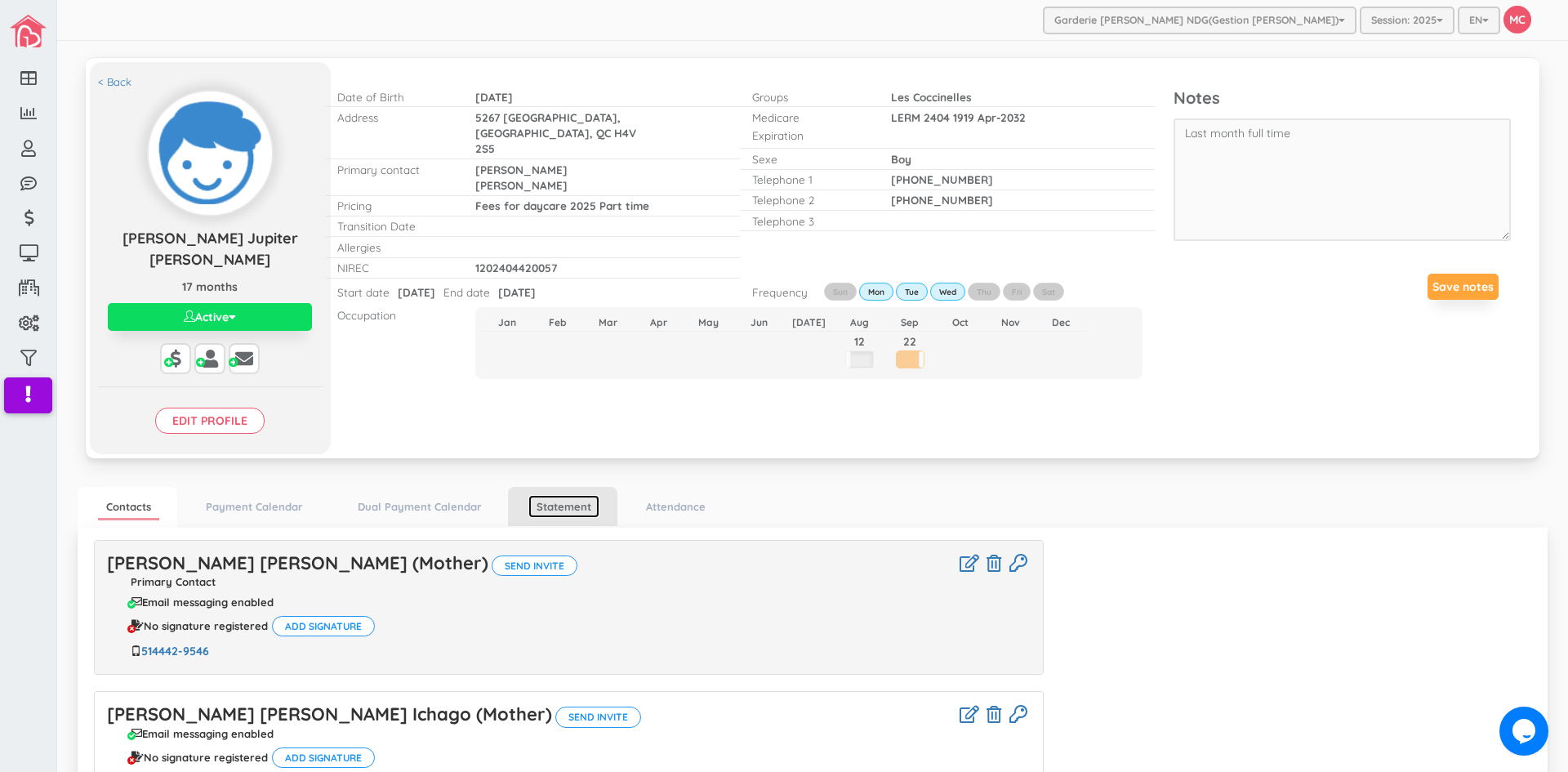
click at [566, 510] on link "Statement" at bounding box center [563, 507] width 71 height 24
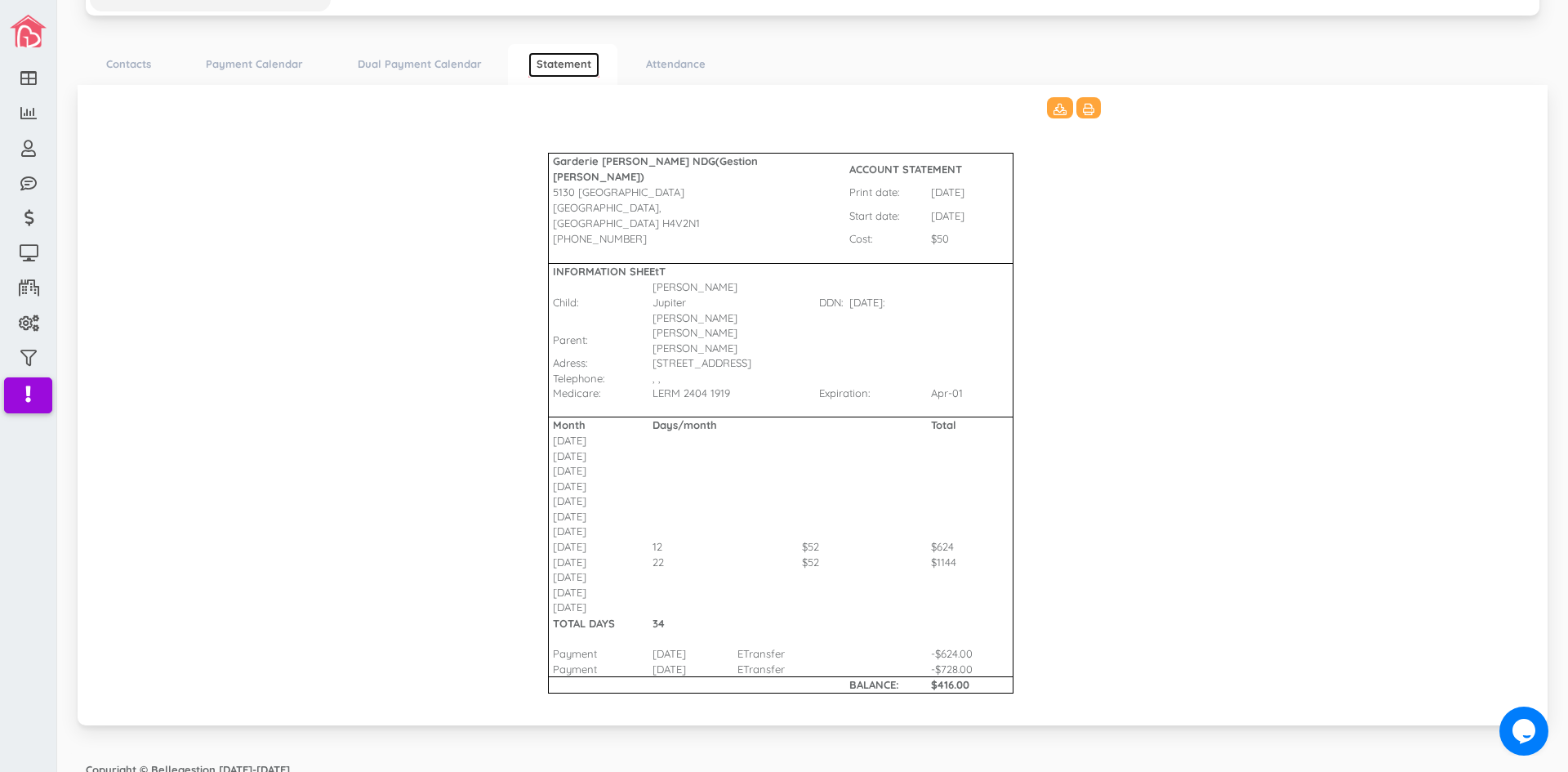
scroll to position [443, 0]
click at [1054, 106] on icon at bounding box center [1060, 108] width 13 height 11
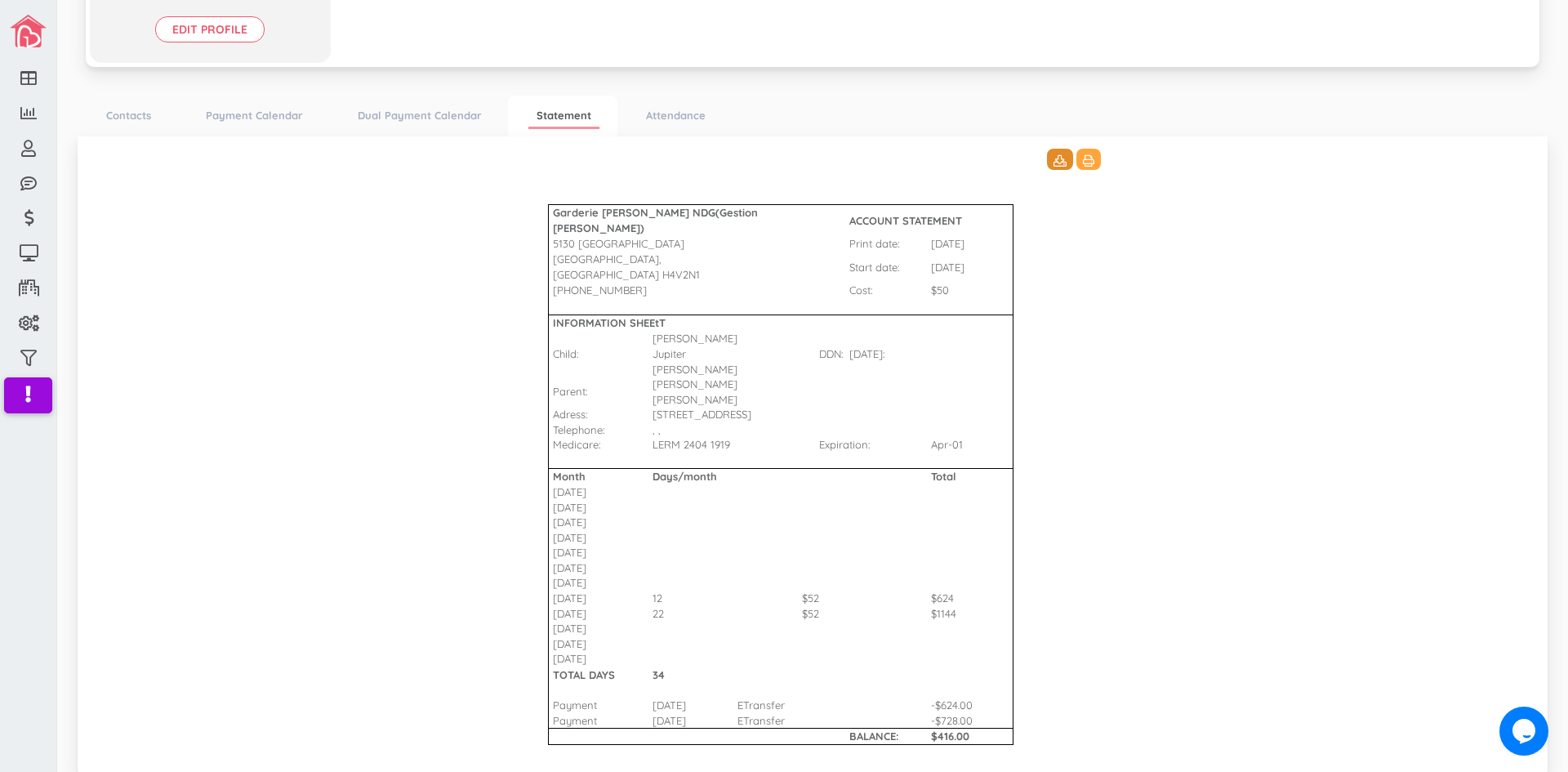
scroll to position [362, 0]
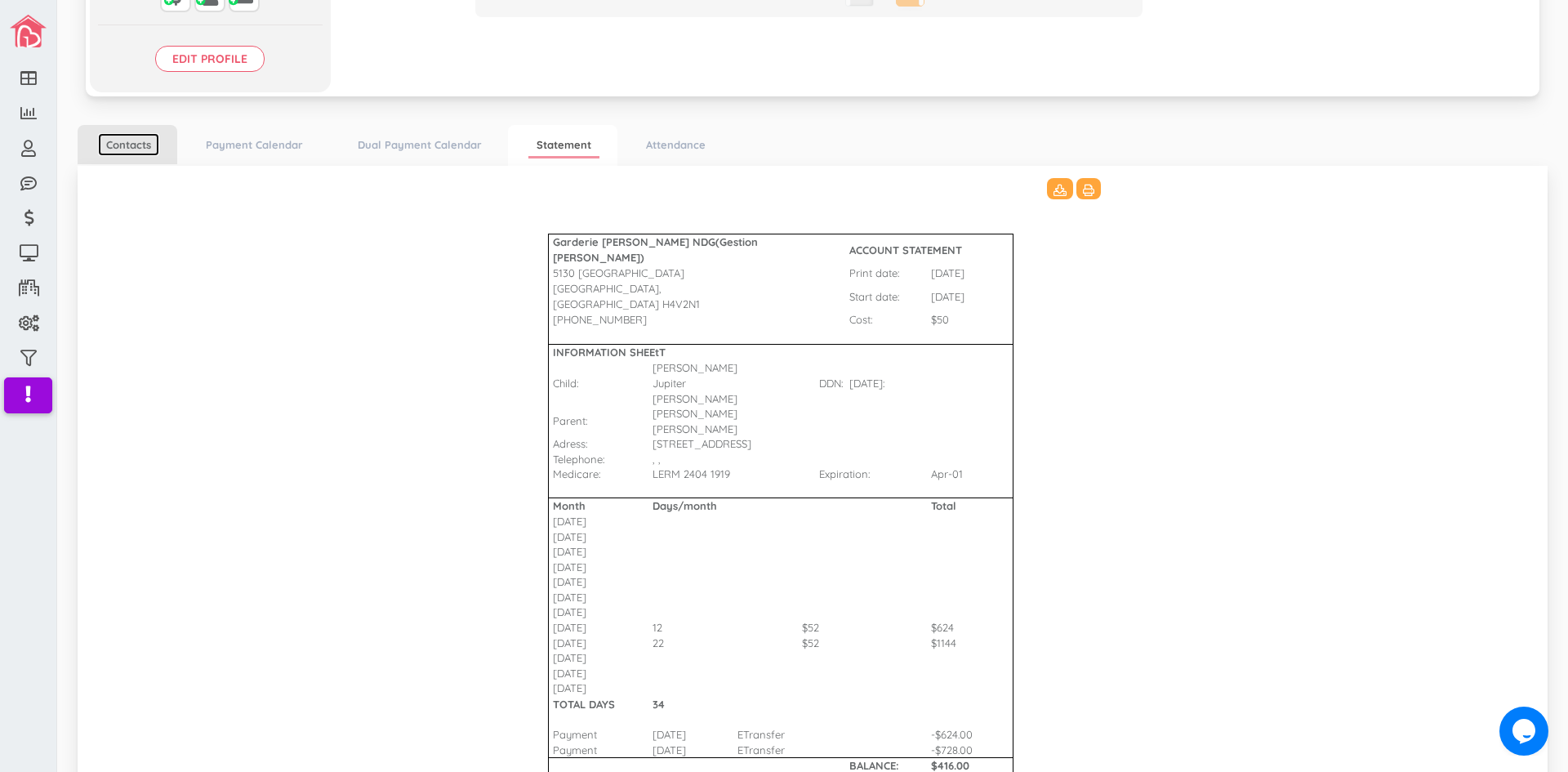
click at [129, 143] on link "Contacts" at bounding box center [129, 145] width 61 height 24
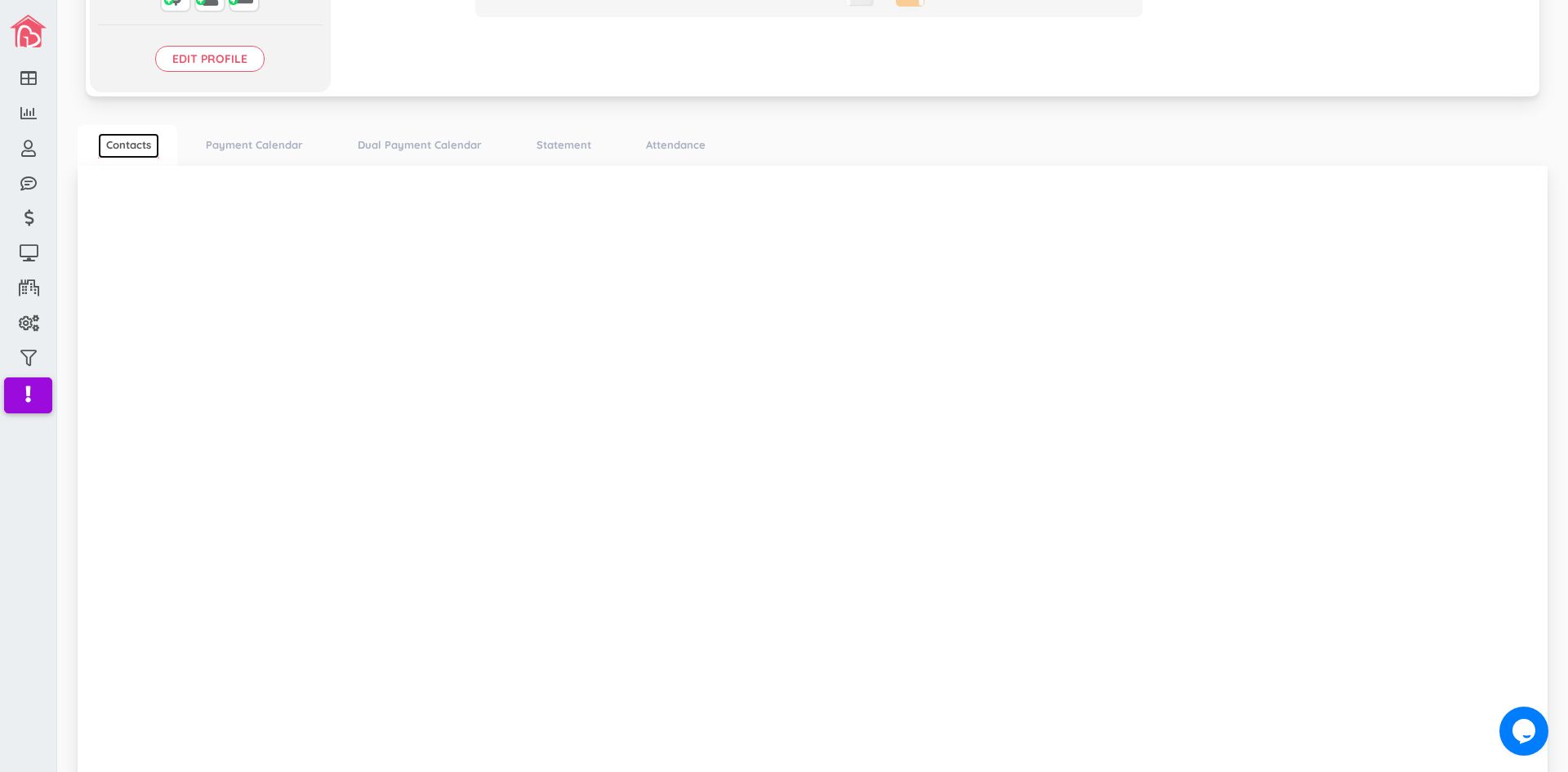
scroll to position [303, 0]
